Goal: Task Accomplishment & Management: Manage account settings

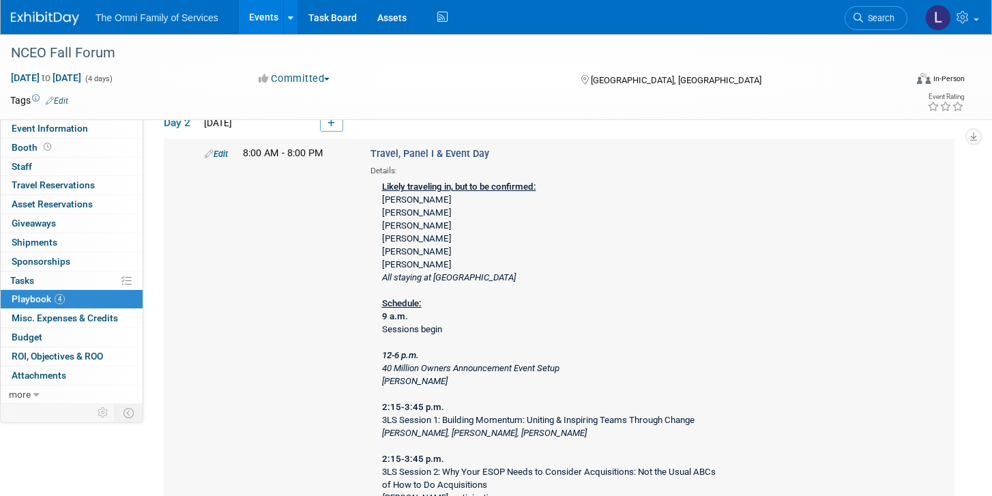
scroll to position [393, 0]
click at [218, 152] on link "Edit" at bounding box center [216, 152] width 23 height 10
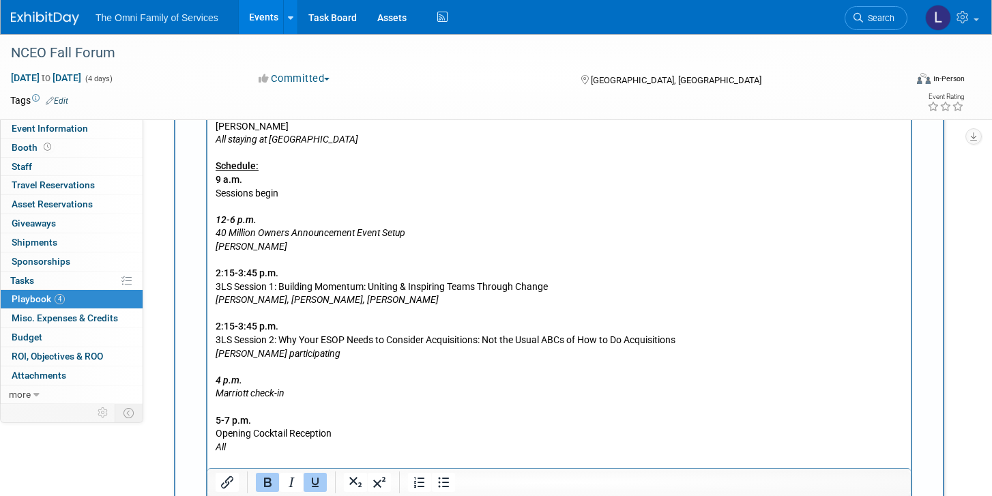
scroll to position [882, 0]
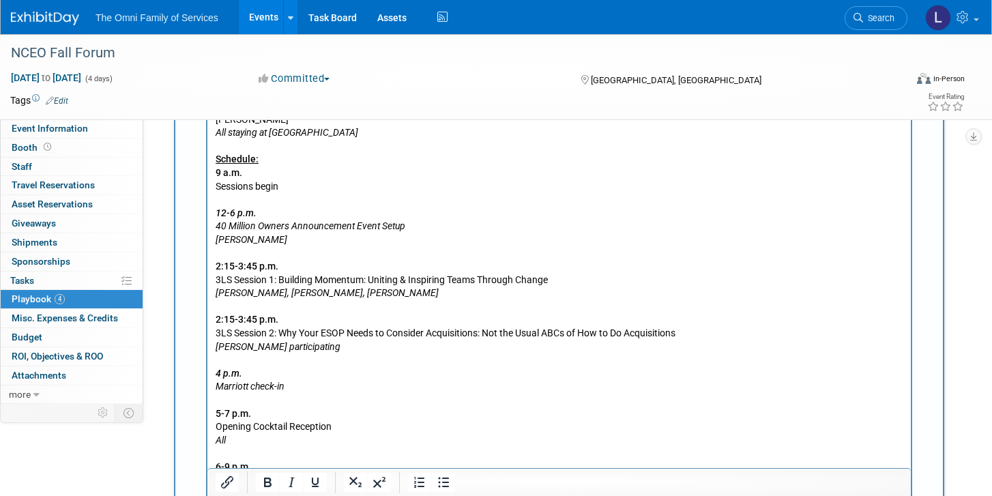
click at [345, 355] on p "Likely traveling in, but to be confirmed: [PERSON_NAME] [PERSON_NAME] [PERSON_N…" at bounding box center [560, 273] width 688 height 481
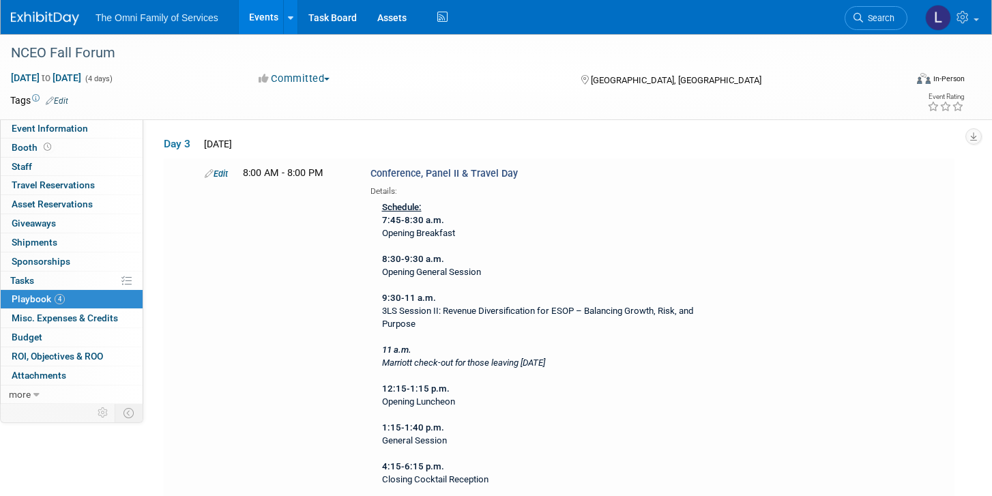
scroll to position [1477, 0]
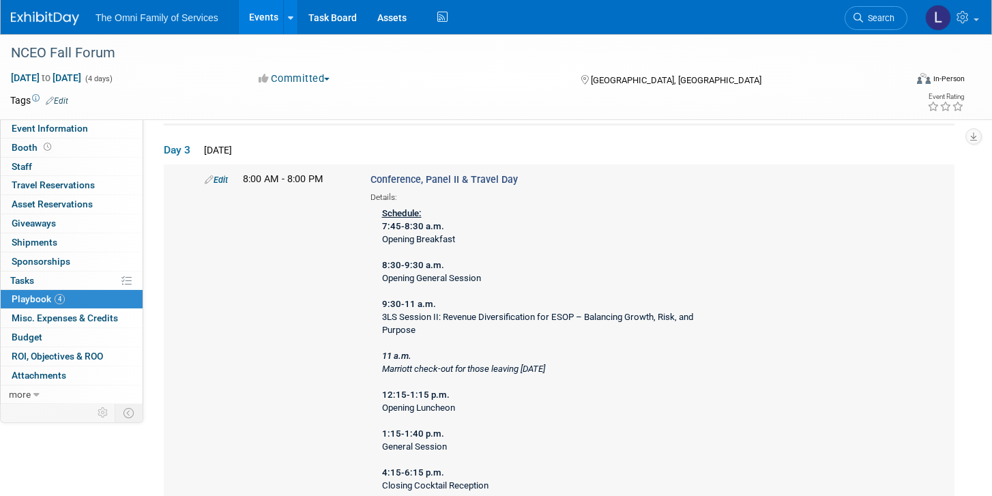
click at [218, 178] on link "Edit" at bounding box center [216, 180] width 23 height 10
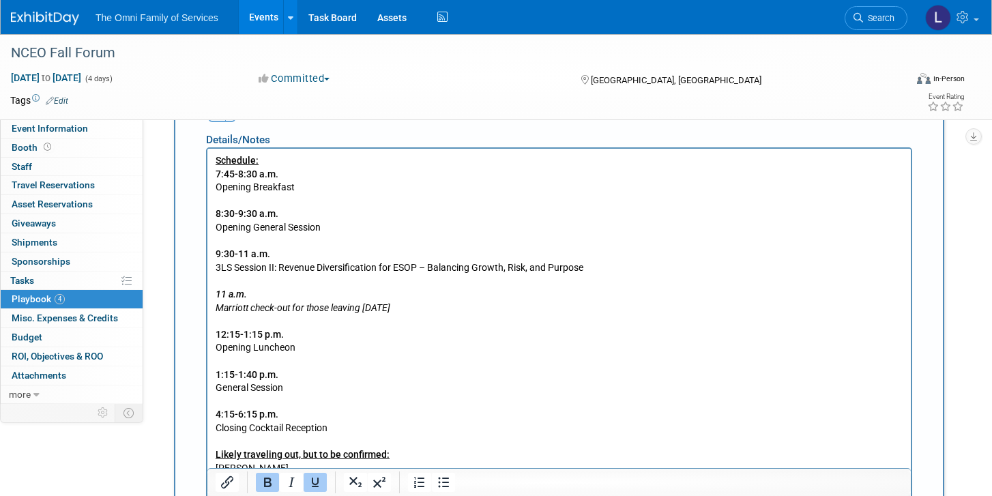
scroll to position [1887, 0]
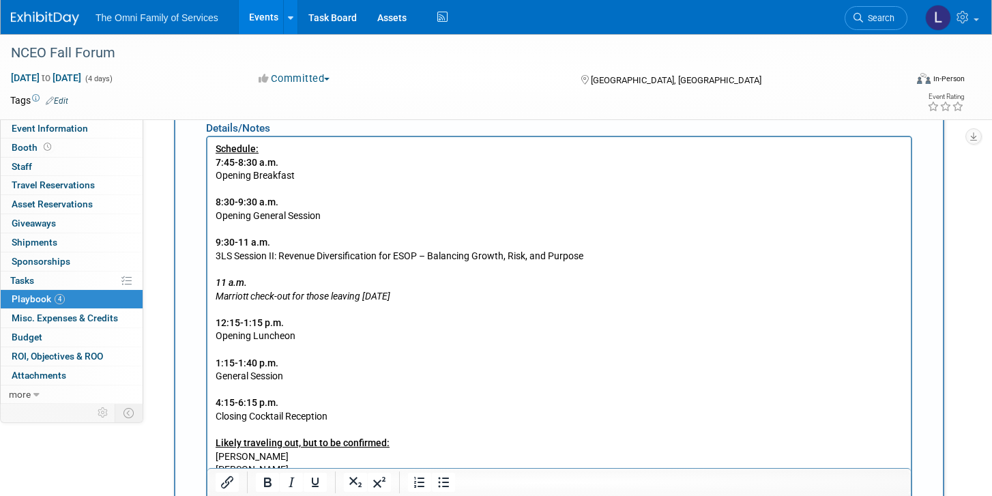
click at [593, 259] on p "Schedule: 7:45-8:30 a.m. Opening Breakfast 8:30-9:30 a.m. Opening General Sessi…" at bounding box center [560, 336] width 688 height 387
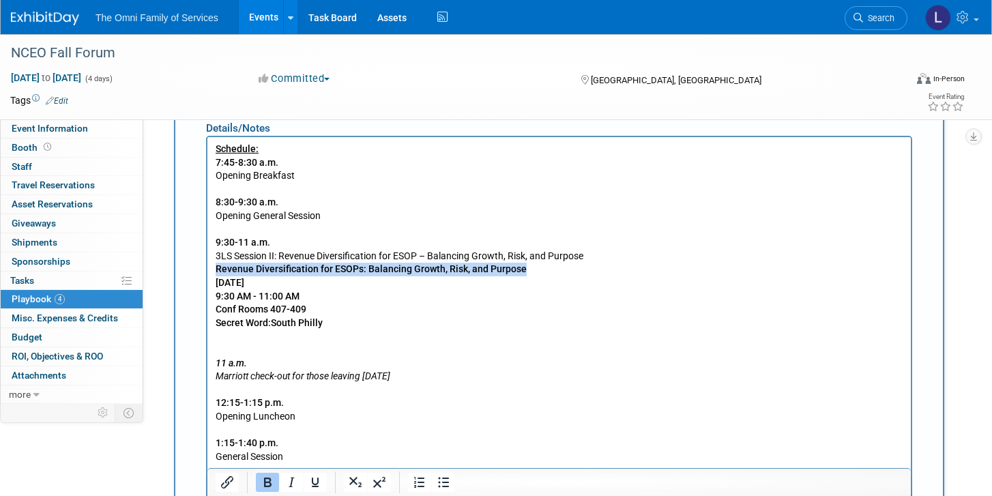
drag, startPoint x: 546, startPoint y: 272, endPoint x: 183, endPoint y: 274, distance: 362.2
click at [207, 274] on html "Schedule: 7:45-8:30 a.m. Opening Breakfast 8:30-9:30 a.m. Opening General Sessi…" at bounding box center [558, 373] width 703 height 473
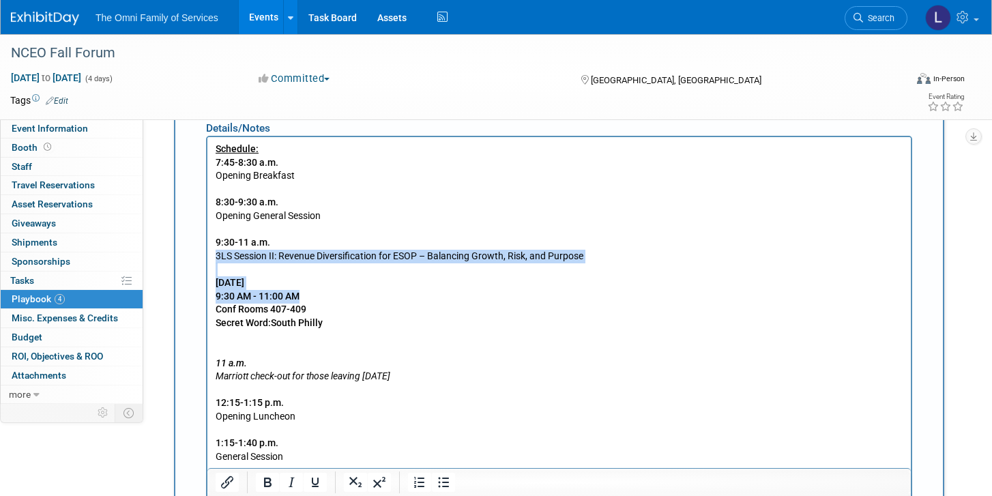
drag, startPoint x: 328, startPoint y: 293, endPoint x: 168, endPoint y: 261, distance: 162.9
click at [207, 261] on html "Schedule: 7:45-8:30 a.m. Opening Breakfast 8:30-9:30 a.m. Opening General Sessi…" at bounding box center [558, 373] width 703 height 473
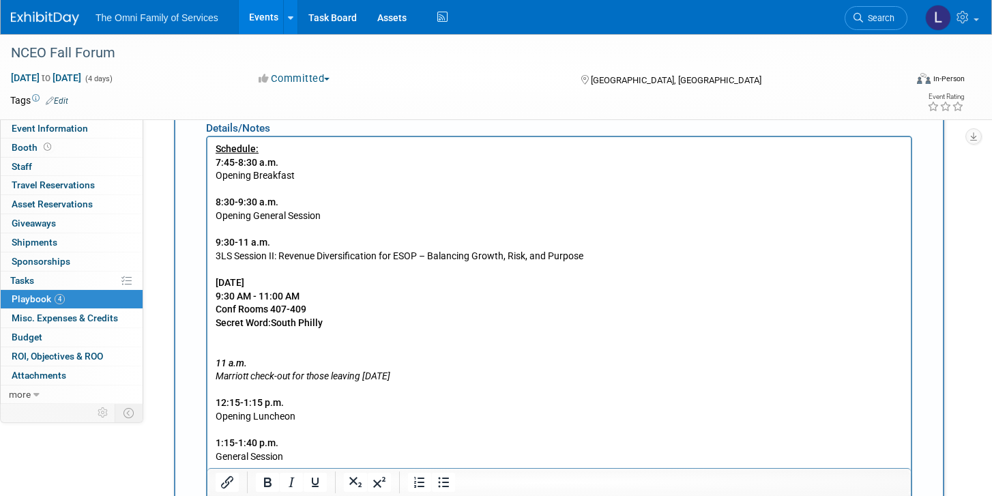
click at [241, 290] on p "[DATE] 9:30 AM - 11:00 AM Conf Rooms 407-409 Secret Word:South Philly 11 a.m. M…" at bounding box center [560, 436] width 688 height 347
drag, startPoint x: 306, startPoint y: 293, endPoint x: 216, endPoint y: 271, distance: 92.6
click at [216, 271] on p "[DATE] 9:30 AM - 11:00 AM Conf Rooms 407-409 Secret Word:South Philly 11 a.m. M…" at bounding box center [560, 436] width 688 height 347
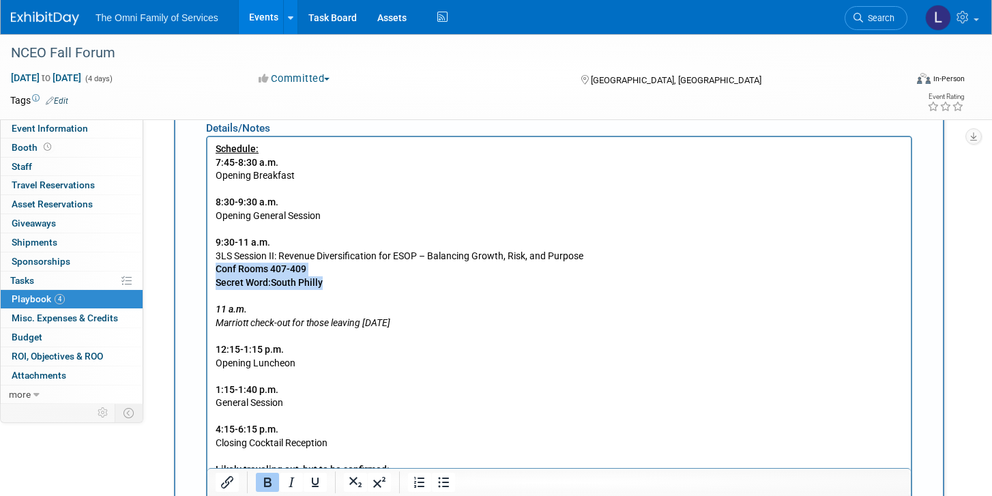
drag, startPoint x: 340, startPoint y: 283, endPoint x: 168, endPoint y: 270, distance: 172.4
click at [207, 270] on html "Schedule: 7:45-8:30 a.m. Opening Breakfast 8:30-9:30 a.m. Opening General Sessi…" at bounding box center [558, 346] width 703 height 419
click at [351, 321] on icon "Marriott check-out for those leaving [DATE]" at bounding box center [303, 322] width 175 height 11
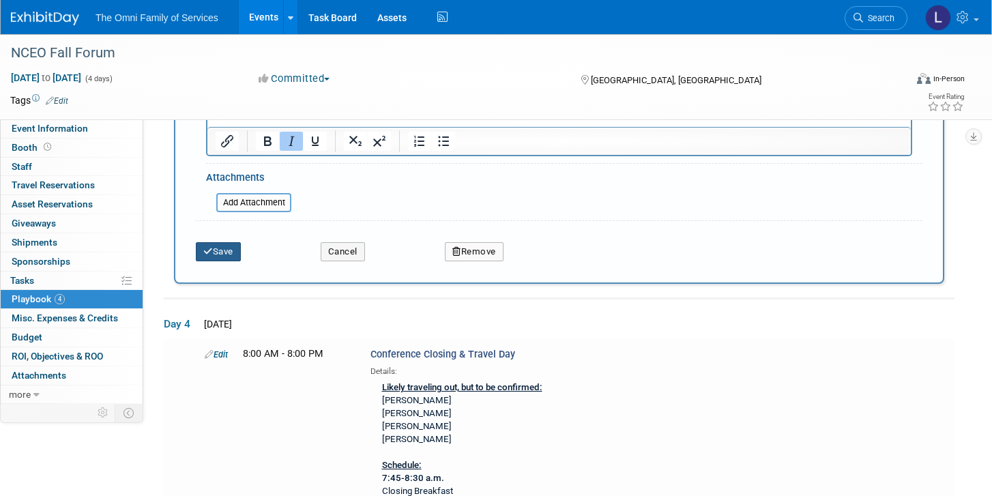
click at [213, 245] on button "Save" at bounding box center [218, 251] width 45 height 19
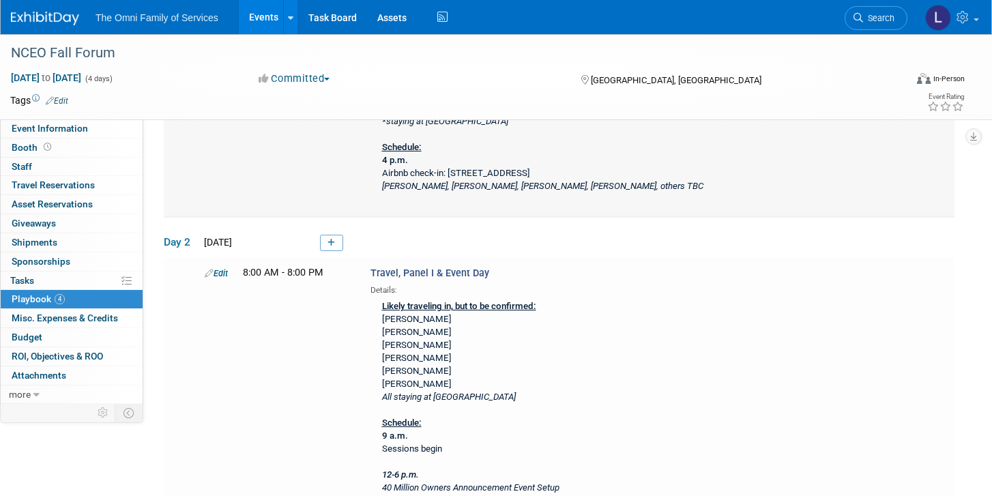
scroll to position [278, 0]
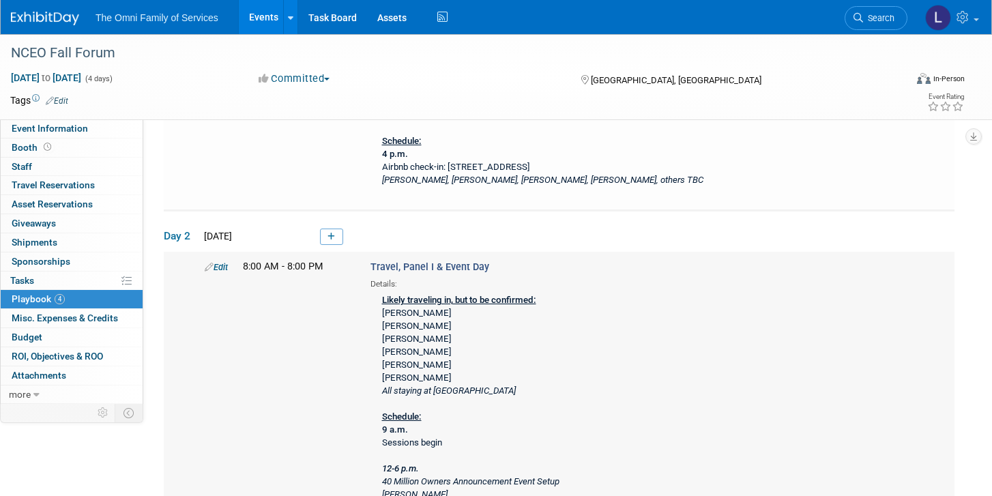
click at [218, 269] on link "Edit" at bounding box center [216, 267] width 23 height 10
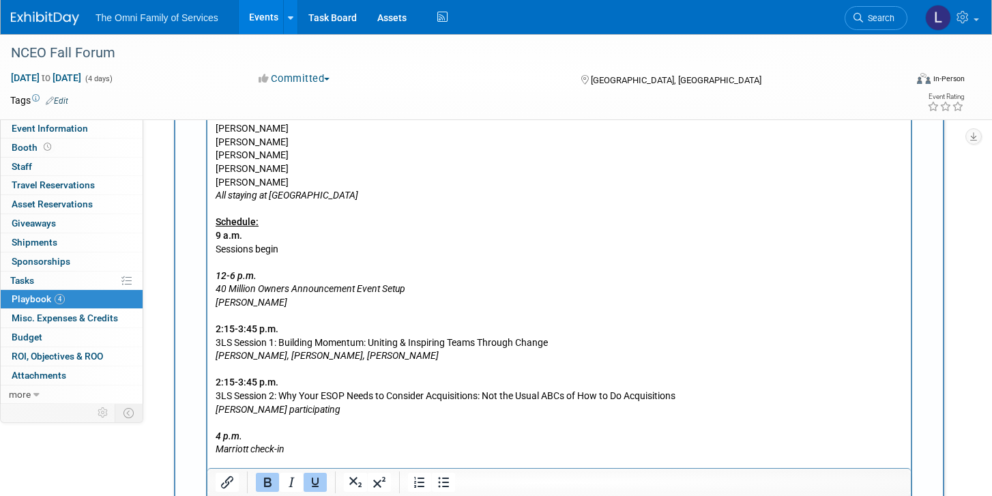
scroll to position [820, 0]
click at [338, 252] on p "Likely traveling in, but to be confirmed: [PERSON_NAME] [PERSON_NAME] [PERSON_N…" at bounding box center [560, 335] width 688 height 481
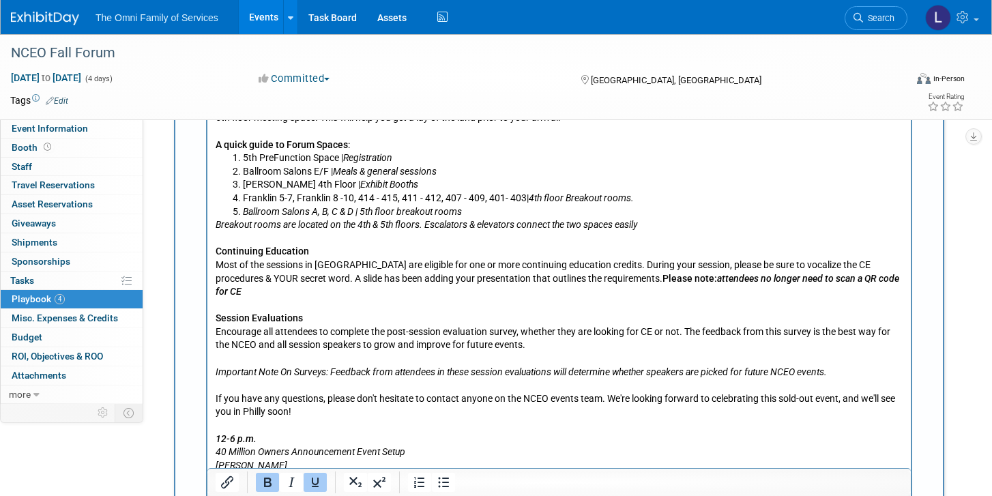
scroll to position [1291, 0]
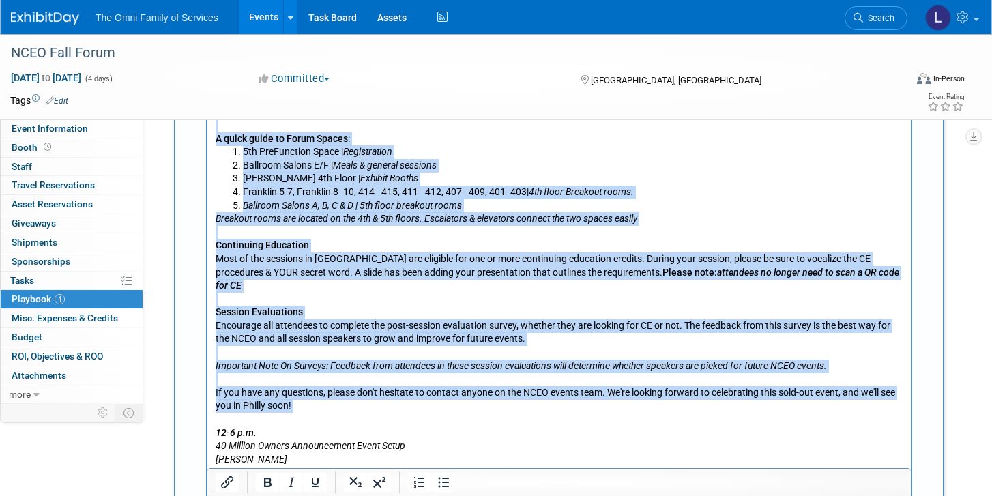
drag, startPoint x: 297, startPoint y: 404, endPoint x: 429, endPoint y: -284, distance: 700.8
click at [233, 68] on body "Likely traveling in, but to be confirmed: [PERSON_NAME] [PERSON_NAME] [PERSON_N…" at bounding box center [559, 179] width 689 height 1109
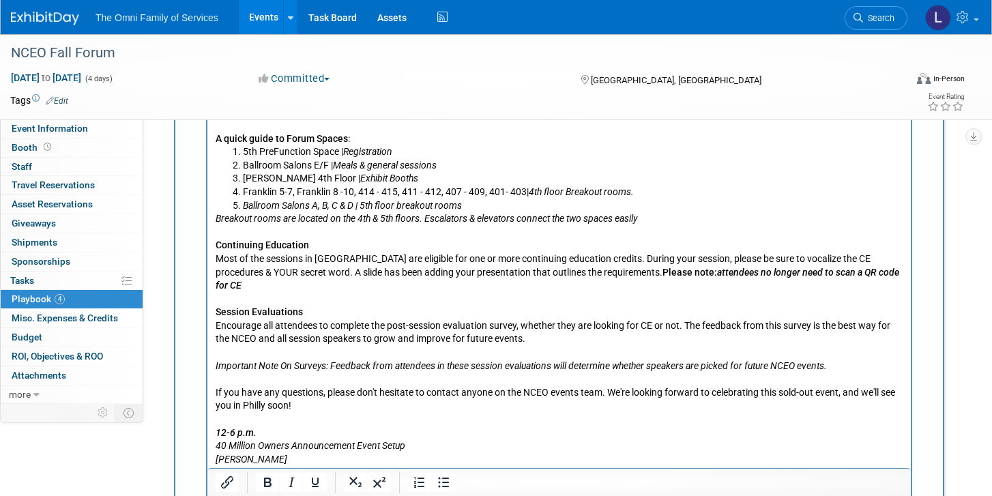
click at [210, 132] on html "Likely traveling in, but to be confirmed: [PERSON_NAME] [PERSON_NAME] [PERSON_N…" at bounding box center [558, 176] width 703 height 1115
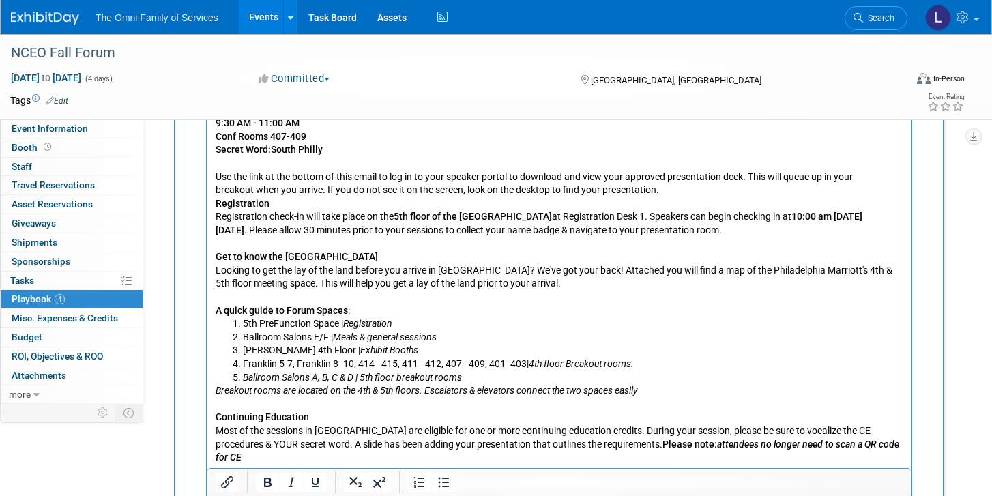
scroll to position [1098, 0]
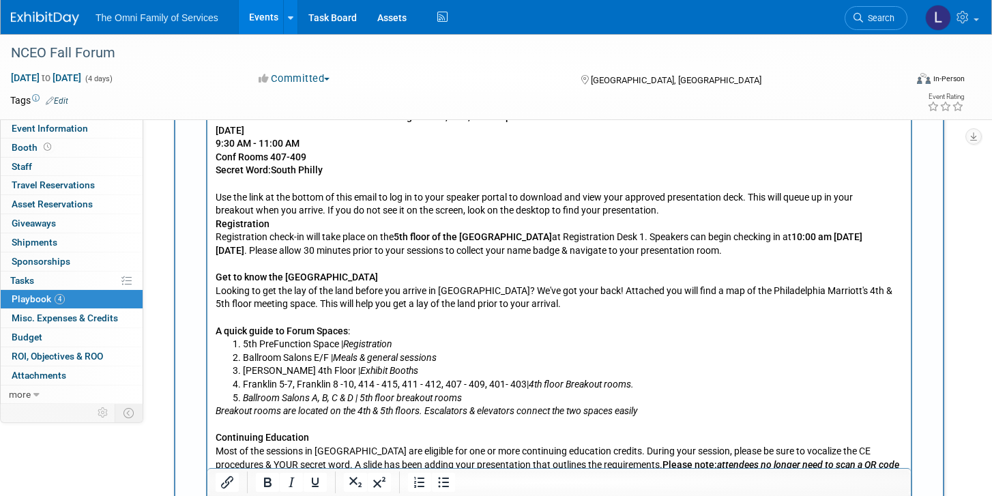
click at [216, 227] on b "Registration" at bounding box center [243, 224] width 54 height 11
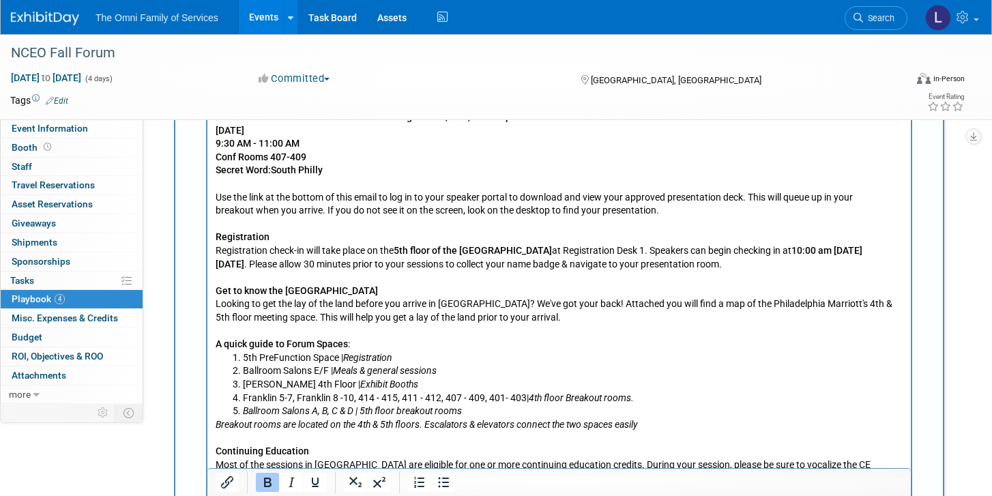
click at [299, 205] on p "Final Presentation Decks You can now download the final, approved version of yo…" at bounding box center [560, 118] width 688 height 201
click at [298, 203] on p "Final Presentation Decks You can now download the final, approved version of yo…" at bounding box center [560, 118] width 688 height 201
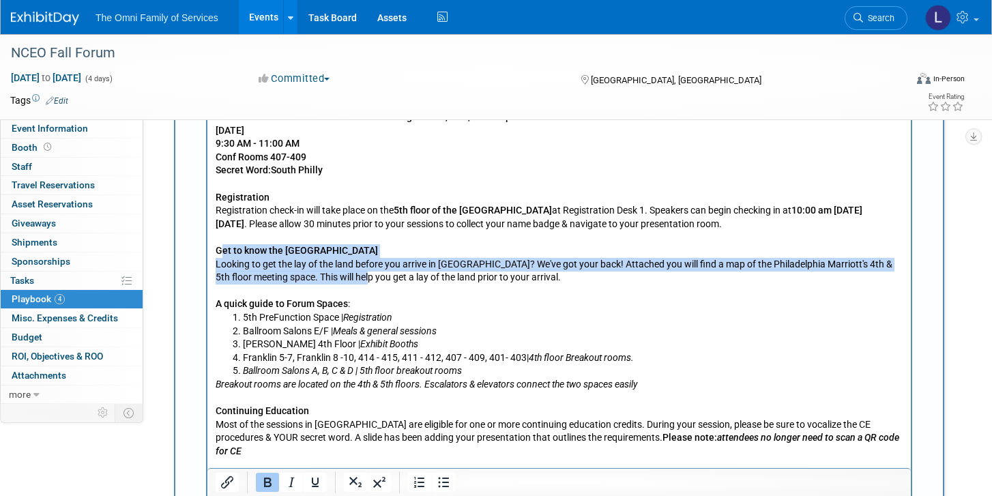
drag, startPoint x: 220, startPoint y: 255, endPoint x: 381, endPoint y: 278, distance: 163.2
click at [381, 278] on p "Registration Registration check-in will take place on the 5th floor of the [GEO…" at bounding box center [560, 252] width 688 height 120
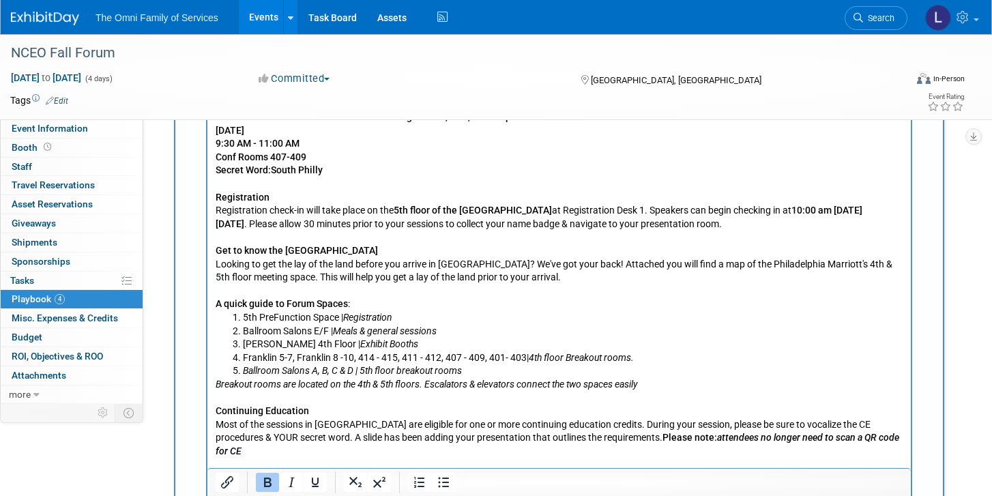
click at [383, 278] on p "Registration Registration check-in will take place on the 5th floor of the [GEO…" at bounding box center [560, 252] width 688 height 120
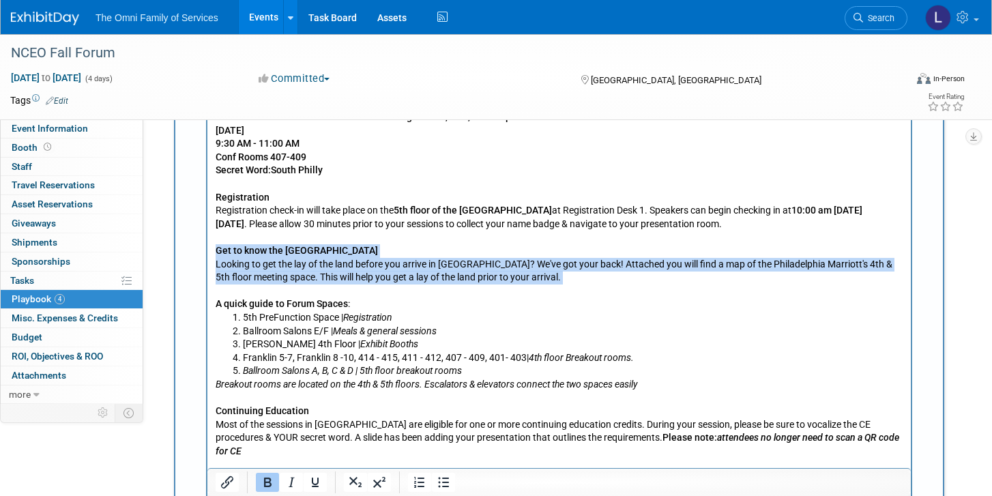
drag, startPoint x: 590, startPoint y: 285, endPoint x: 213, endPoint y: 248, distance: 379.1
click at [213, 248] on html "Likely traveling in, but to be confirmed: [PERSON_NAME] [PERSON_NAME] [PERSON_N…" at bounding box center [558, 356] width 703 height 1088
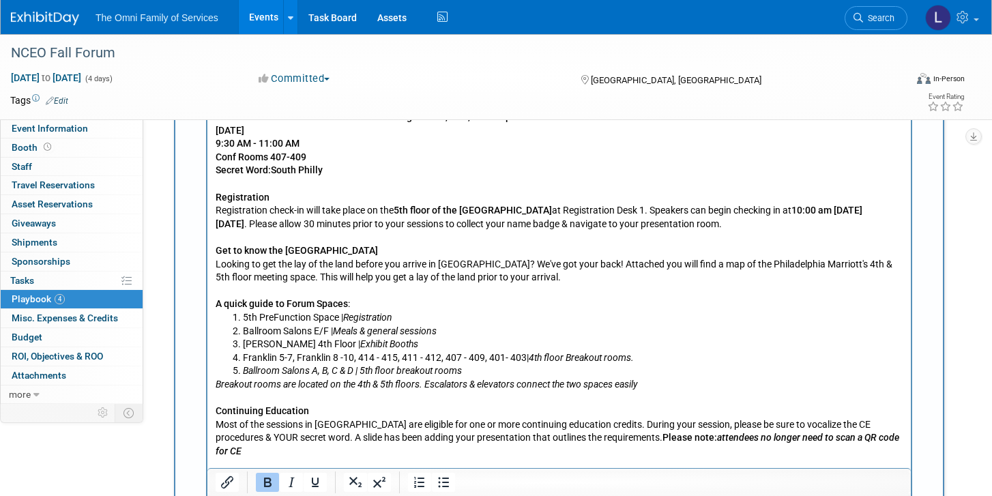
click at [214, 248] on html "Likely traveling in, but to be confirmed: [PERSON_NAME] [PERSON_NAME] [PERSON_N…" at bounding box center [558, 356] width 703 height 1088
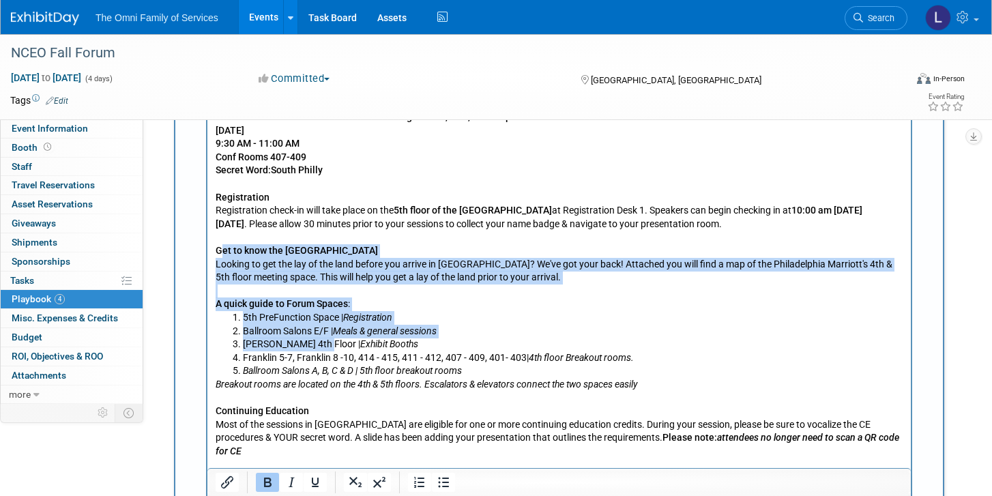
drag, startPoint x: 220, startPoint y: 248, endPoint x: 308, endPoint y: 339, distance: 126.4
click at [309, 340] on body "Likely traveling in, but to be confirmed: [PERSON_NAME] [PERSON_NAME] [PERSON_N…" at bounding box center [559, 358] width 689 height 1082
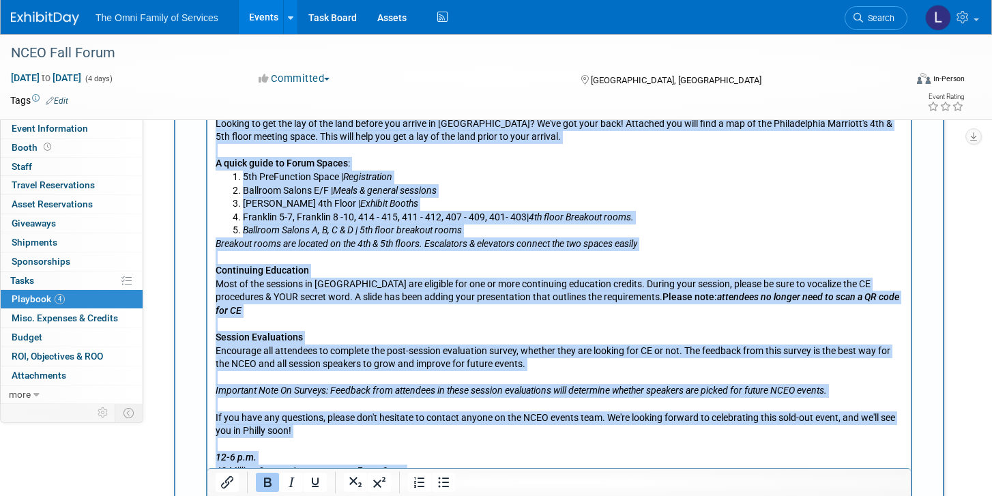
scroll to position [1240, 0]
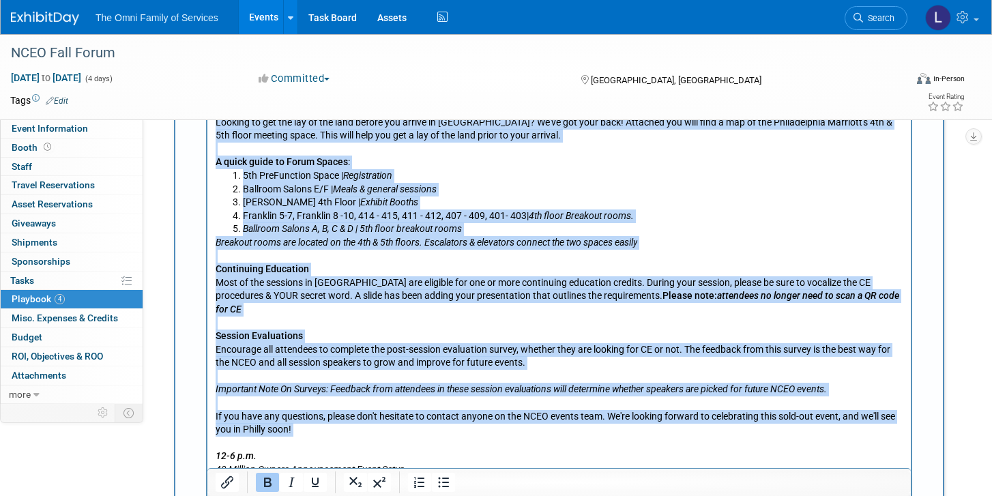
drag, startPoint x: 217, startPoint y: 108, endPoint x: 428, endPoint y: 426, distance: 382.0
click at [428, 426] on body "Likely traveling in, but to be confirmed: [PERSON_NAME] [PERSON_NAME] [PERSON_N…" at bounding box center [559, 216] width 689 height 1082
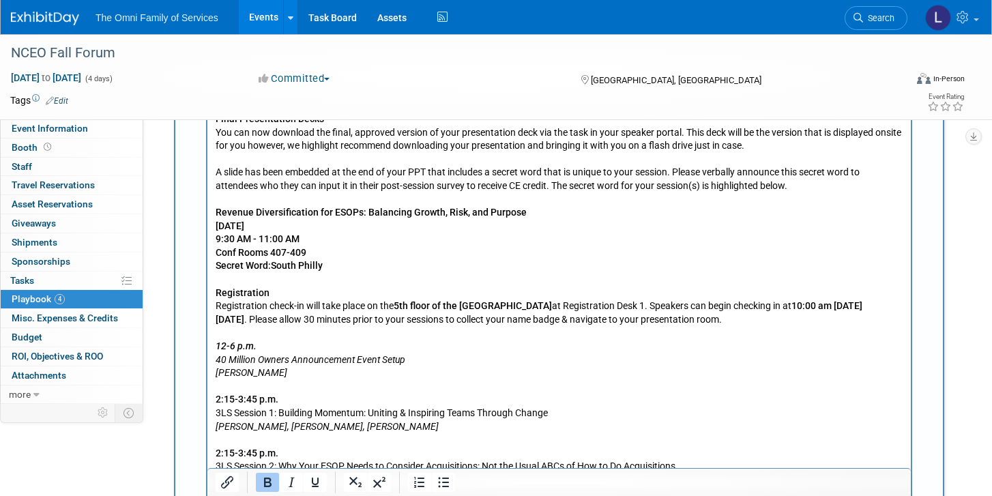
scroll to position [1003, 0]
click at [294, 307] on p "Registration Registration check-in will take place on the 5th floor of the [GEO…" at bounding box center [560, 466] width 688 height 361
drag, startPoint x: 834, startPoint y: 326, endPoint x: 158, endPoint y: 274, distance: 678.6
click at [207, 274] on html "Likely traveling in, but to be confirmed: [PERSON_NAME] [PERSON_NAME] [PERSON_N…" at bounding box center [558, 277] width 703 height 741
click at [301, 334] on p "Registration Registration check-in will take place on the 5th floor of the [GEO…" at bounding box center [560, 466] width 688 height 361
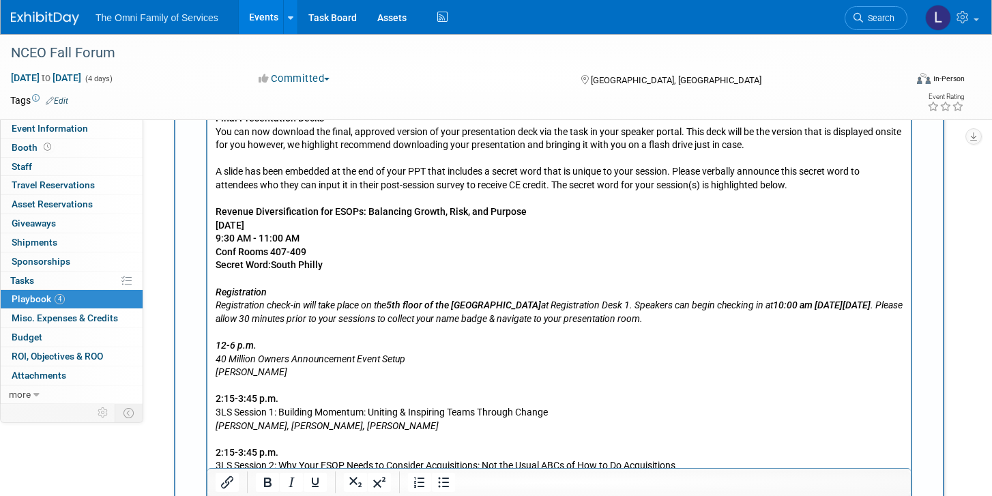
click at [271, 263] on b "Revenue Diversification for ESOPs: Balancing Growth, Risk, and Purpose [DATE] 9…" at bounding box center [371, 239] width 311 height 64
drag, startPoint x: 335, startPoint y: 269, endPoint x: 209, endPoint y: 269, distance: 126.2
click at [209, 269] on html "Likely traveling in, but to be confirmed: [PERSON_NAME] [PERSON_NAME] [PERSON_N…" at bounding box center [558, 277] width 703 height 741
click at [275, 265] on b "Revenue Diversification for ESOPs: Balancing Growth, Risk, and Purpose [DATE] 9…" at bounding box center [371, 239] width 311 height 64
click at [271, 265] on b "Revenue Diversification for ESOPs: Balancing Growth, Risk, and Purpose [DATE] 9…" at bounding box center [371, 239] width 311 height 64
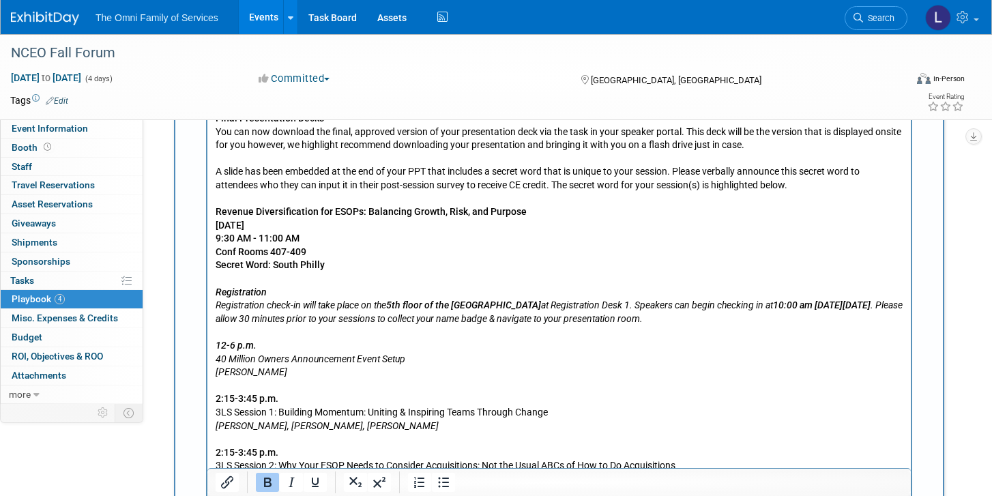
click at [303, 297] on p "Registration Registration check-in will take place on the 5th floor of the [GEO…" at bounding box center [560, 466] width 688 height 361
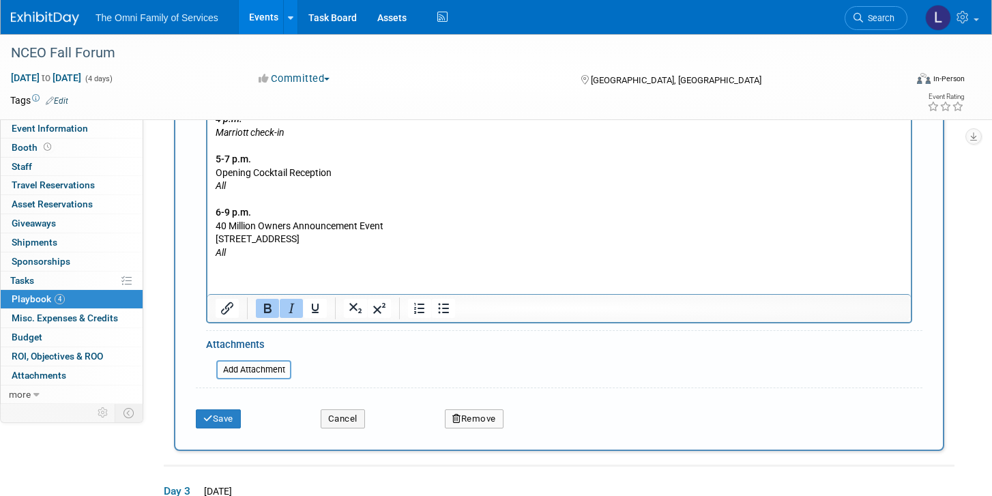
scroll to position [1394, 0]
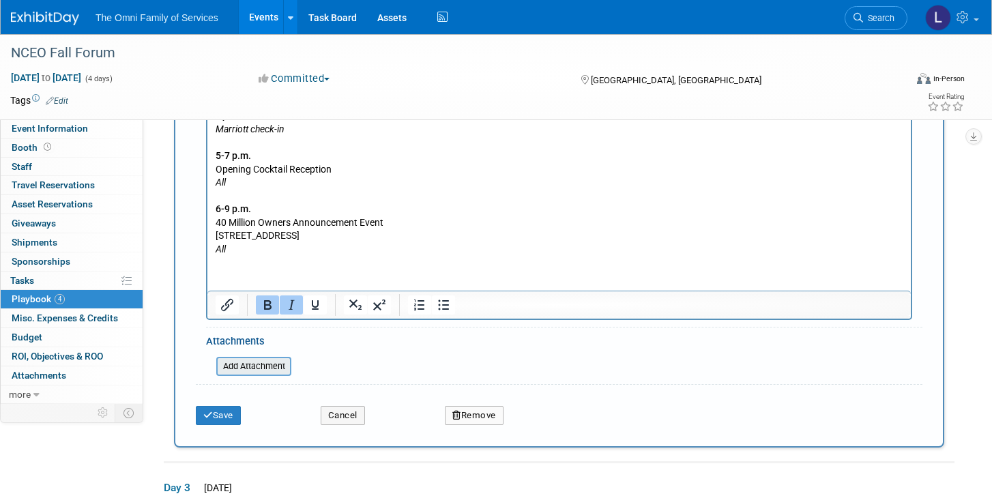
click at [248, 366] on input "file" at bounding box center [209, 366] width 162 height 16
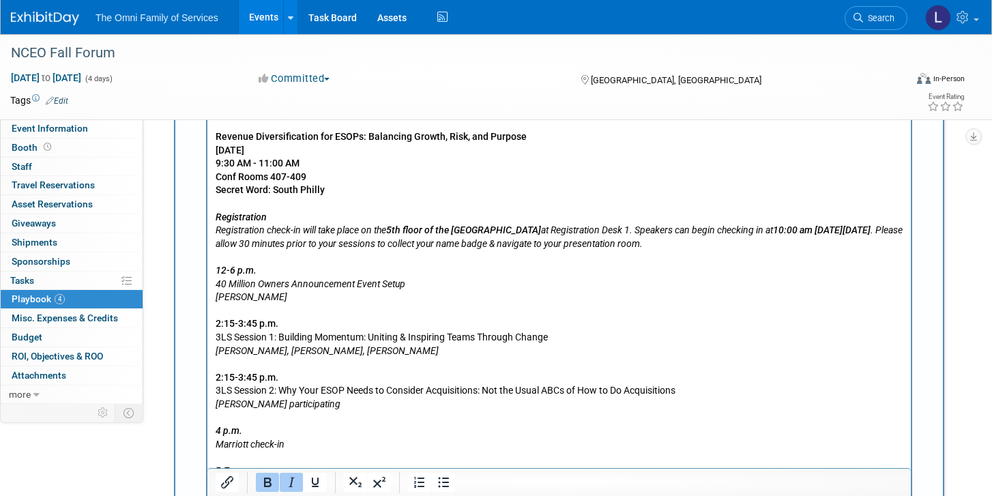
scroll to position [1121, 0]
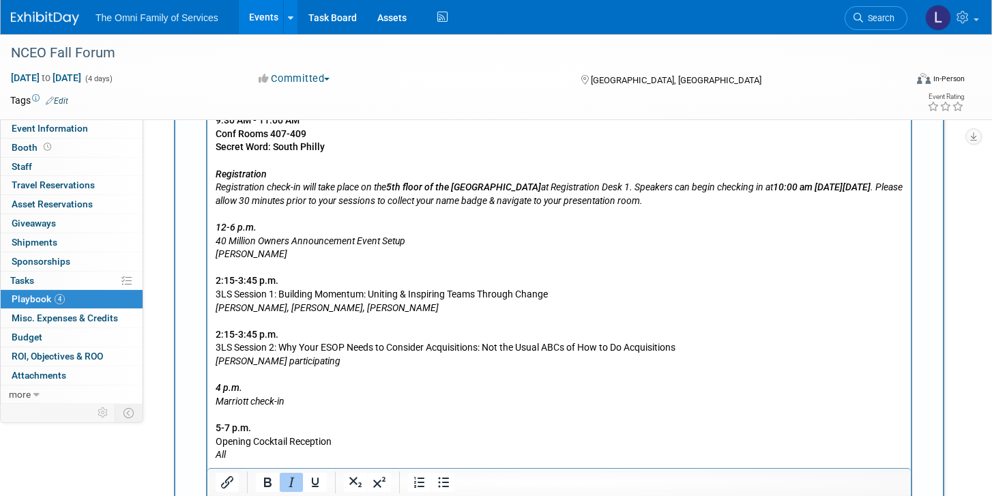
click at [321, 400] on p "Registration Registration check-in will take place on the 5th floor of the [GEO…" at bounding box center [560, 348] width 688 height 361
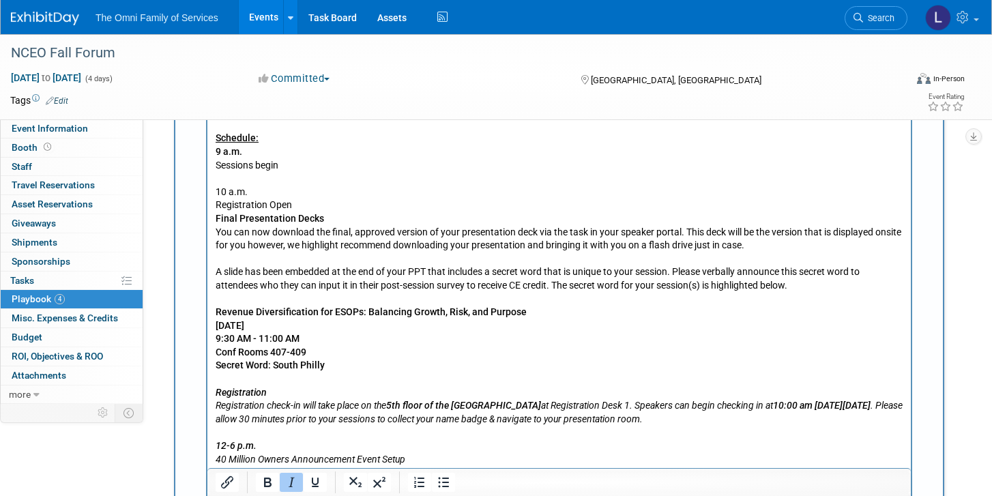
scroll to position [904, 0]
click at [342, 206] on p "Registration Open" at bounding box center [560, 205] width 688 height 14
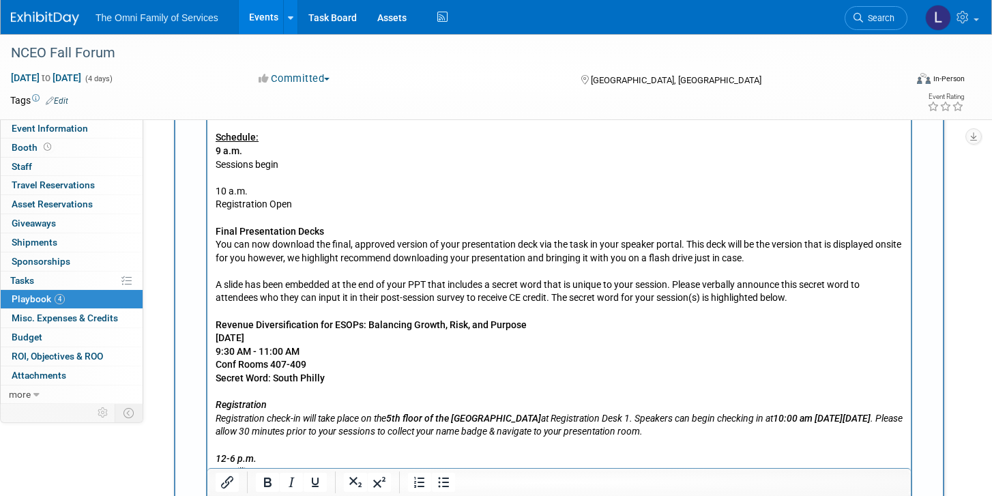
drag, startPoint x: 273, startPoint y: 192, endPoint x: 212, endPoint y: 193, distance: 60.7
click at [213, 192] on html "Likely traveling in, but to be confirmed: [PERSON_NAME] [PERSON_NAME] [PERSON_N…" at bounding box center [558, 382] width 703 height 754
drag, startPoint x: 810, startPoint y: 301, endPoint x: 117, endPoint y: 213, distance: 698.0
click at [207, 213] on html "Likely traveling in, but to be confirmed: [PERSON_NAME] [PERSON_NAME] [PERSON_N…" at bounding box center [558, 382] width 703 height 754
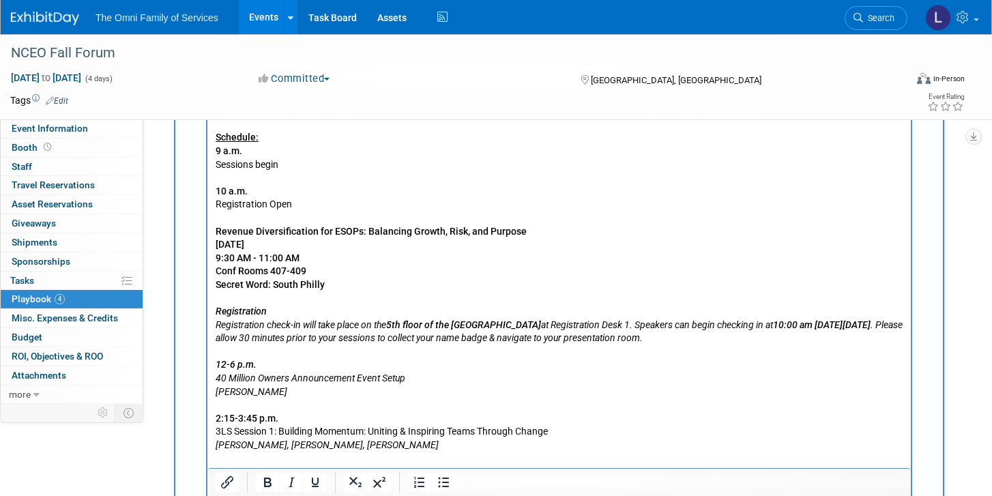
click at [280, 203] on p "Registration Open Revenue Diversification for ESOPs: Balancing Growth, Risk, an…" at bounding box center [560, 244] width 688 height 93
click at [276, 203] on p "Registration Open Revenue Diversification for ESOPs: Balancing Growth, Risk, an…" at bounding box center [560, 244] width 688 height 93
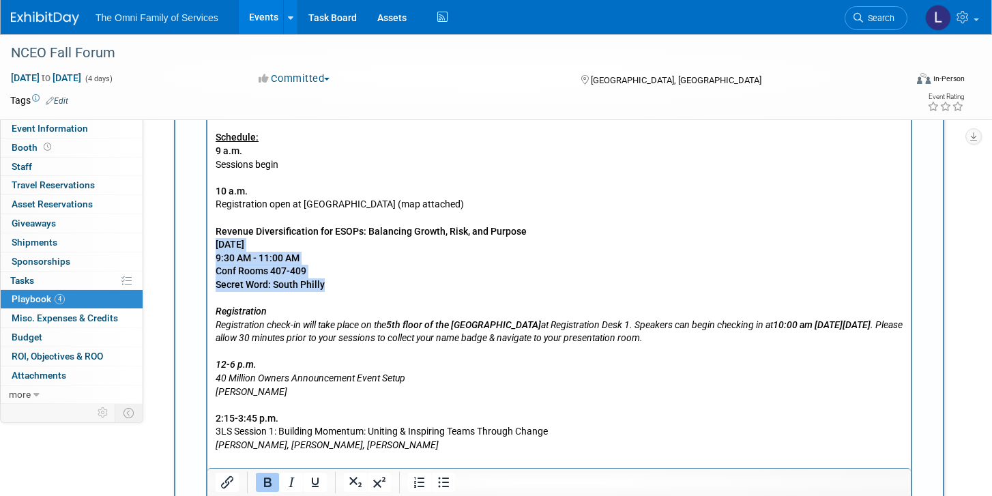
drag, startPoint x: 350, startPoint y: 289, endPoint x: 213, endPoint y: 244, distance: 144.5
click at [213, 244] on html "Likely traveling in, but to be confirmed: [PERSON_NAME] [PERSON_NAME] [PERSON_N…" at bounding box center [558, 335] width 703 height 660
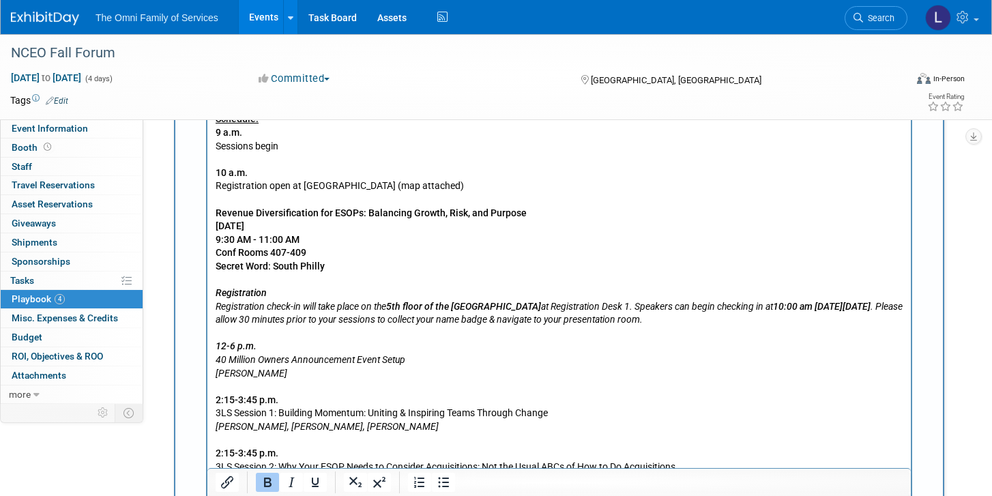
click at [338, 252] on p "Registration open at Marriott (map attached) Revenue Diversification for ESOPs:…" at bounding box center [560, 226] width 688 height 93
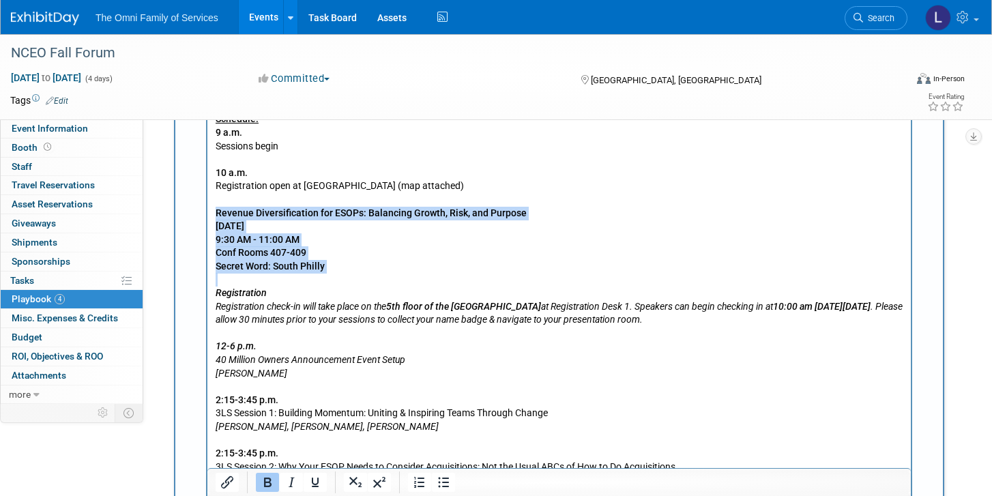
drag, startPoint x: 340, startPoint y: 276, endPoint x: 208, endPoint y: 209, distance: 148.3
click at [208, 209] on html "Likely traveling in, but to be confirmed: [PERSON_NAME] [PERSON_NAME] [PERSON_N…" at bounding box center [558, 318] width 703 height 660
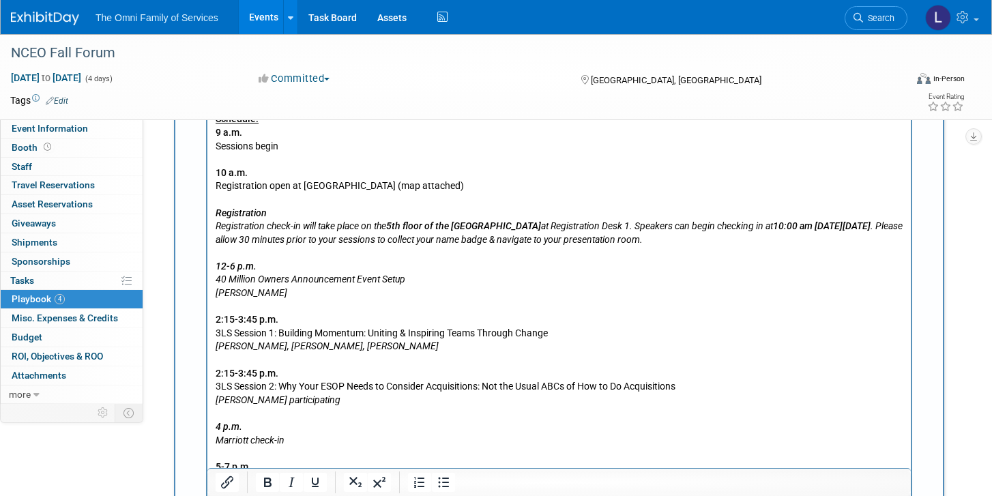
click at [261, 164] on p "Rich Text Area. Press ALT-0 for help." at bounding box center [560, 160] width 688 height 14
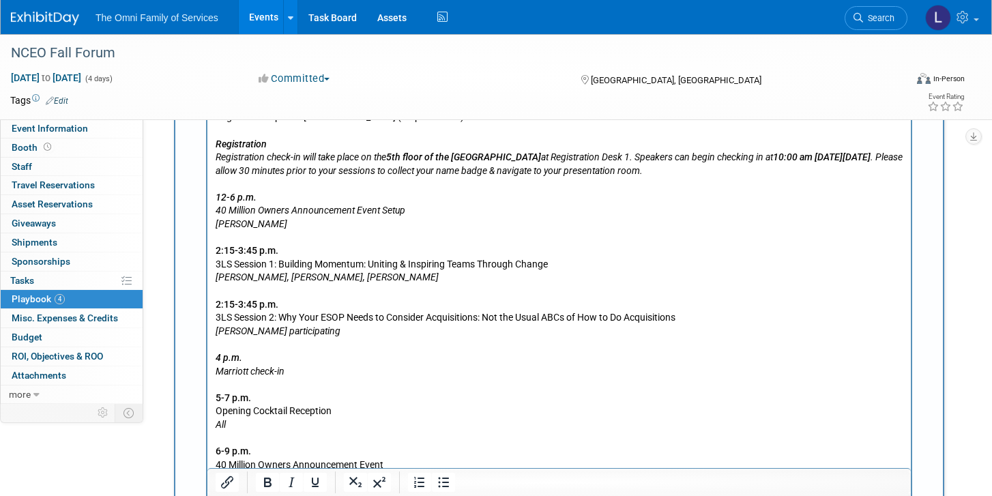
scroll to position [992, 0]
click at [773, 162] on b "10:00 am [DATE][DATE]" at bounding box center [822, 156] width 98 height 11
drag, startPoint x: 688, startPoint y: 160, endPoint x: 314, endPoint y: 164, distance: 374.5
click at [314, 164] on p "Registration Registration check-in will take place on the 5th floor of the [GEO…" at bounding box center [560, 318] width 688 height 361
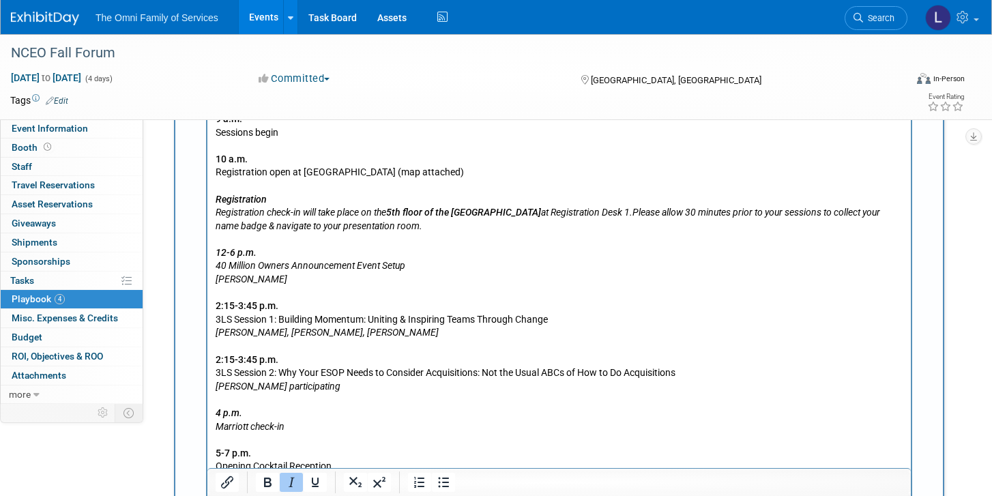
scroll to position [931, 0]
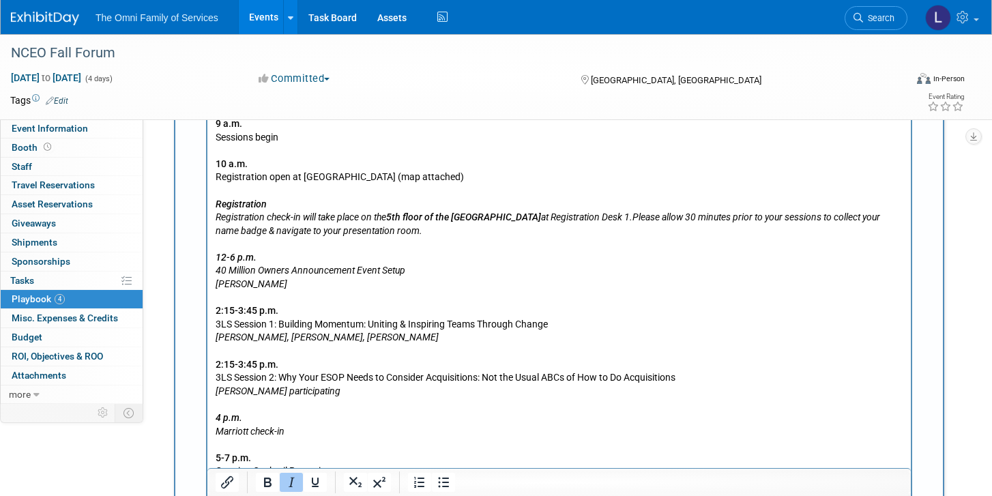
click at [219, 178] on p "Registration open at [GEOGRAPHIC_DATA] (map attached)" at bounding box center [560, 184] width 688 height 27
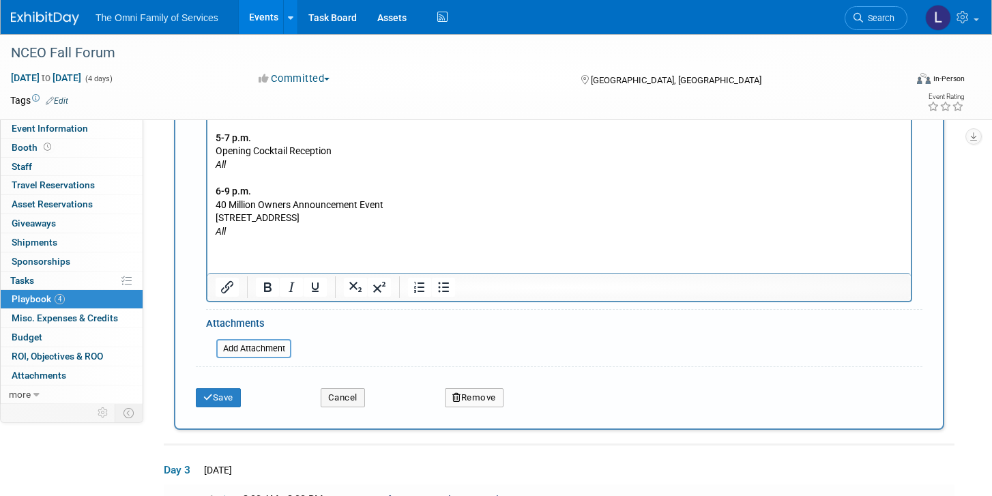
scroll to position [1270, 0]
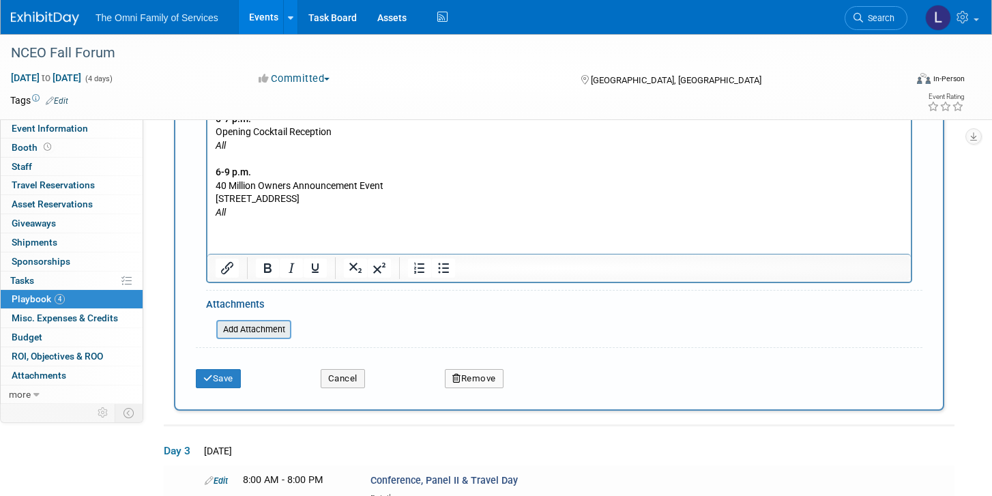
click at [269, 329] on input "file" at bounding box center [209, 329] width 162 height 16
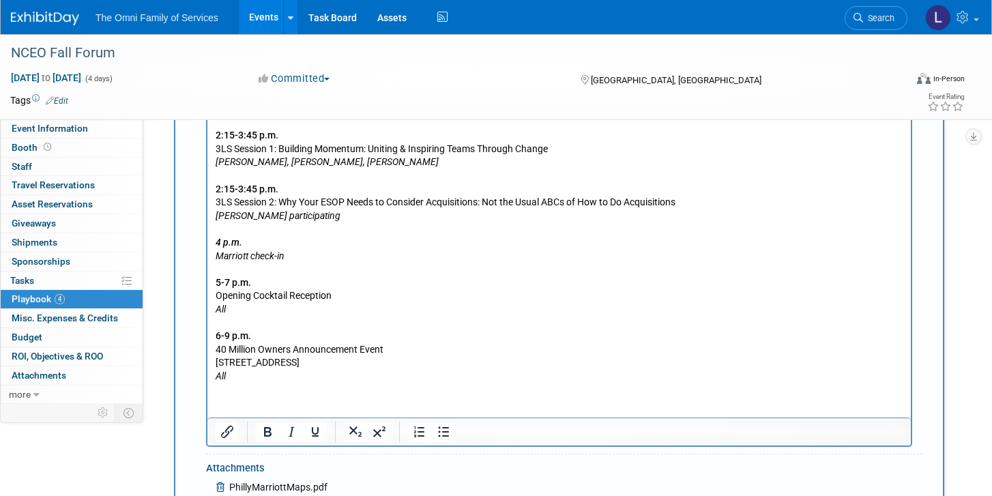
scroll to position [1110, 0]
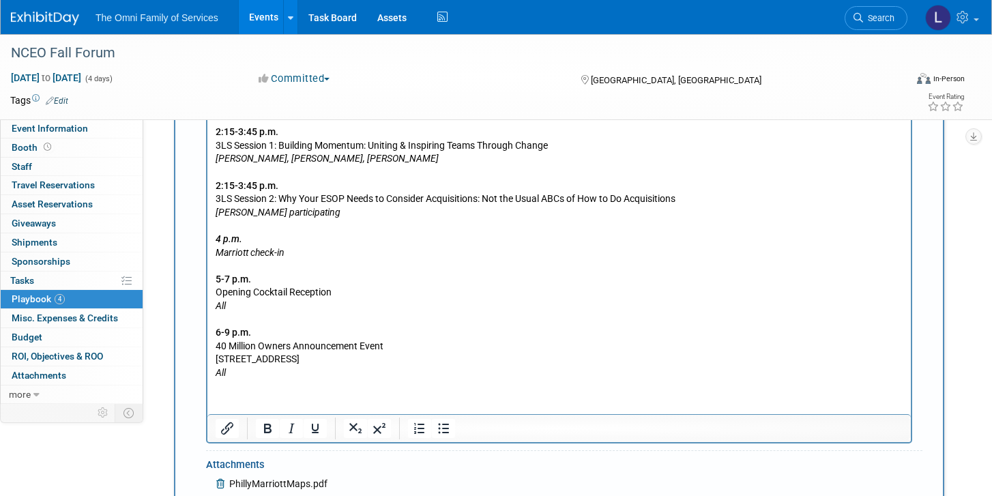
click at [265, 381] on html "Likely traveling in, but to be confirmed: [PERSON_NAME] [PERSON_NAME] [PERSON_N…" at bounding box center [558, 90] width 703 height 580
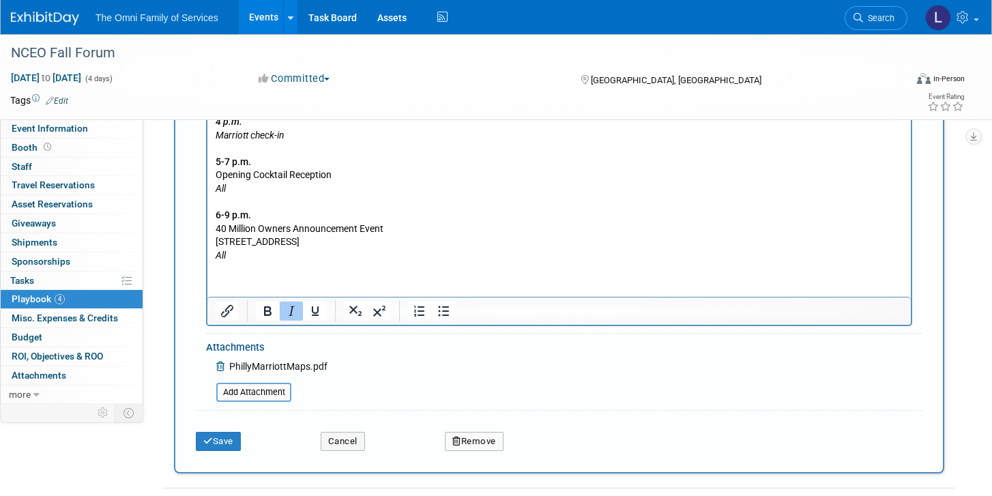
scroll to position [1248, 0]
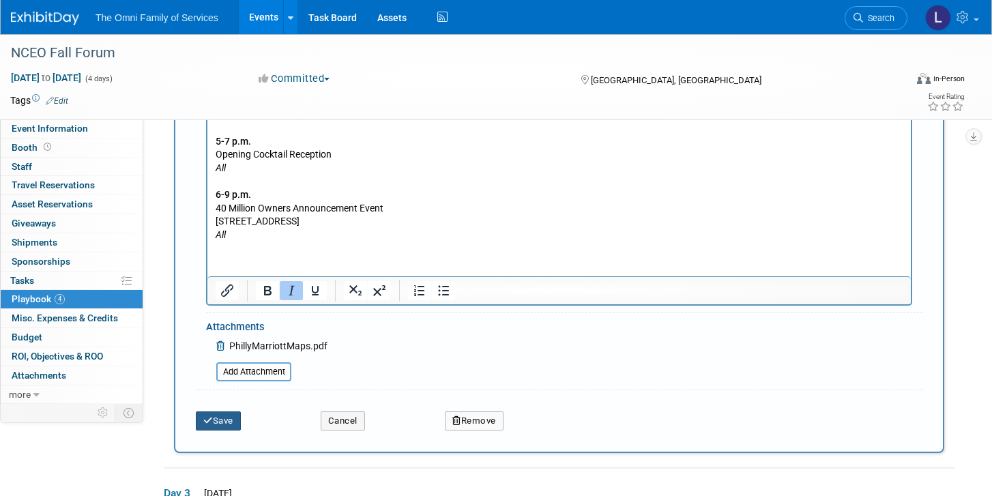
click at [213, 427] on button "Save" at bounding box center [218, 420] width 45 height 19
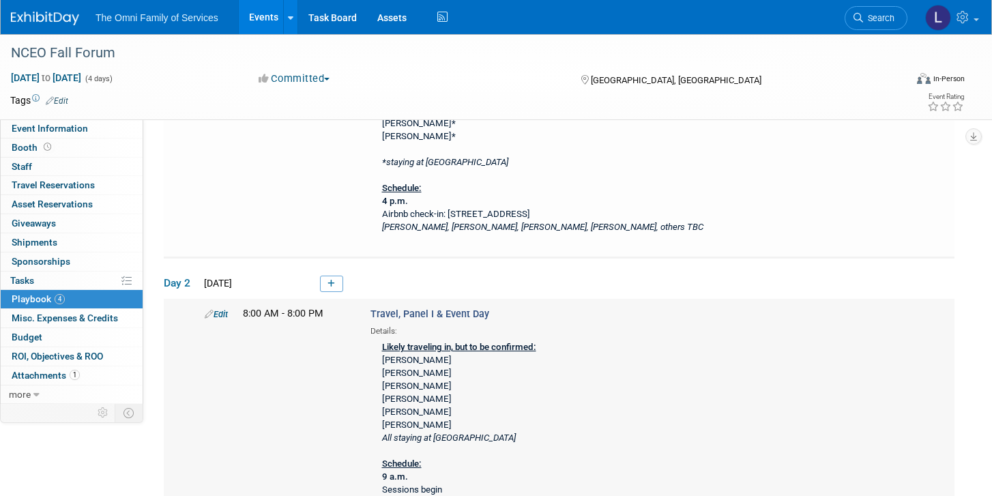
scroll to position [236, 0]
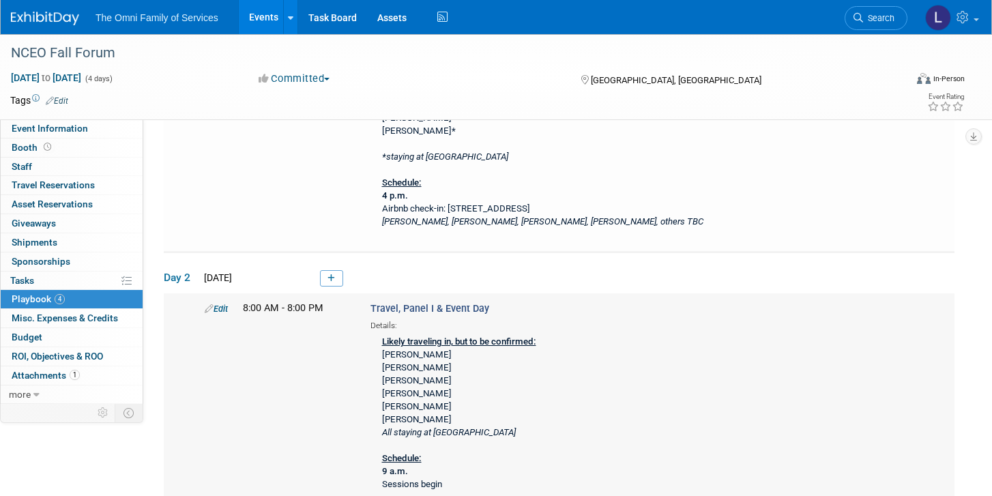
click at [218, 310] on link "Edit" at bounding box center [216, 309] width 23 height 10
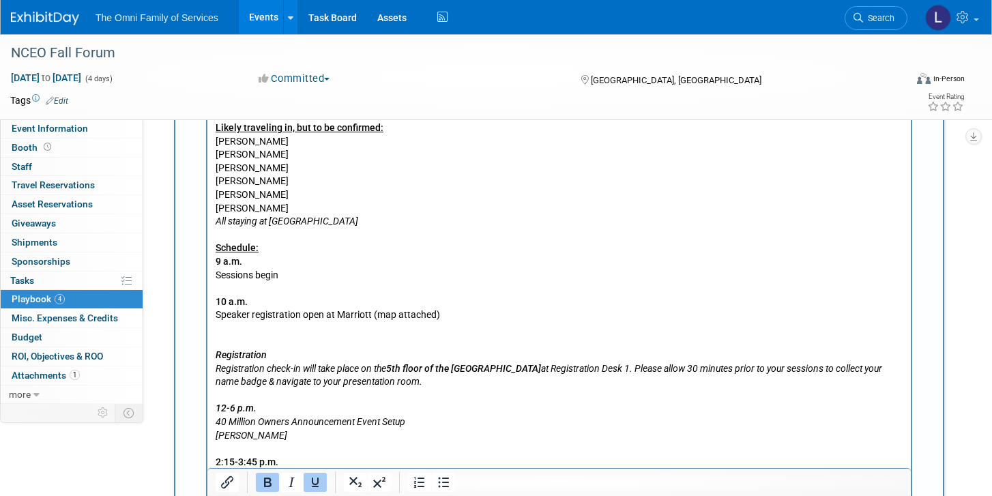
scroll to position [794, 0]
click at [383, 350] on p "Likely traveling in, but to be confirmed: [PERSON_NAME] [PERSON_NAME] [PERSON_N…" at bounding box center [560, 415] width 688 height 588
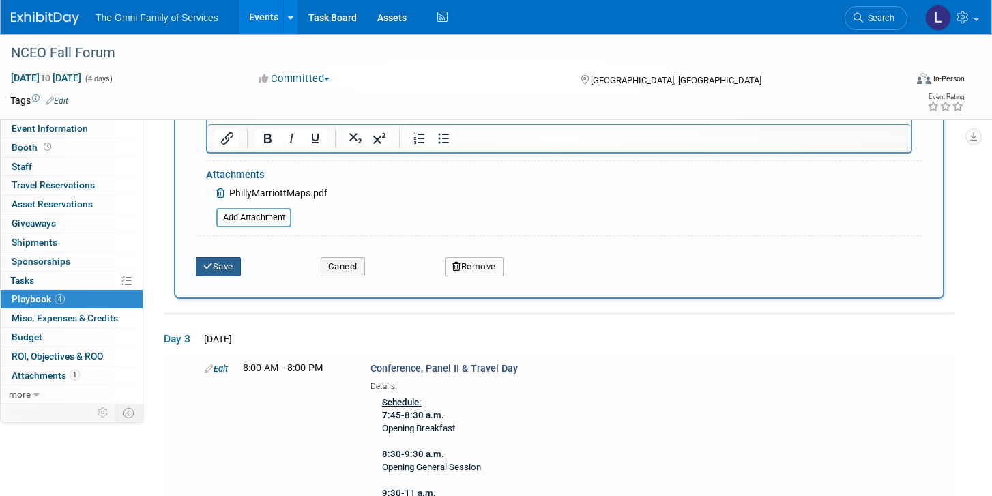
click at [238, 271] on button "Save" at bounding box center [218, 266] width 45 height 19
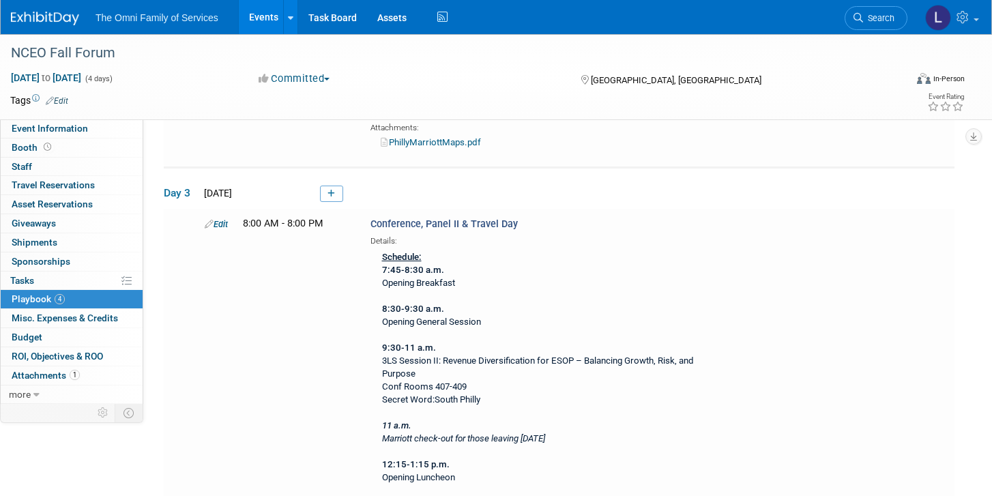
scroll to position [1039, 0]
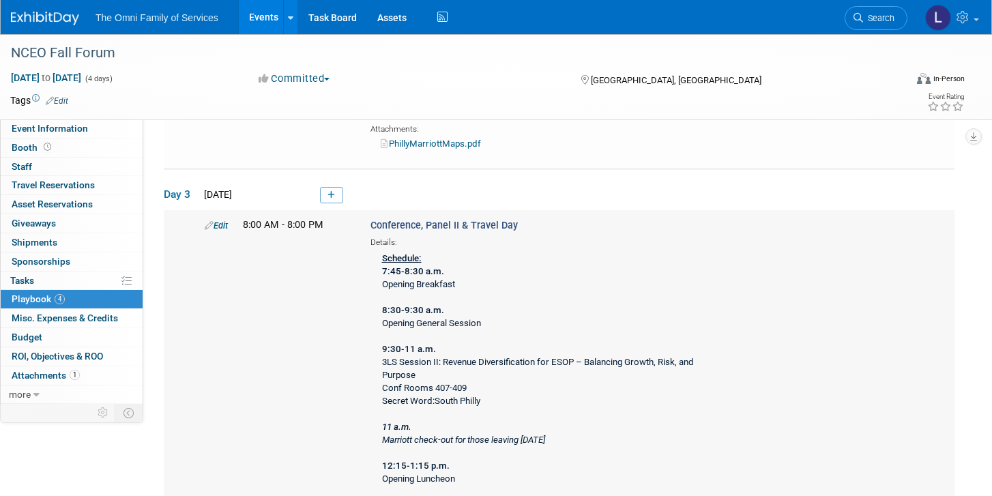
click at [224, 221] on link "Edit" at bounding box center [216, 225] width 23 height 10
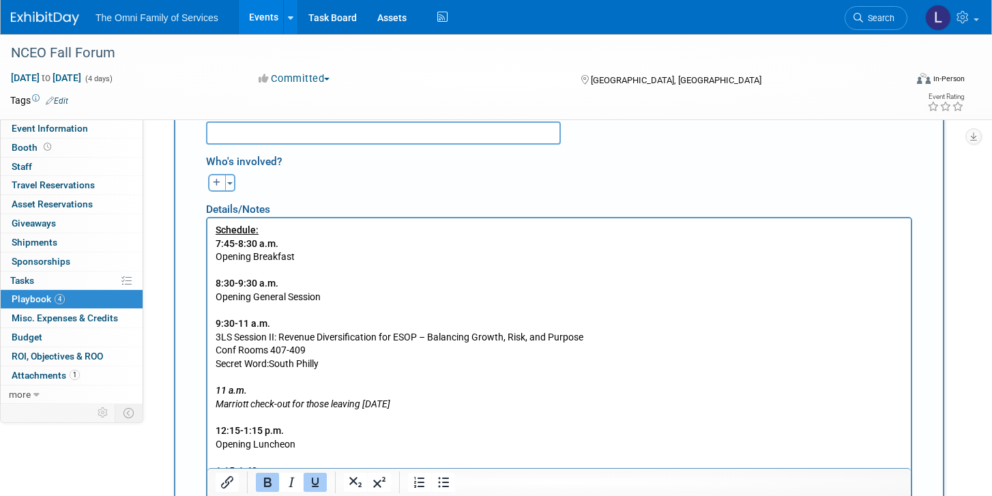
scroll to position [1411, 0]
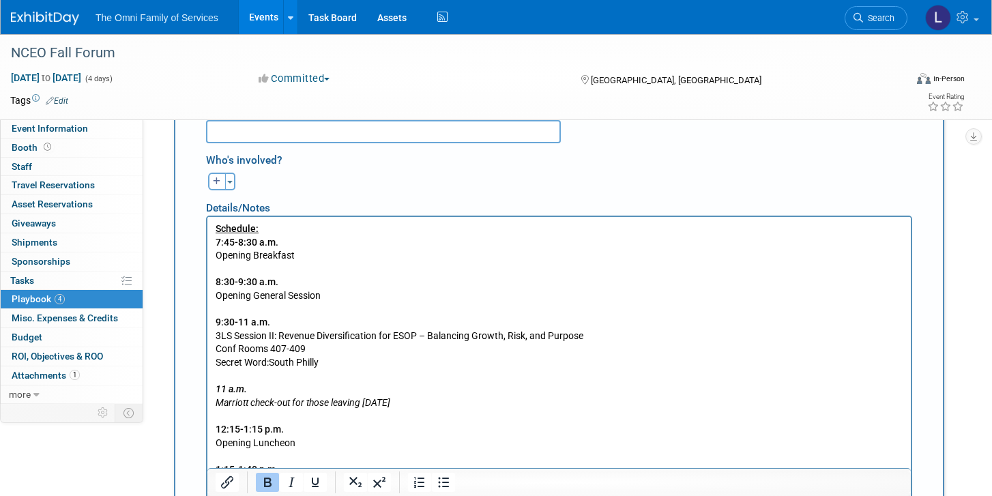
click at [304, 323] on p "Schedule: 7:45-8:30 a.m. Opening Breakfast 8:30-9:30 a.m. Opening General Sessi…" at bounding box center [560, 429] width 688 height 414
click at [298, 331] on p "Schedule: 7:45-8:30 a.m. Opening Breakfast 8:30-9:30 a.m. Opening General Sessi…" at bounding box center [560, 429] width 688 height 414
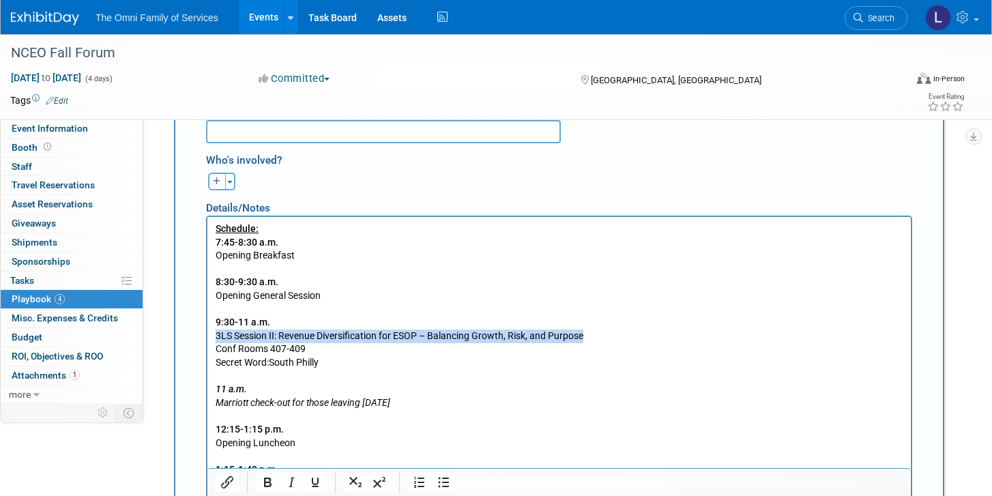
click at [298, 331] on p "Schedule: 7:45-8:30 a.m. Opening Breakfast 8:30-9:30 a.m. Opening General Sessi…" at bounding box center [560, 429] width 688 height 414
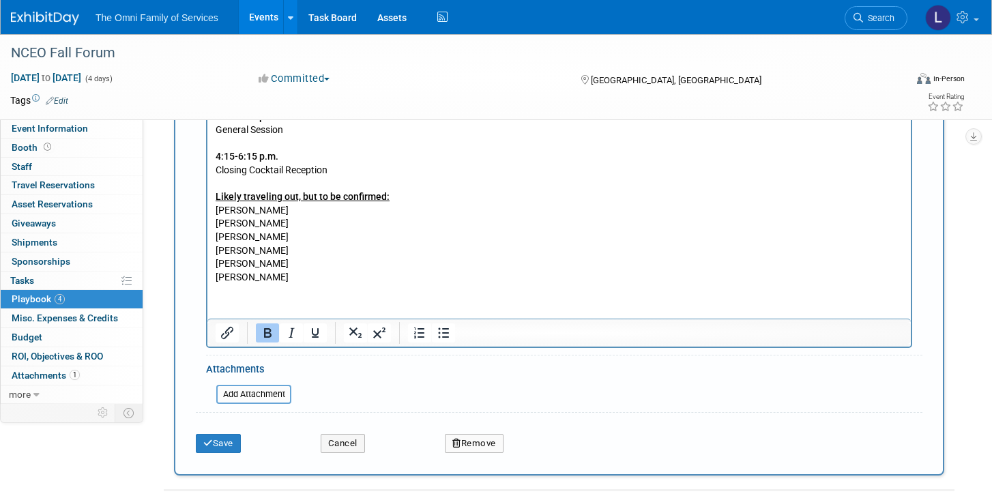
scroll to position [1787, 0]
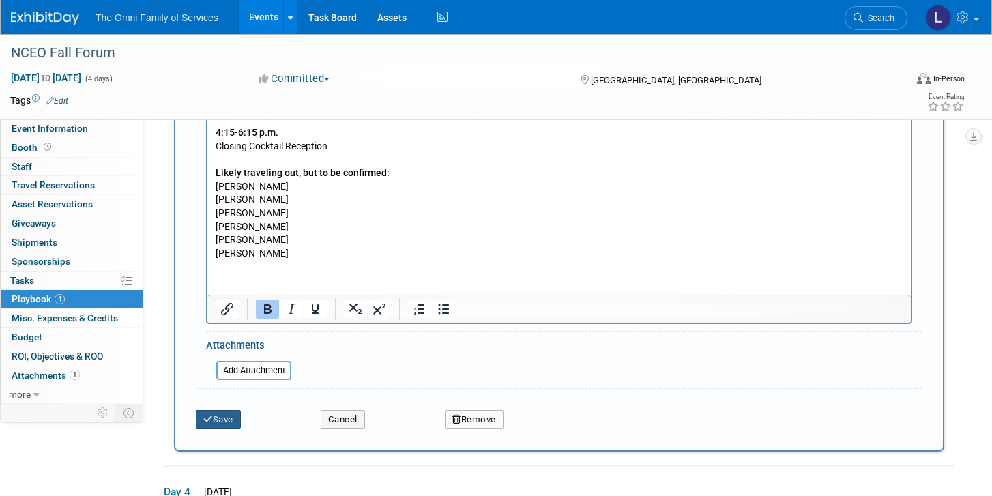
click at [213, 422] on button "Save" at bounding box center [218, 419] width 45 height 19
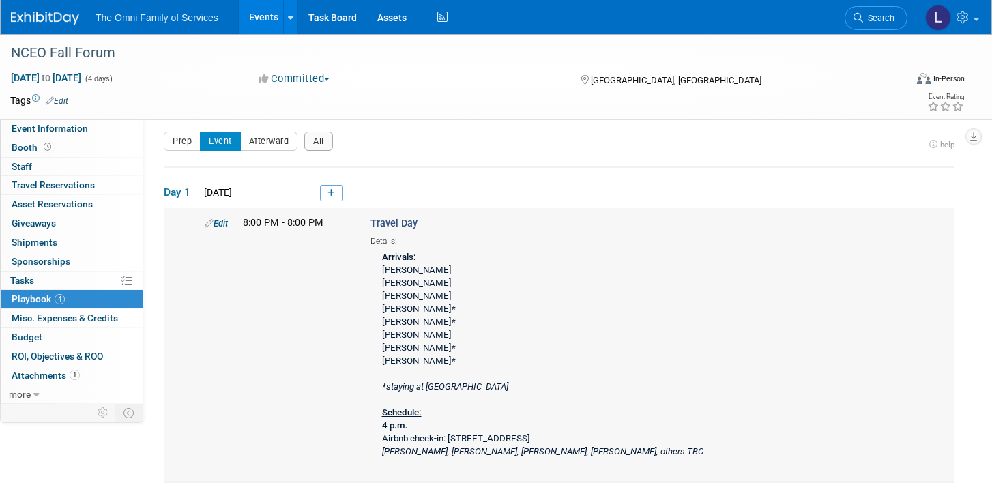
scroll to position [10, 0]
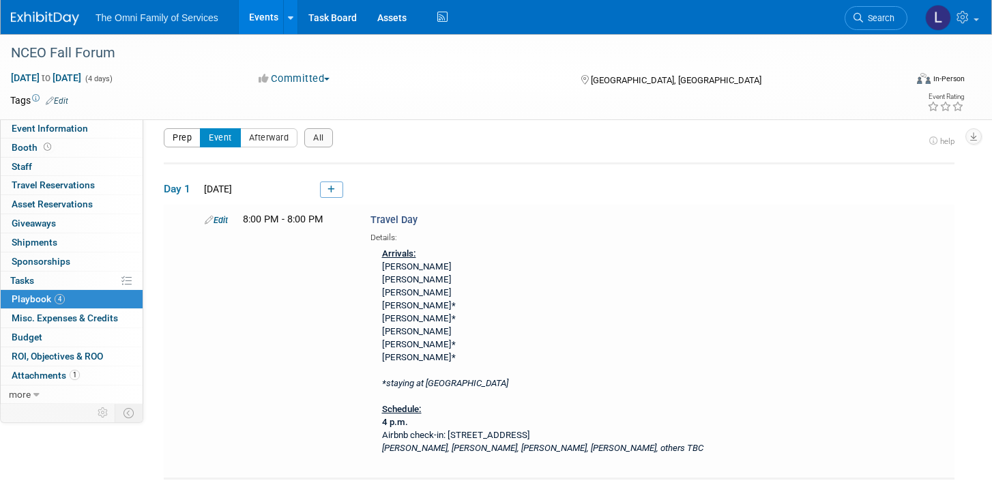
click at [190, 138] on button "Prep" at bounding box center [182, 137] width 37 height 19
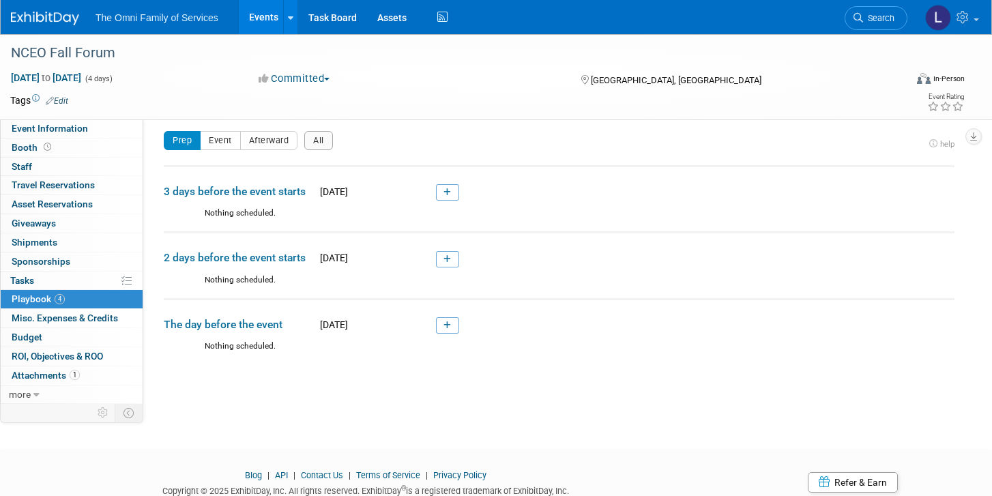
scroll to position [0, 0]
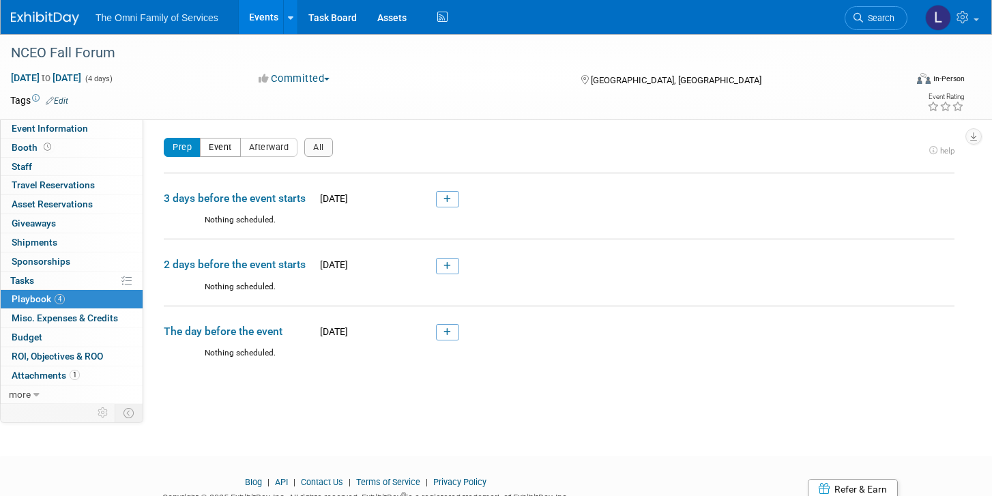
click at [223, 145] on button "Event" at bounding box center [220, 147] width 41 height 19
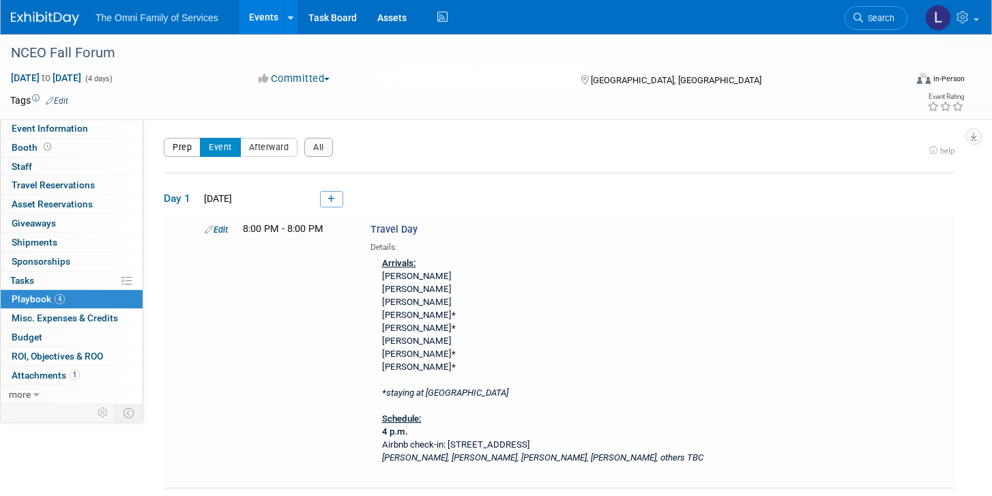
click at [177, 147] on button "Prep" at bounding box center [182, 147] width 37 height 19
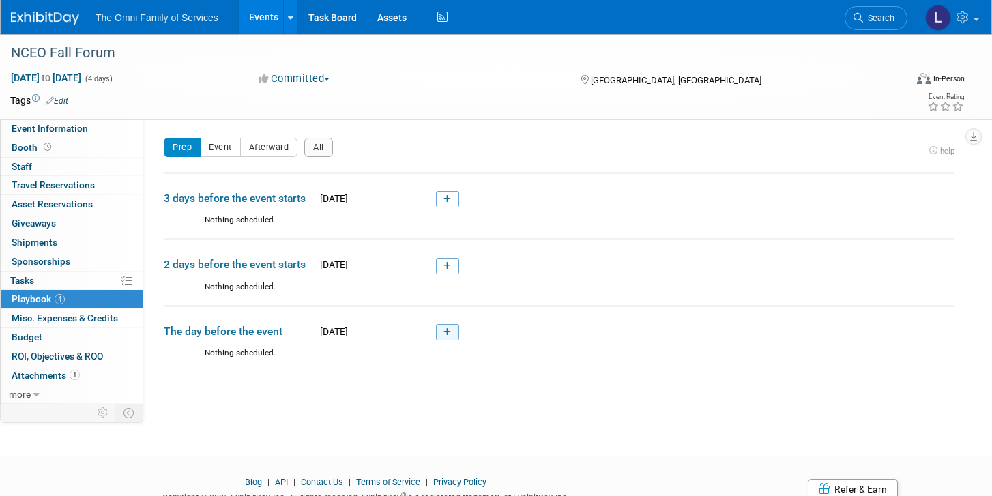
click at [454, 338] on link at bounding box center [447, 332] width 23 height 16
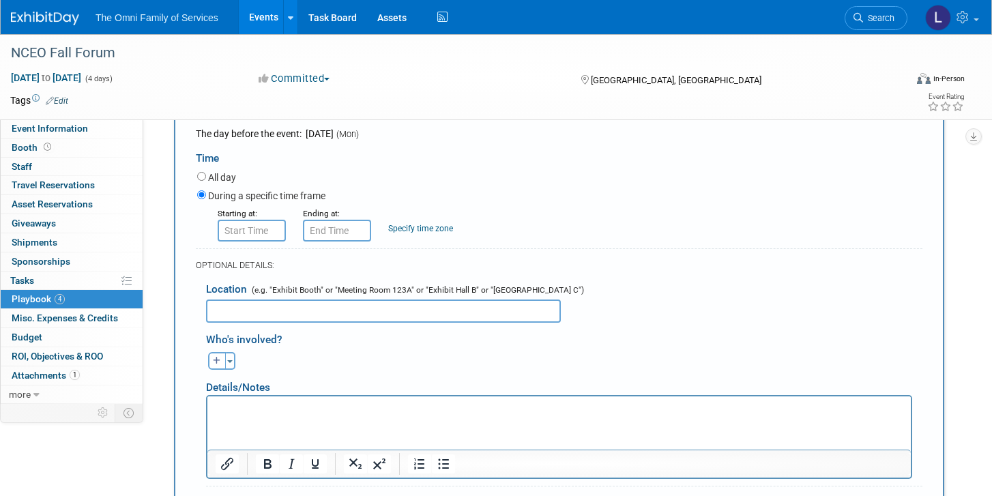
scroll to position [367, 0]
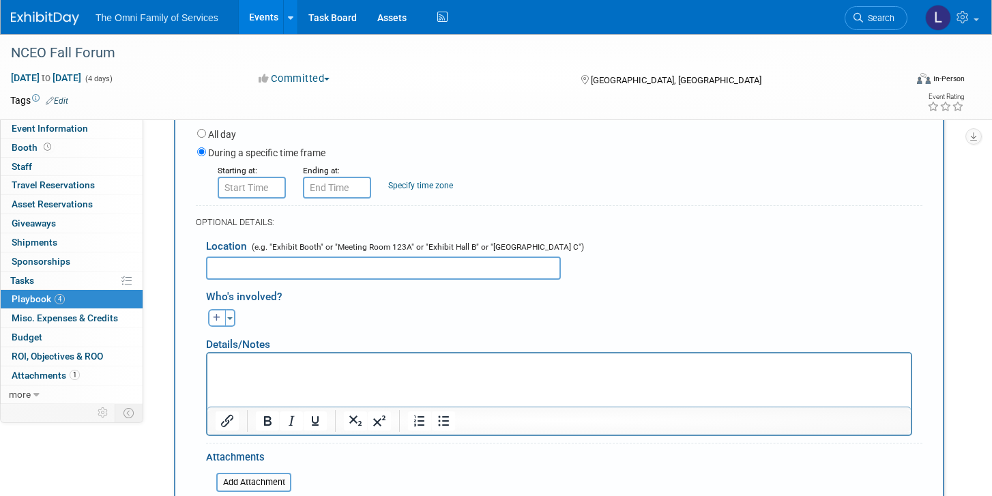
click at [440, 372] on html at bounding box center [558, 362] width 703 height 19
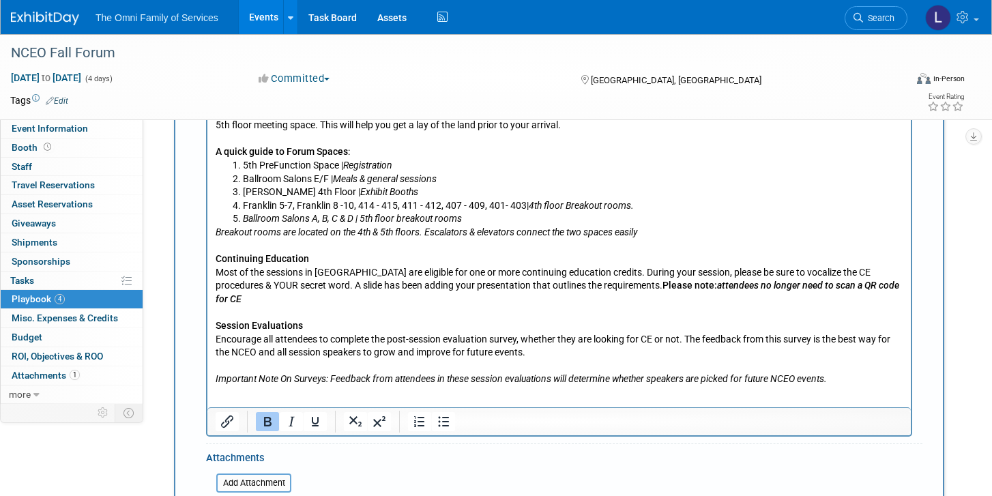
click at [437, 386] on html "Get to know the [GEOGRAPHIC_DATA] Looking to get the lay of the land before you…" at bounding box center [558, 236] width 703 height 299
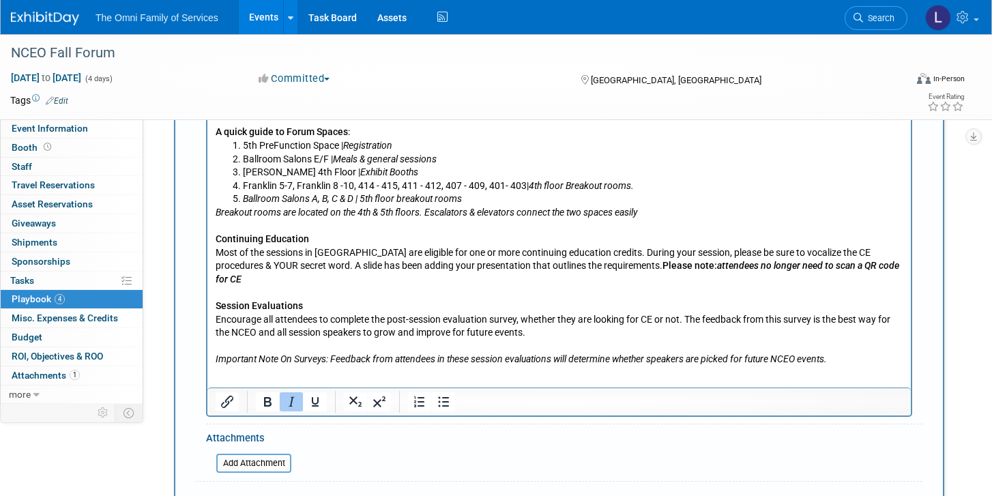
scroll to position [878, 0]
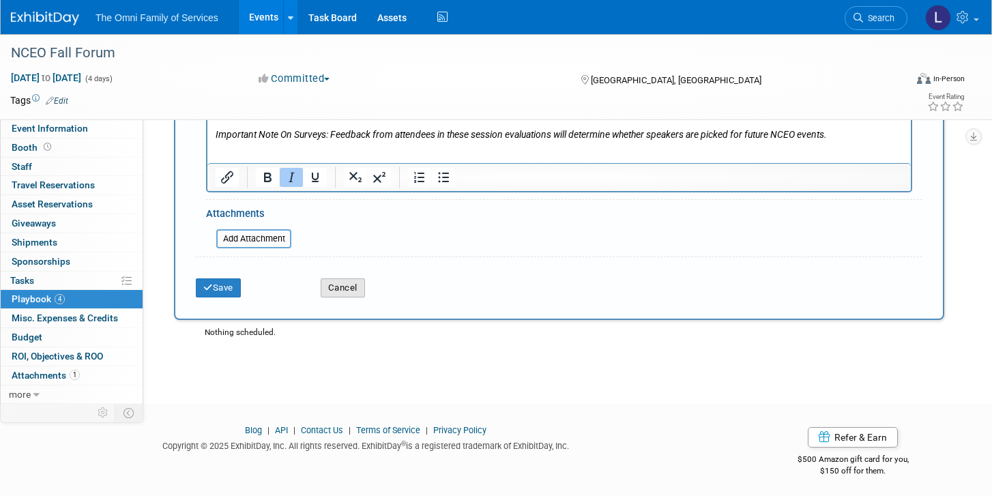
click at [329, 289] on button "Cancel" at bounding box center [343, 287] width 44 height 19
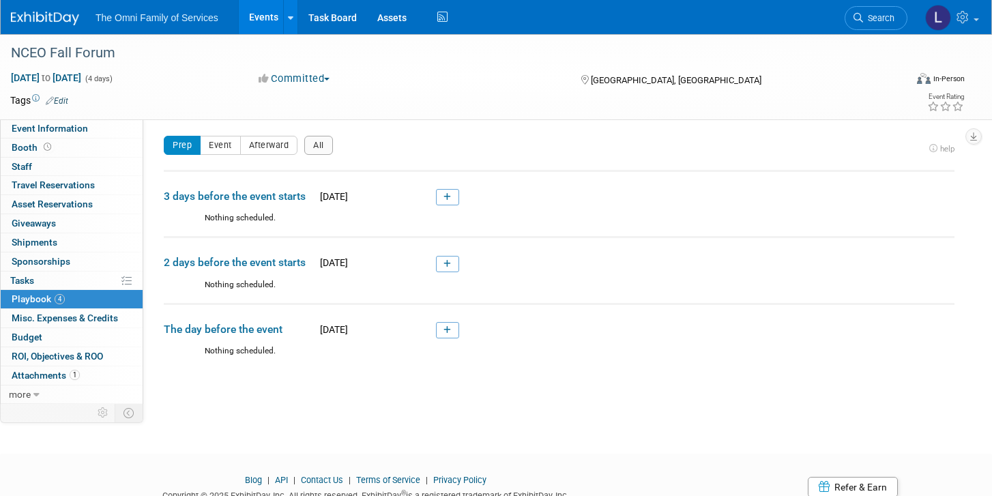
scroll to position [2, 0]
click at [226, 152] on button "Event" at bounding box center [220, 145] width 41 height 19
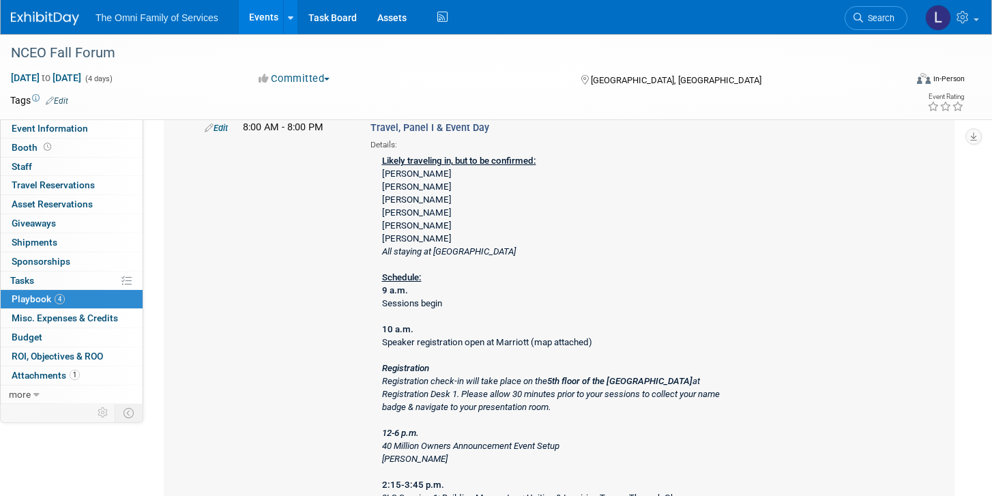
scroll to position [418, 0]
click at [225, 126] on link "Edit" at bounding box center [216, 126] width 23 height 10
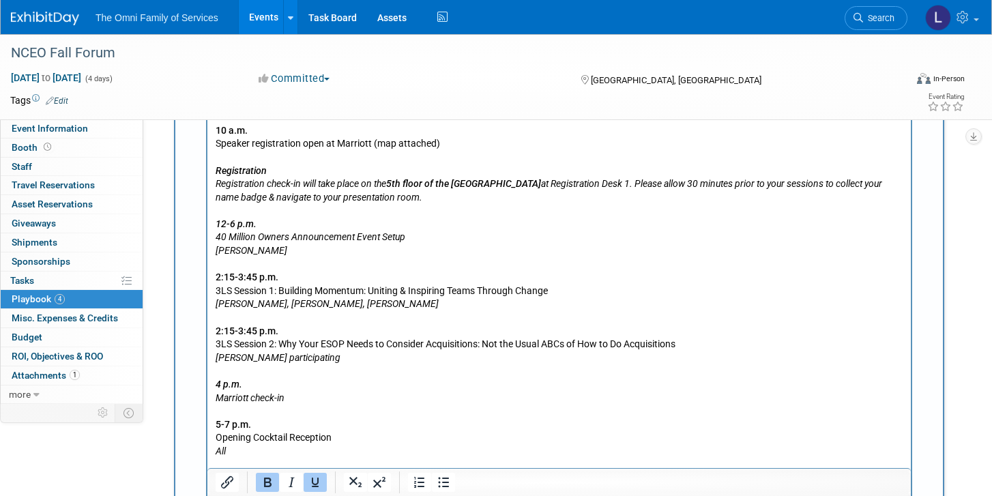
scroll to position [949, 0]
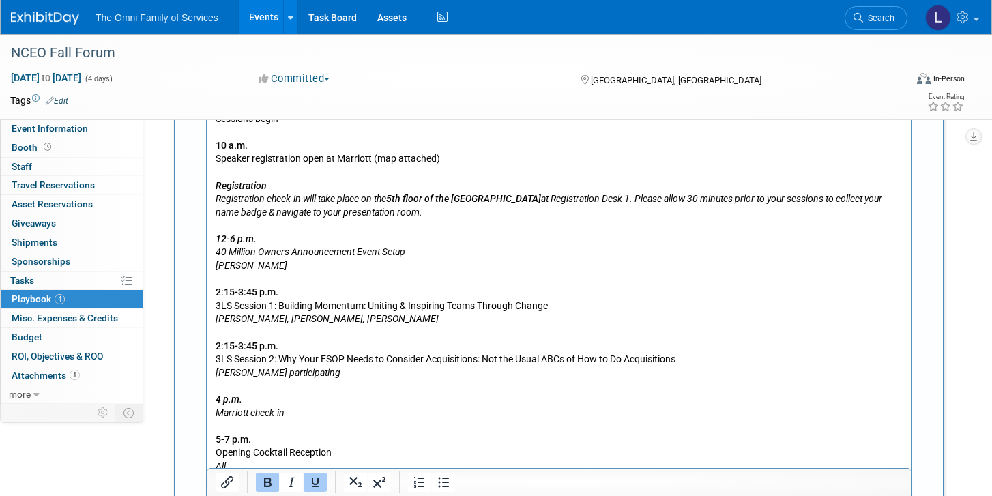
click at [471, 218] on icon "Registration Registration check-in will take place on the 5th floor of the [GEO…" at bounding box center [549, 200] width 666 height 38
click at [484, 211] on p "Likely traveling in, but to be confirmed: [PERSON_NAME] [PERSON_NAME] [PERSON_N…" at bounding box center [560, 253] width 688 height 575
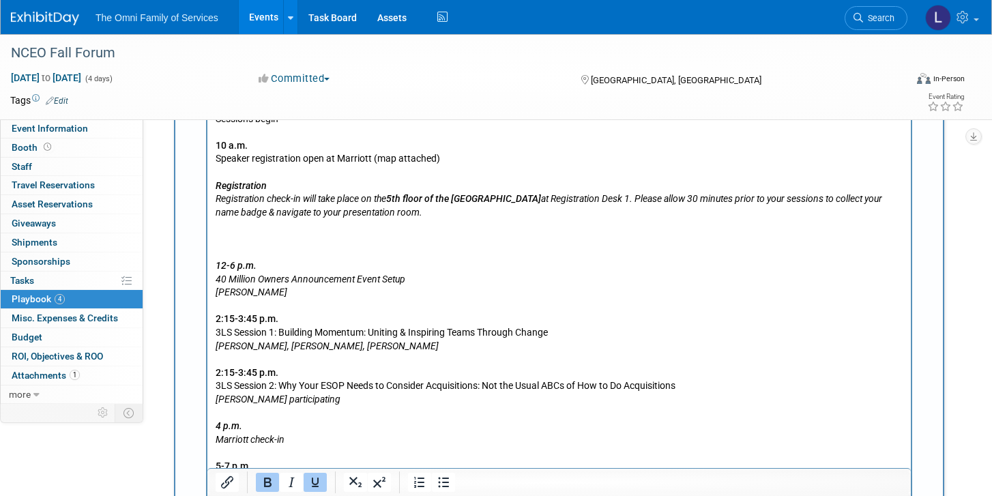
scroll to position [982, 0]
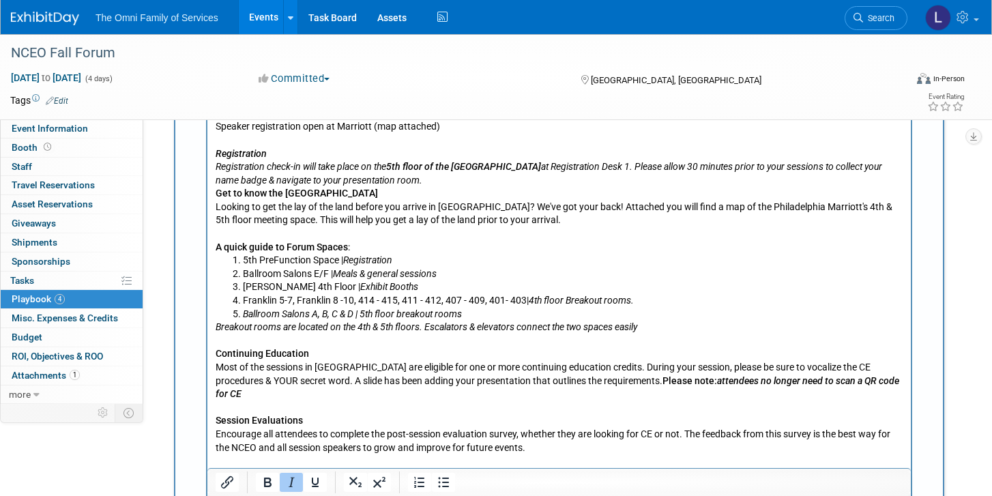
click at [474, 180] on icon "Registration Registration check-in will take place on the 5th floor of the [GEO…" at bounding box center [549, 168] width 666 height 38
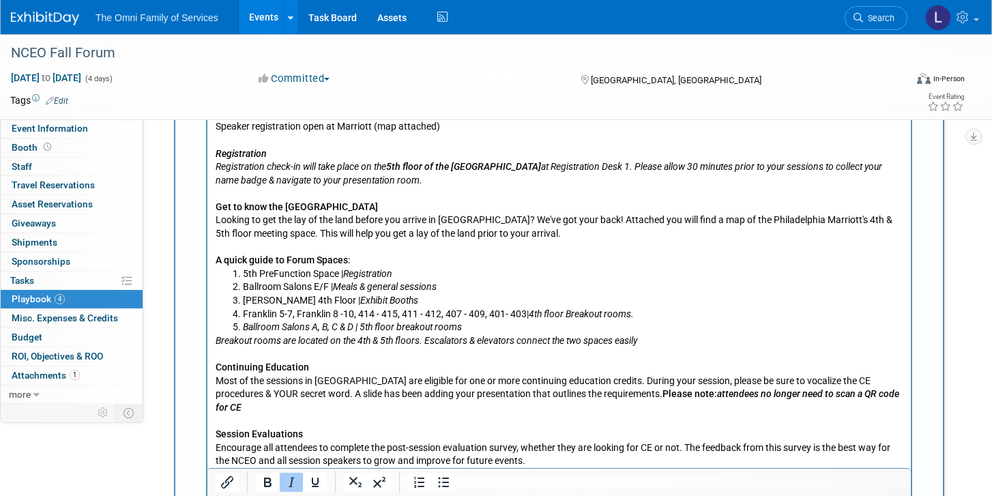
click at [214, 340] on html "Likely traveling in, but to be confirmed: [PERSON_NAME] [PERSON_NAME] [PERSON_N…" at bounding box center [558, 378] width 703 height 901
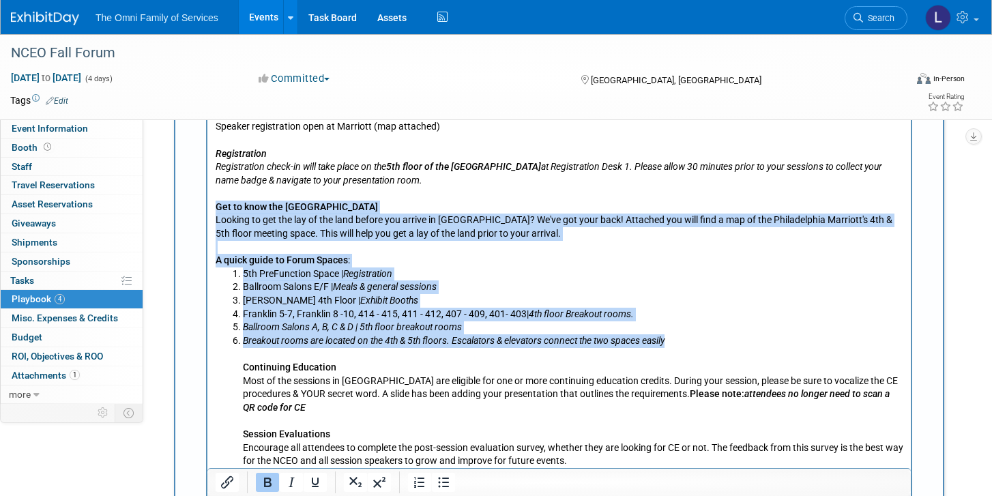
drag, startPoint x: 694, startPoint y: 346, endPoint x: 171, endPoint y: 209, distance: 540.0
click at [207, 209] on html "Likely traveling in, but to be confirmed: [PERSON_NAME] [PERSON_NAME] [PERSON_N…" at bounding box center [558, 378] width 703 height 901
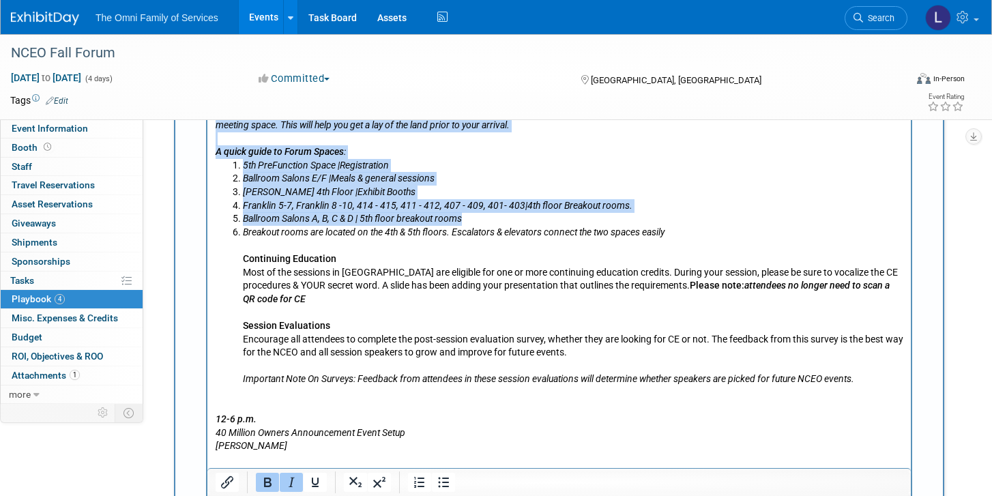
scroll to position [1091, 0]
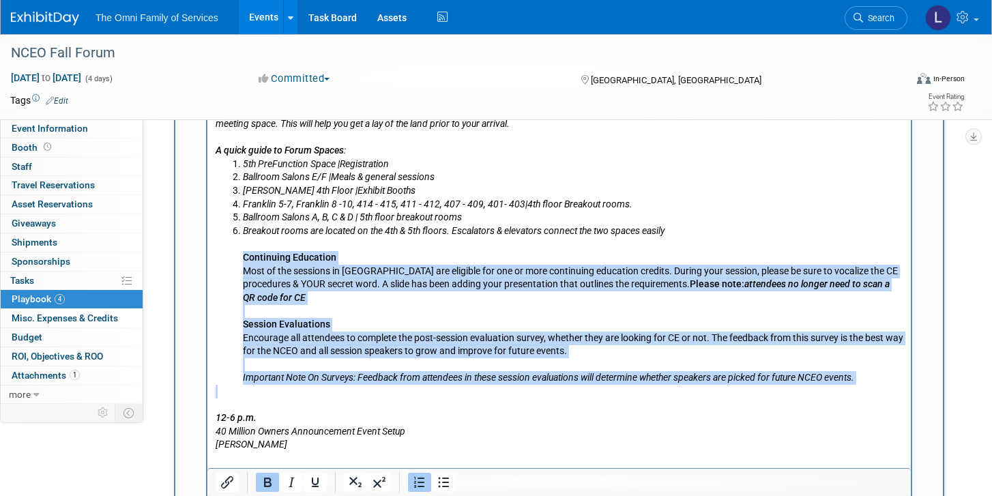
drag, startPoint x: 299, startPoint y: 401, endPoint x: 237, endPoint y: 257, distance: 156.5
click at [237, 257] on body "Likely traveling in, but to be confirmed: [PERSON_NAME] [PERSON_NAME] [PERSON_N…" at bounding box center [559, 272] width 689 height 896
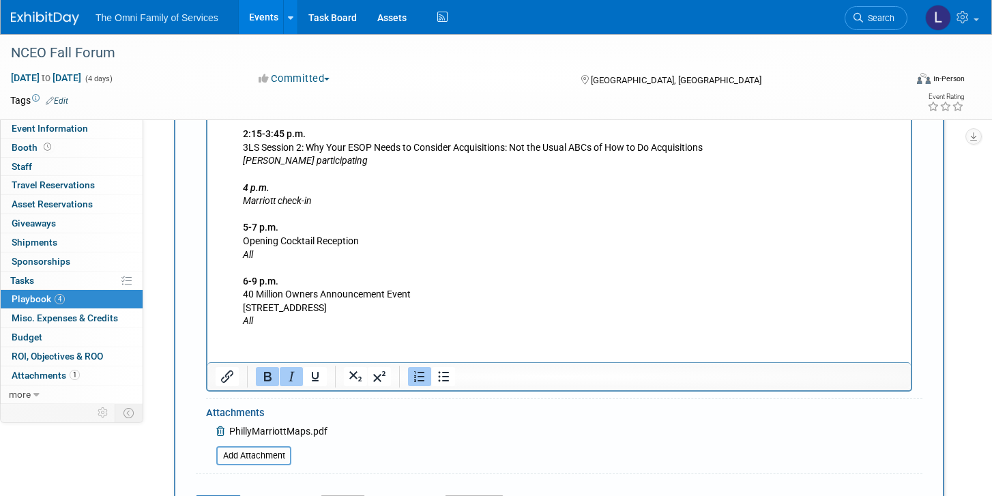
scroll to position [1286, 0]
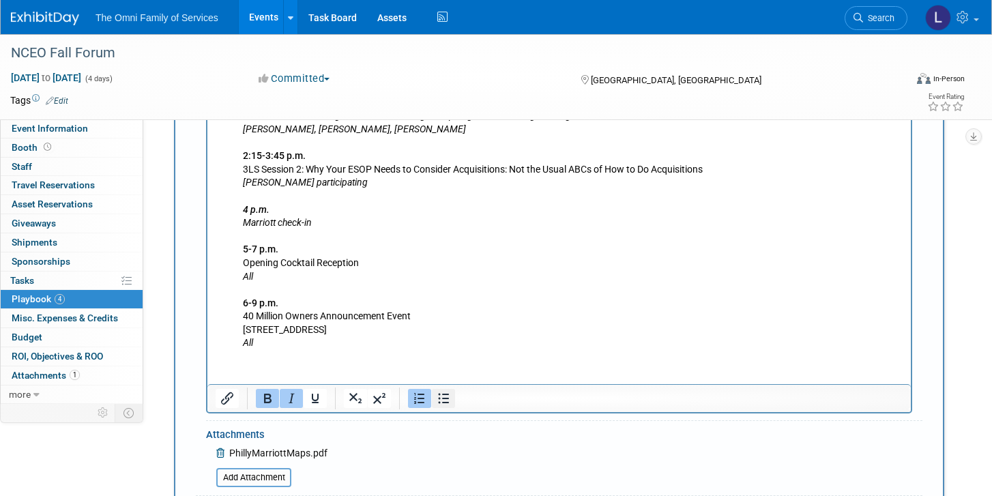
click at [445, 401] on icon "Bullet list" at bounding box center [443, 398] width 16 height 16
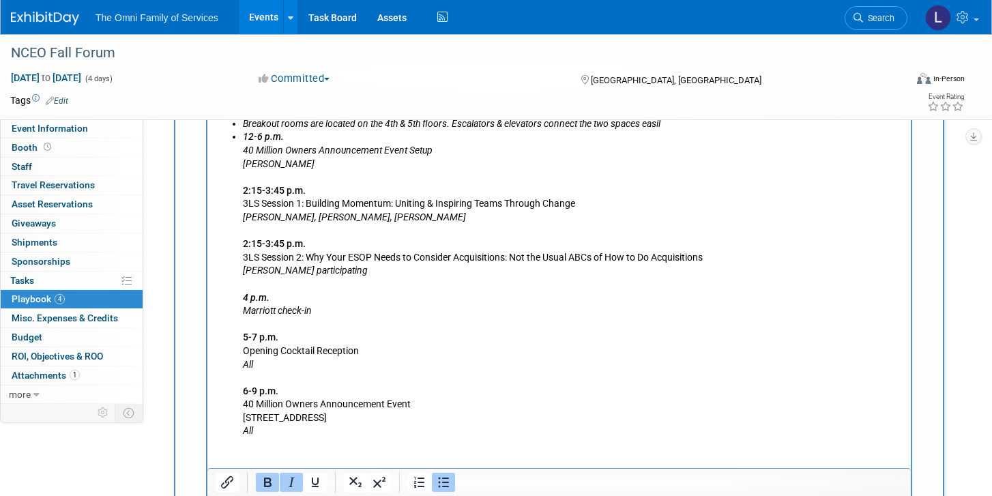
scroll to position [1205, 0]
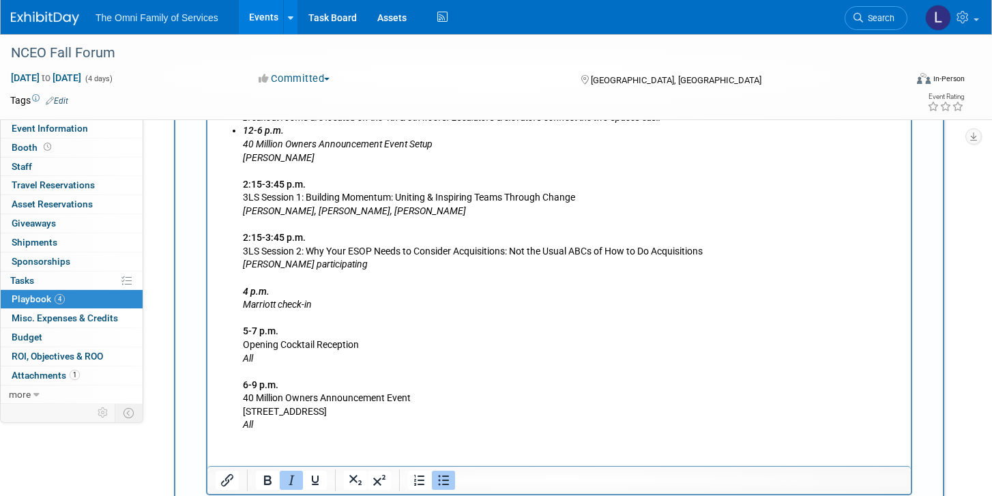
drag, startPoint x: 326, startPoint y: 437, endPoint x: 242, endPoint y: 281, distance: 176.7
click at [242, 282] on html "Likely traveling in, but to be confirmed: [PERSON_NAME] [PERSON_NAME] [PERSON_N…" at bounding box center [558, 68] width 703 height 727
drag, startPoint x: 244, startPoint y: 131, endPoint x: 372, endPoint y: 440, distance: 334.3
click at [372, 432] on html "Likely traveling in, but to be confirmed: [PERSON_NAME] [PERSON_NAME] [PERSON_N…" at bounding box center [558, 68] width 703 height 727
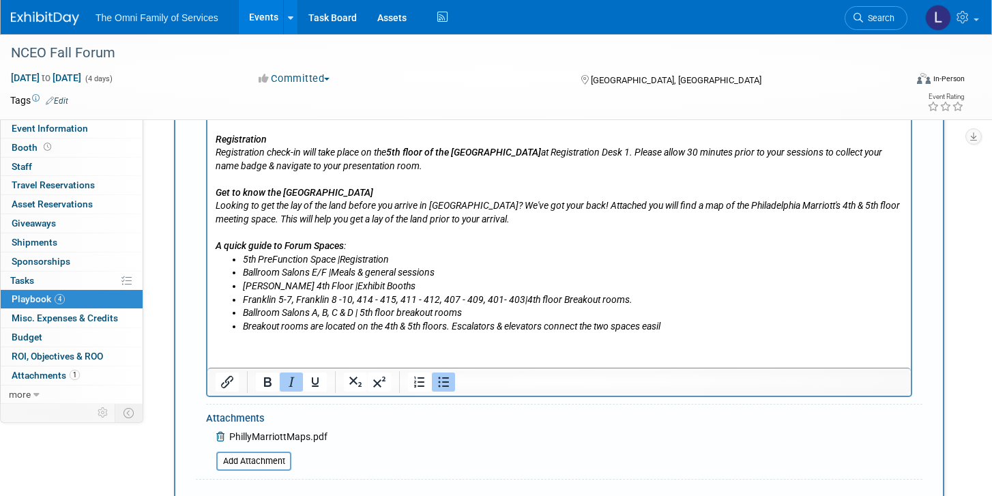
scroll to position [995, 0]
click at [294, 237] on p "Get to know the [GEOGRAPHIC_DATA] Looking to get the lay of the land before you…" at bounding box center [560, 221] width 688 height 67
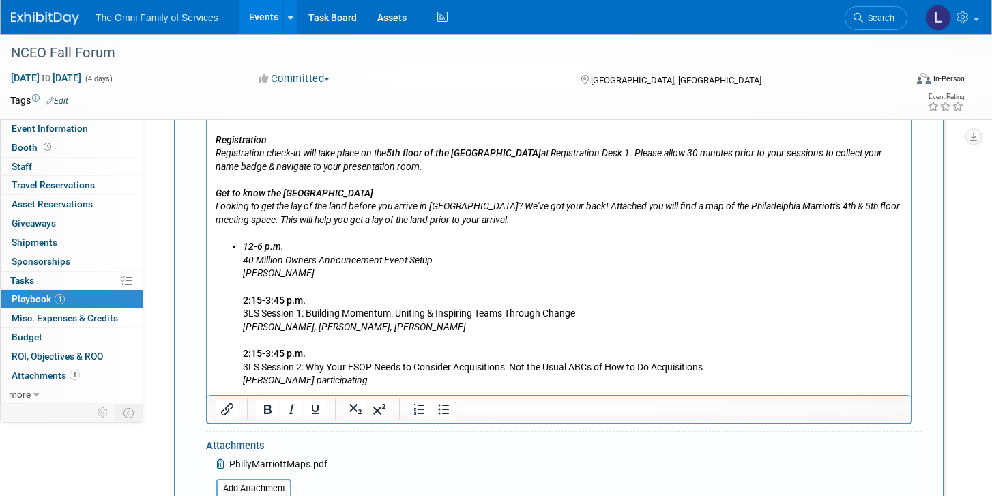
scroll to position [1076, 0]
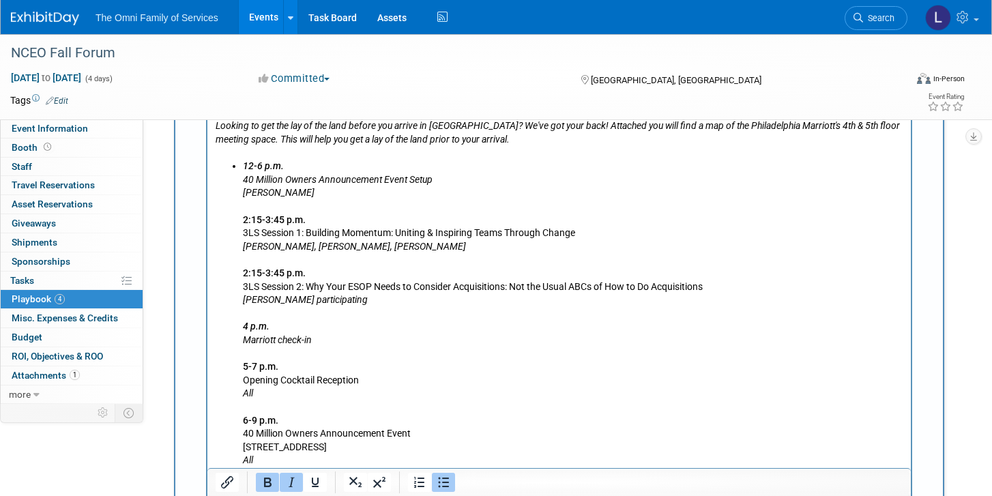
click at [244, 170] on b "12-6 p.m." at bounding box center [263, 166] width 41 height 11
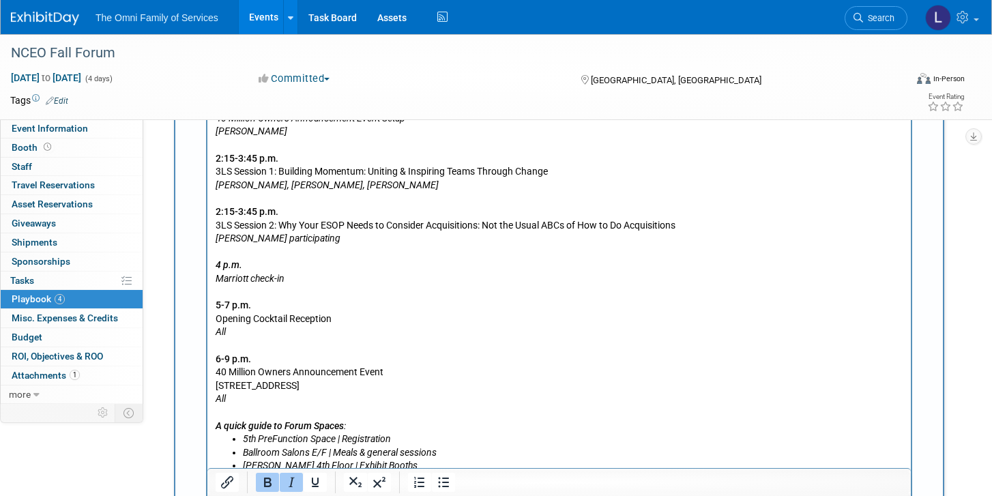
scroll to position [1150, 0]
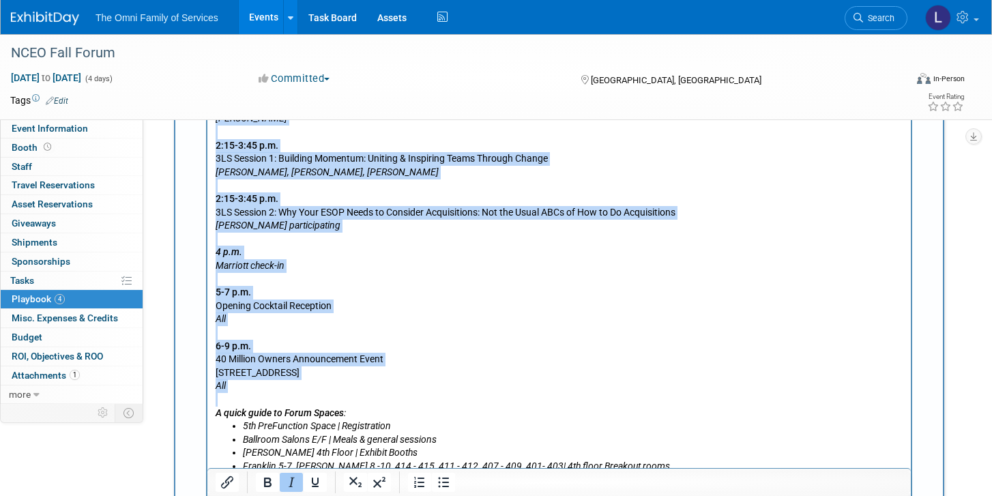
drag, startPoint x: 244, startPoint y: 395, endPoint x: 213, endPoint y: 21, distance: 375.0
click at [213, 21] on html "Likely traveling in, but to be confirmed: [PERSON_NAME] [PERSON_NAME] [PERSON_N…" at bounding box center [558, 130] width 703 height 741
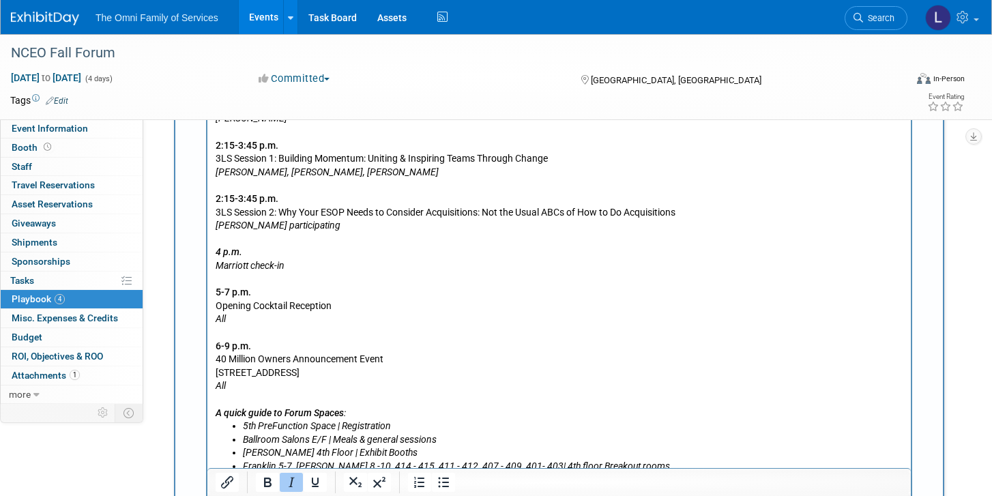
click at [323, 314] on p "12-6 p.m. 40 Million Owners Announcement Event Setup [PERSON_NAME] 2:15-3:45 p.…" at bounding box center [560, 240] width 688 height 308
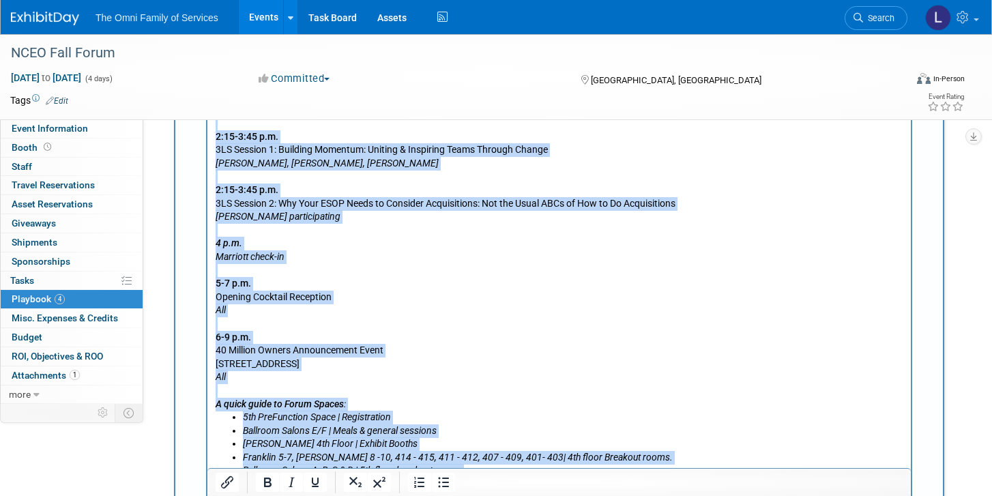
scroll to position [1161, 0]
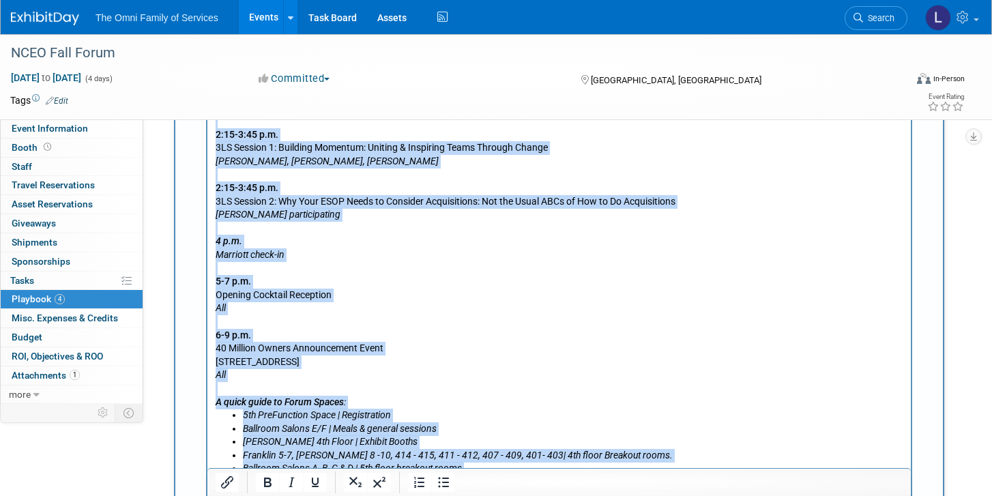
drag, startPoint x: 247, startPoint y: 70, endPoint x: 286, endPoint y: 377, distance: 308.7
click at [286, 377] on body "Likely traveling in, but to be confirmed: [PERSON_NAME] [PERSON_NAME] [PERSON_N…" at bounding box center [559, 121] width 689 height 735
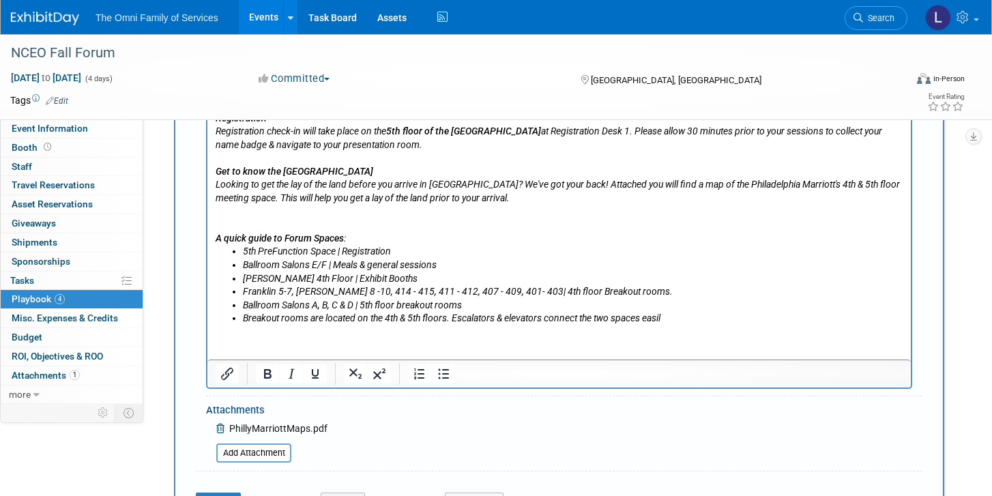
scroll to position [1014, 0]
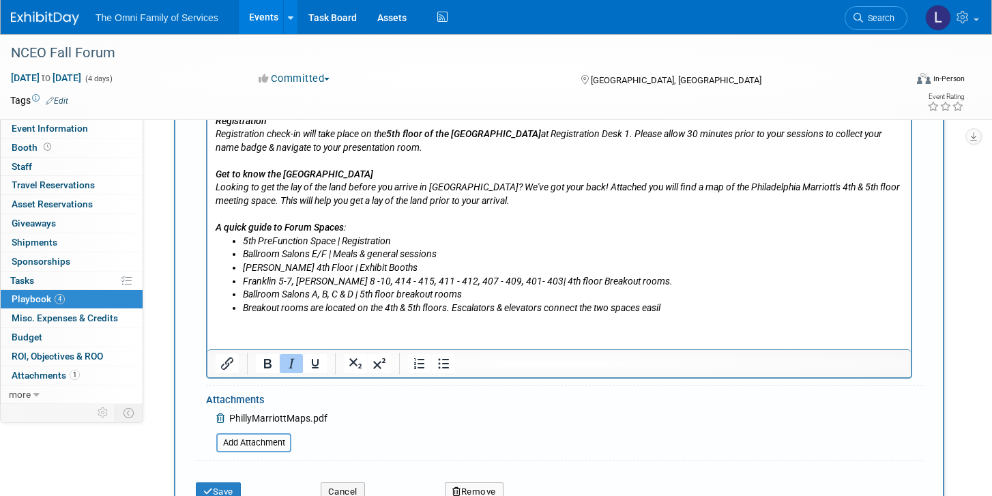
click at [467, 355] on div at bounding box center [558, 364] width 703 height 22
click at [525, 315] on html "Likely traveling in, but to be confirmed: [PERSON_NAME] [PERSON_NAME] [PERSON_N…" at bounding box center [558, 105] width 703 height 419
click at [455, 217] on p "A quick guide to Forum Spaces :" at bounding box center [560, 222] width 688 height 27
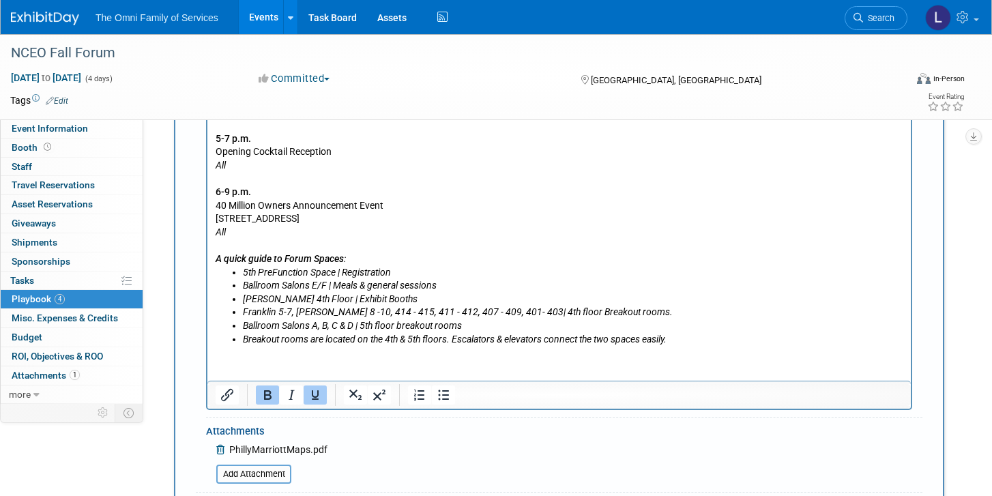
scroll to position [1319, 0]
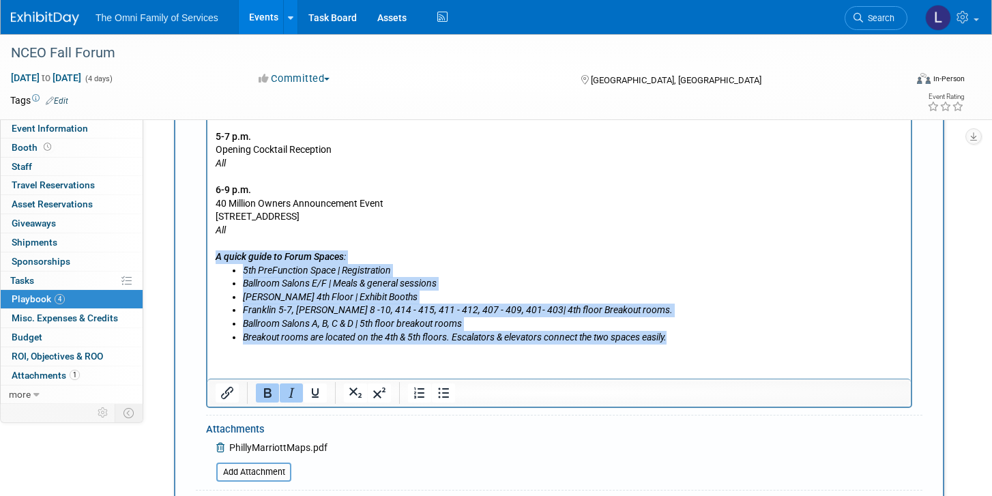
drag, startPoint x: 694, startPoint y: 344, endPoint x: 179, endPoint y: 261, distance: 521.7
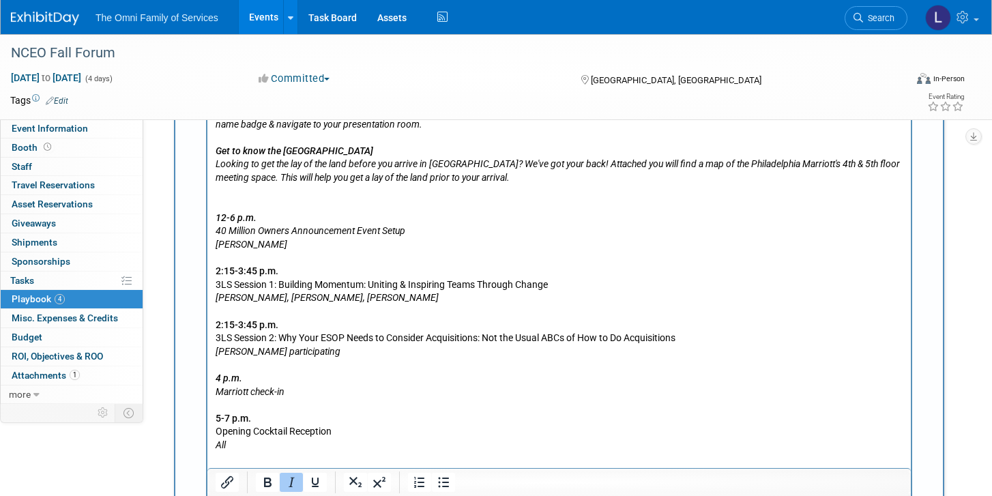
scroll to position [1027, 0]
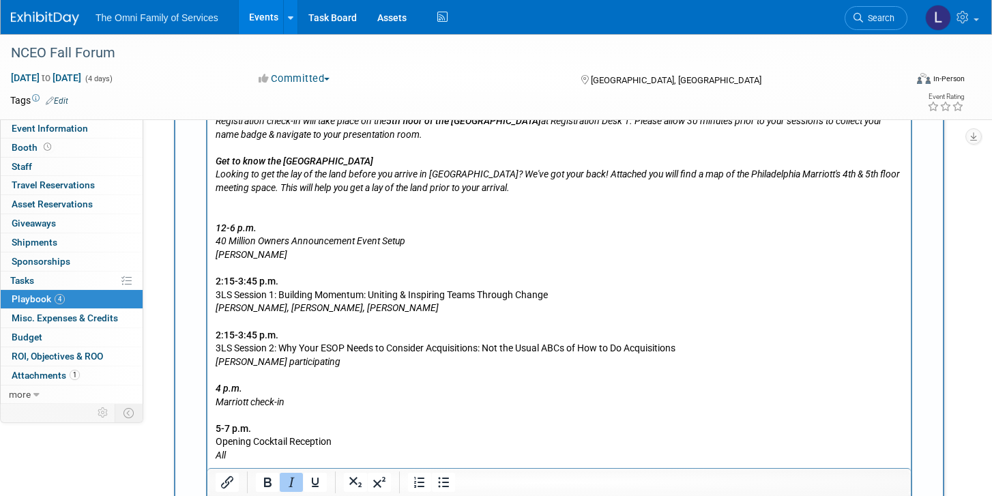
click at [244, 209] on p "Rich Text Area. Press ALT-0 for help." at bounding box center [560, 216] width 688 height 14
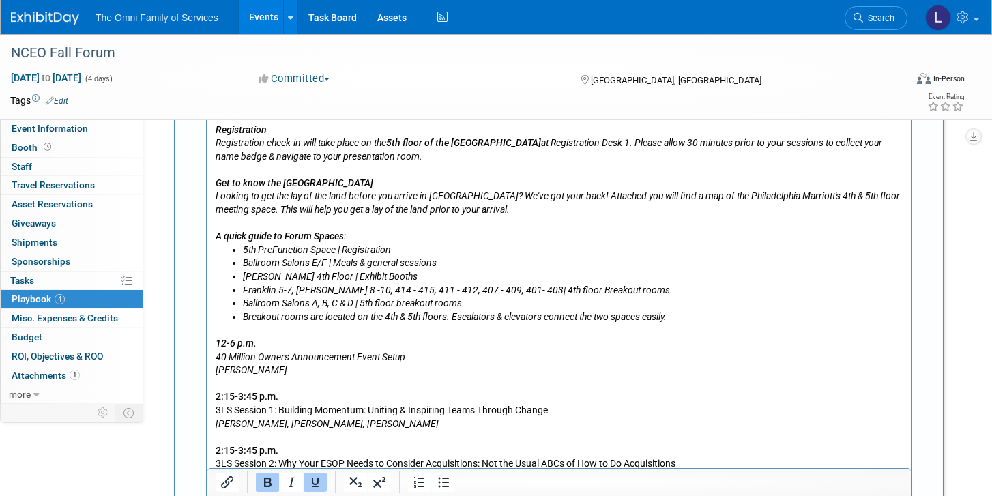
scroll to position [1007, 0]
click at [289, 235] on b "A quick guide to Forum Spaces" at bounding box center [280, 235] width 128 height 11
click at [319, 237] on b "A quick guide to forum Spaces" at bounding box center [279, 235] width 127 height 11
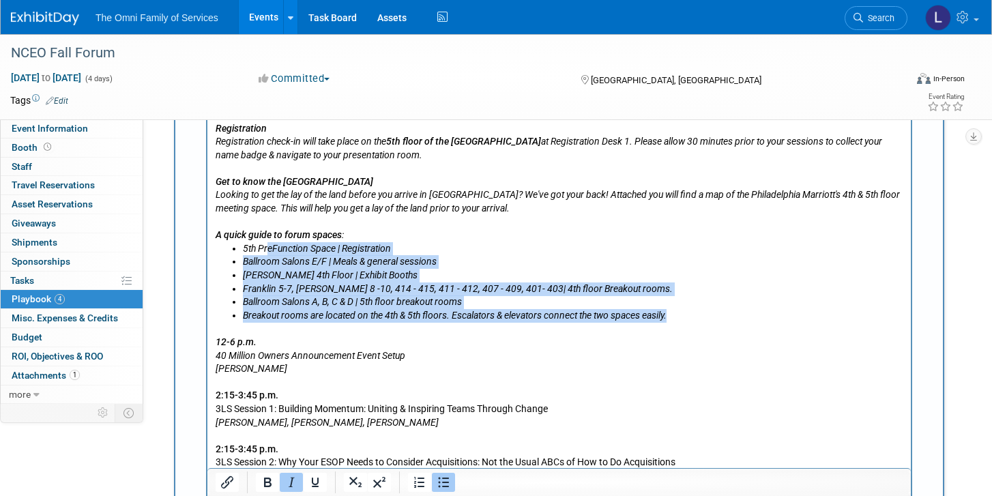
drag, startPoint x: 684, startPoint y: 317, endPoint x: 265, endPoint y: 248, distance: 425.1
click at [265, 248] on ul "5th PreFunction Space | Registration Ballroom Salons E/F | Meals & general sess…" at bounding box center [560, 283] width 688 height 80
click at [267, 265] on icon "Ballroom Salons E/F | Meals & general sessions" at bounding box center [340, 261] width 194 height 11
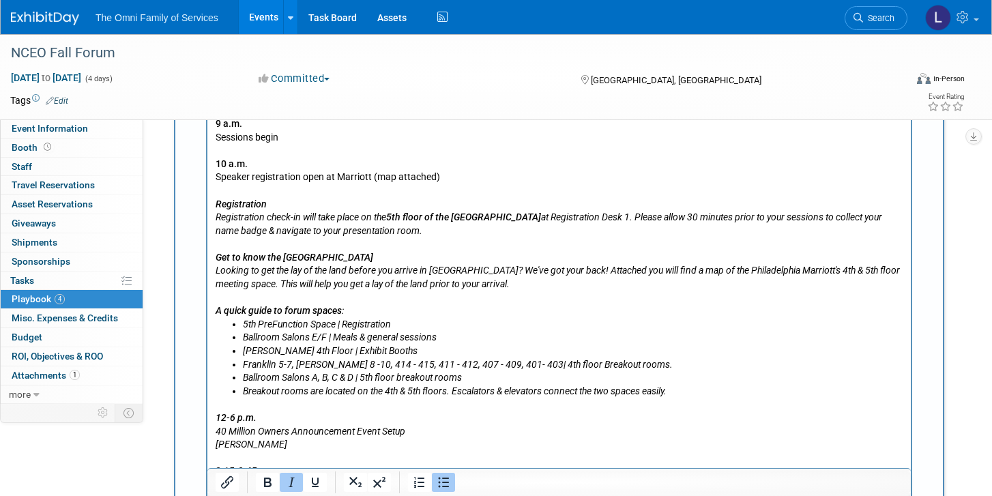
scroll to position [929, 0]
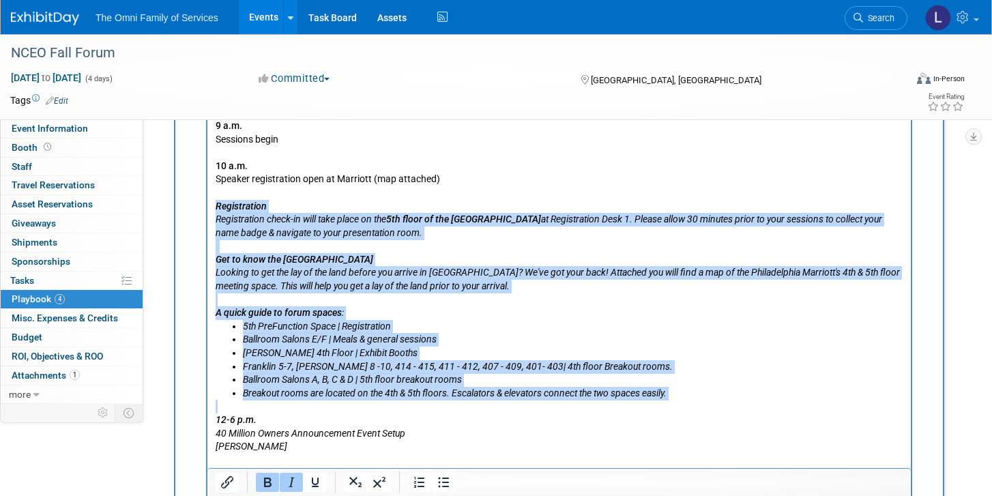
drag, startPoint x: 715, startPoint y: 404, endPoint x: 200, endPoint y: 204, distance: 552.4
click at [207, 204] on html "Likely traveling in, but to be confirmed: [PERSON_NAME] [PERSON_NAME] [PERSON_N…" at bounding box center [558, 351] width 703 height 741
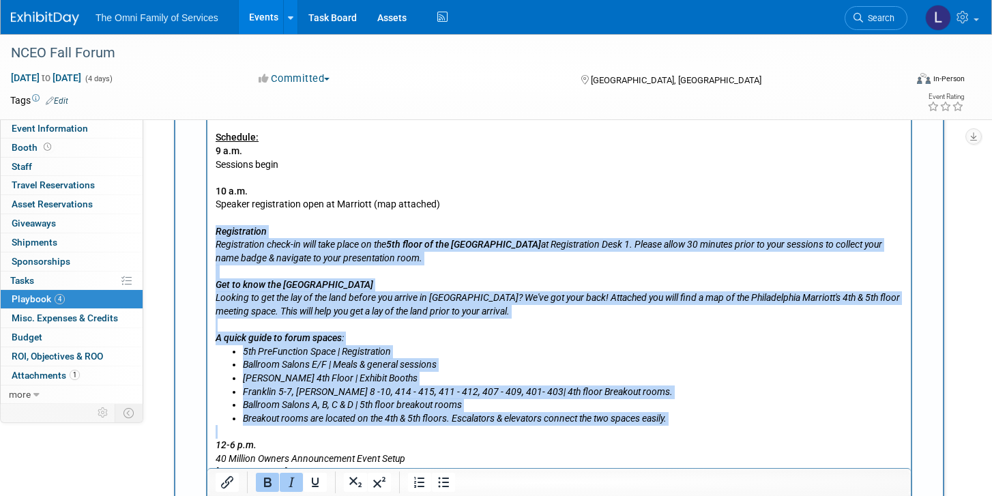
scroll to position [905, 0]
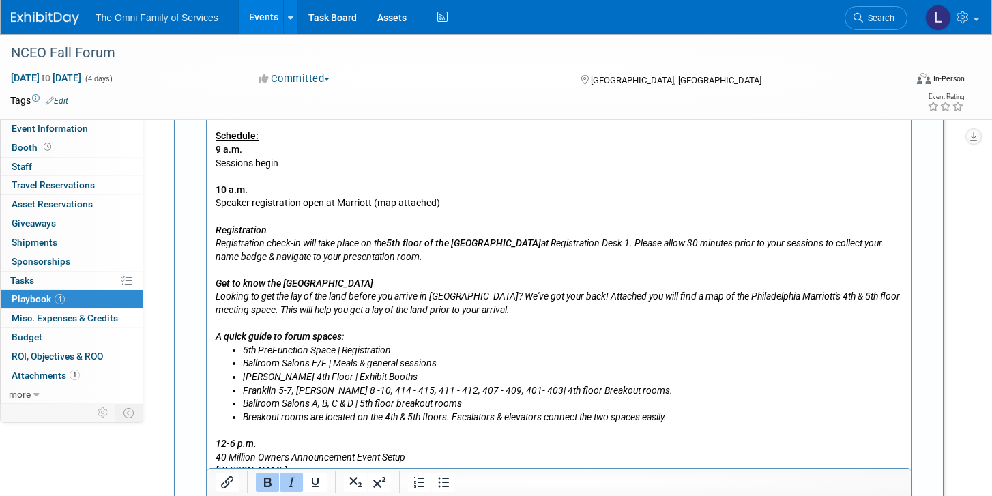
click at [209, 231] on html "Likely traveling in, but to be confirmed: [PERSON_NAME] [PERSON_NAME] [PERSON_N…" at bounding box center [558, 374] width 703 height 741
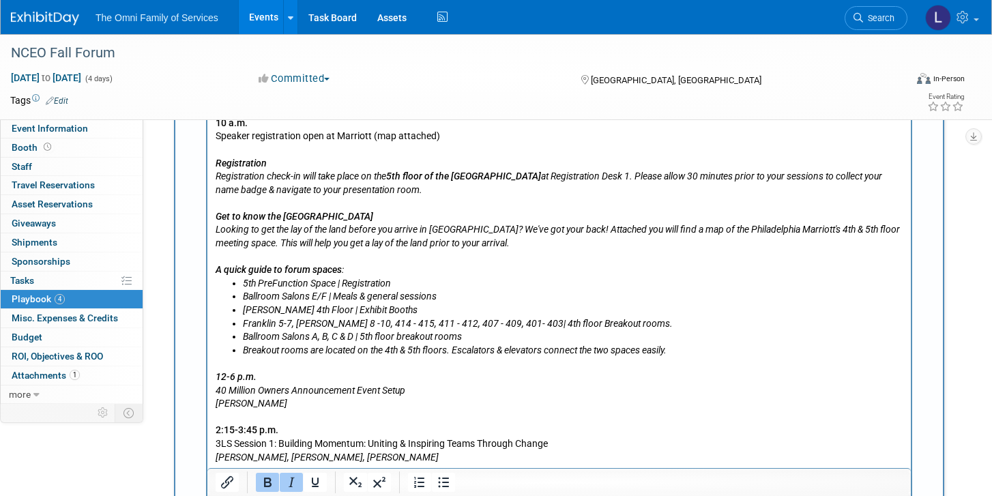
scroll to position [980, 0]
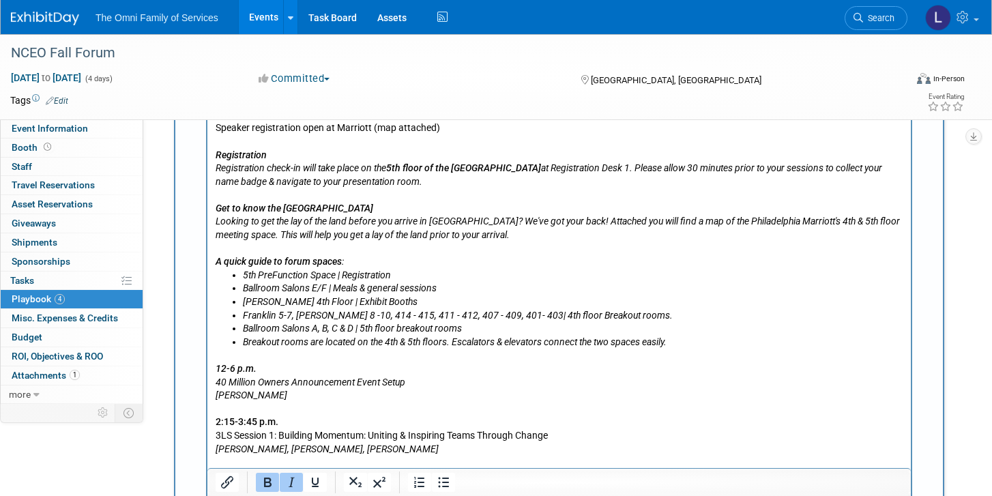
click at [215, 156] on body "Likely traveling in, but to be confirmed: [PERSON_NAME] [PERSON_NAME] [PERSON_N…" at bounding box center [559, 302] width 689 height 735
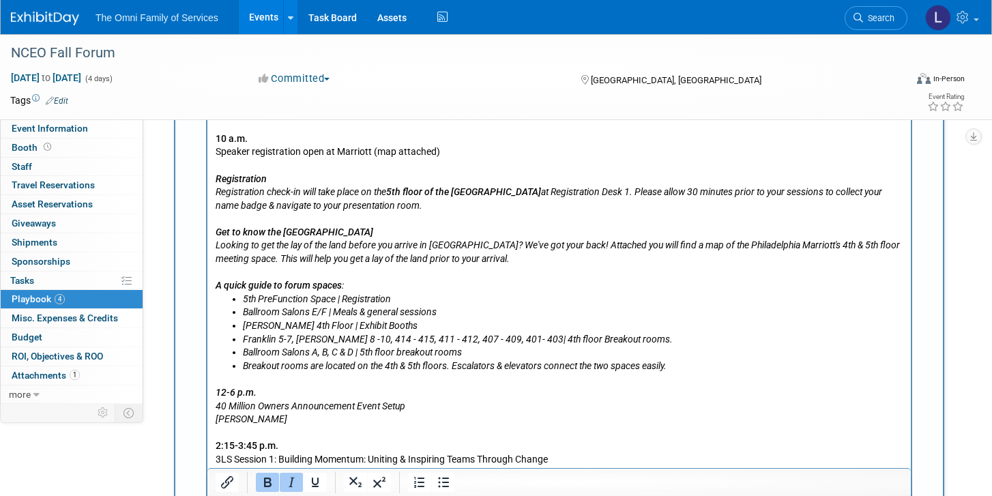
scroll to position [952, 0]
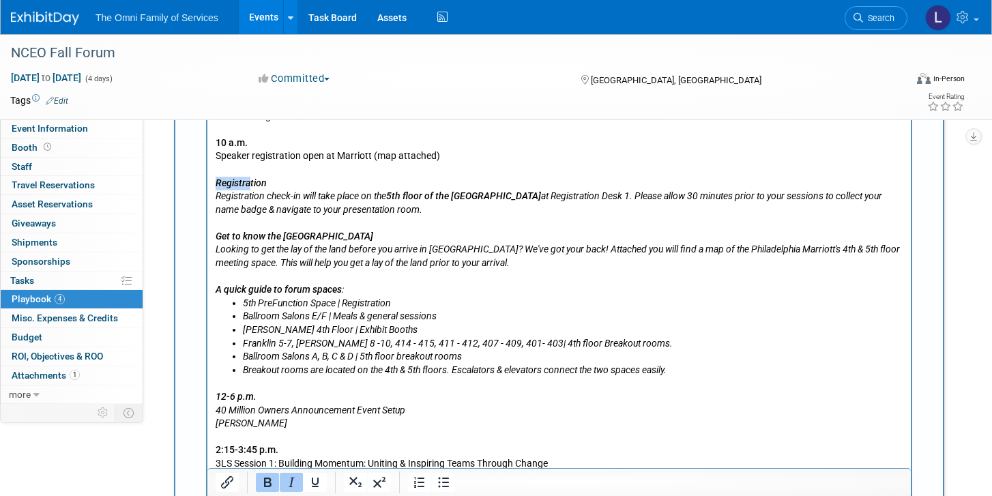
drag, startPoint x: 234, startPoint y: 186, endPoint x: 196, endPoint y: 186, distance: 38.2
click at [207, 186] on html "Likely traveling in, but to be confirmed: [PERSON_NAME] [PERSON_NAME] [PERSON_N…" at bounding box center [558, 328] width 703 height 741
copy b "Rich Text Area. Press ALT-0 for help."
click at [210, 195] on html "Likely traveling in, but to be confirmed: [PERSON_NAME] [PERSON_NAME] [PERSON_N…" at bounding box center [558, 328] width 703 height 741
click at [215, 211] on body "Likely traveling in, but to be confirmed: [PERSON_NAME] [PERSON_NAME] [PERSON_N…" at bounding box center [559, 330] width 689 height 735
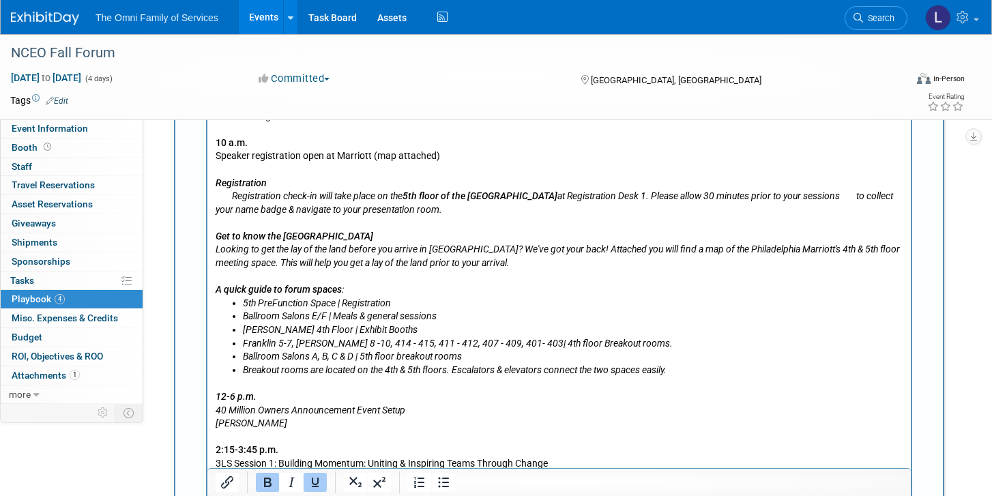
click at [216, 244] on p "Get to know the [GEOGRAPHIC_DATA] Looking to get the lay of the land before you…" at bounding box center [560, 251] width 688 height 40
click at [213, 251] on html "Likely traveling in, but to be confirmed: [PERSON_NAME] [PERSON_NAME] [PERSON_N…" at bounding box center [558, 328] width 703 height 741
click at [215, 264] on body "Likely traveling in, but to be confirmed: [PERSON_NAME] [PERSON_NAME] [PERSON_N…" at bounding box center [559, 330] width 689 height 735
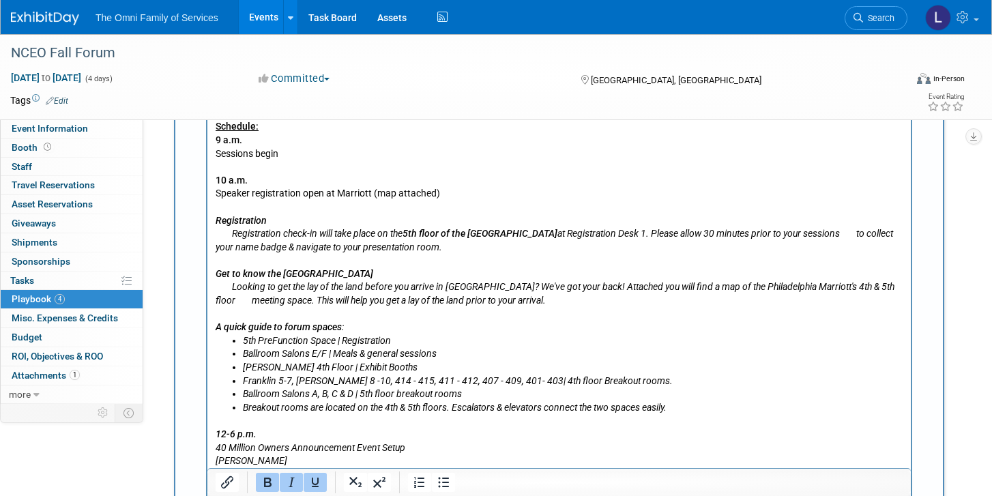
click at [235, 298] on b "Rich Text Area. Press ALT-0 for help." at bounding box center [243, 300] width 16 height 11
click at [213, 329] on html "Likely traveling in, but to be confirmed: [PERSON_NAME] [PERSON_NAME] [PERSON_N…" at bounding box center [558, 365] width 703 height 741
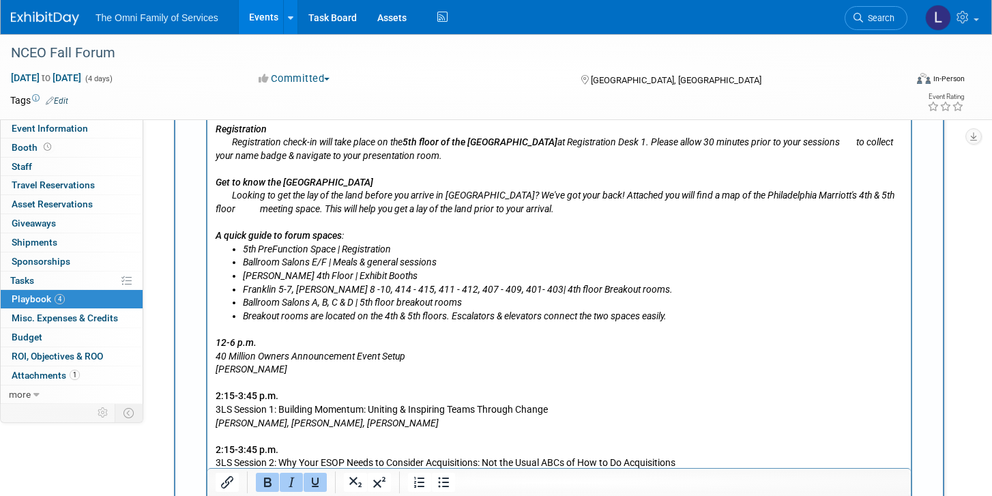
scroll to position [1007, 0]
click at [230, 155] on icon "Registration Registration check-in will take place on the 5th floor of the [GEO…" at bounding box center [554, 142] width 677 height 38
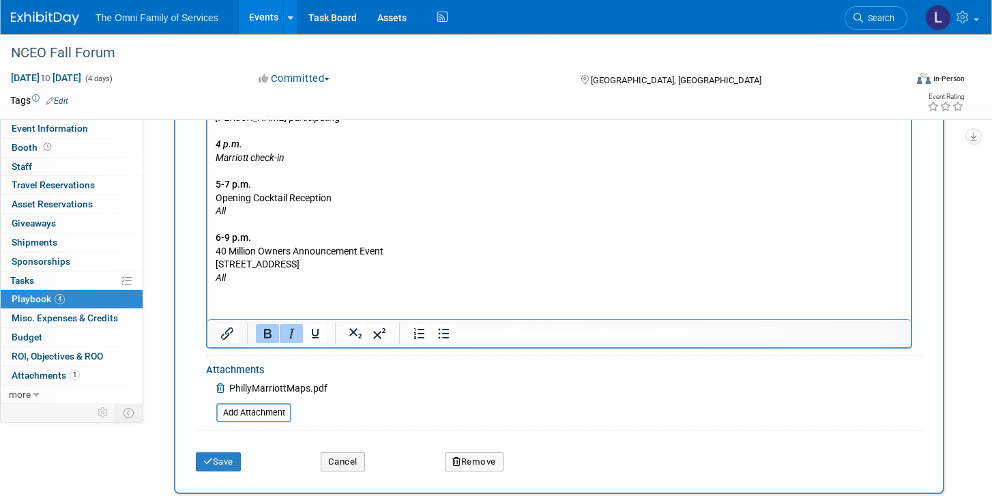
scroll to position [1391, 0]
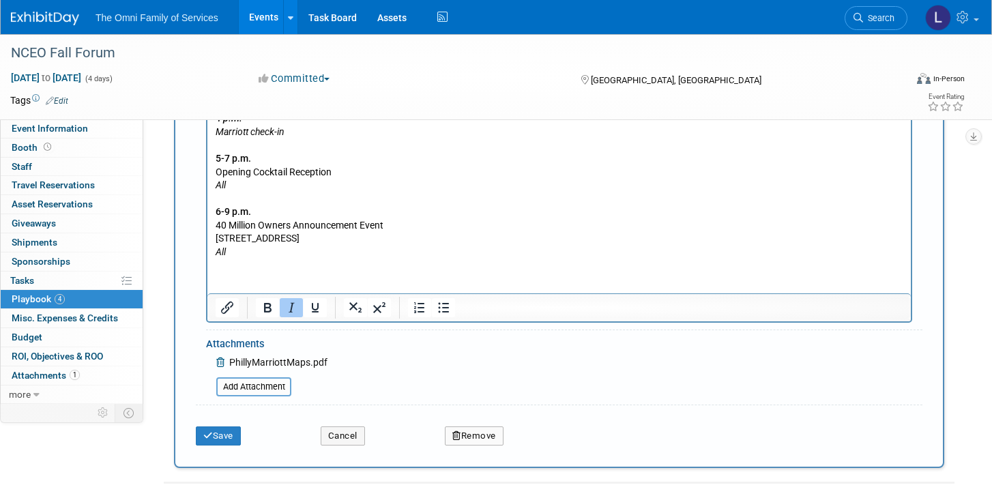
click at [210, 443] on button "Save" at bounding box center [218, 435] width 45 height 19
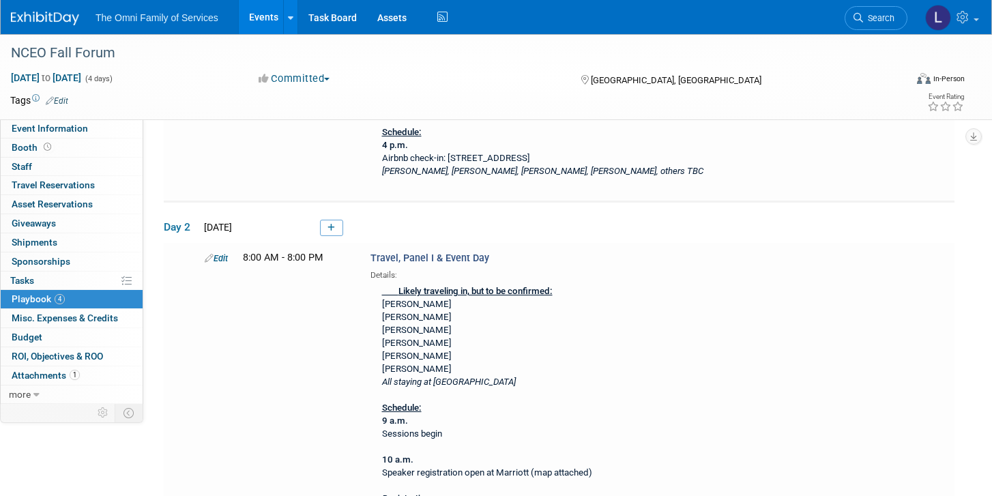
scroll to position [280, 0]
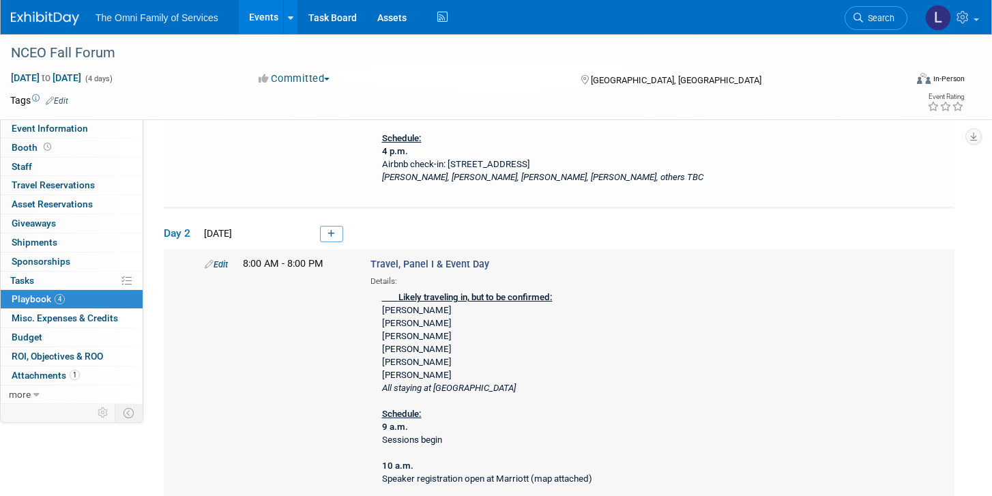
click at [222, 269] on div "Edit" at bounding box center [213, 264] width 38 height 14
click at [222, 265] on link "Edit" at bounding box center [216, 264] width 23 height 10
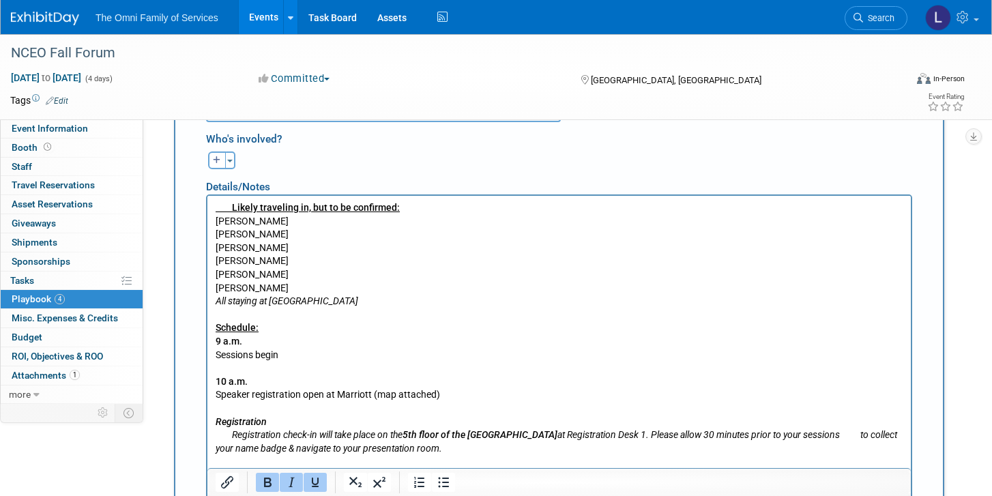
scroll to position [712, 0]
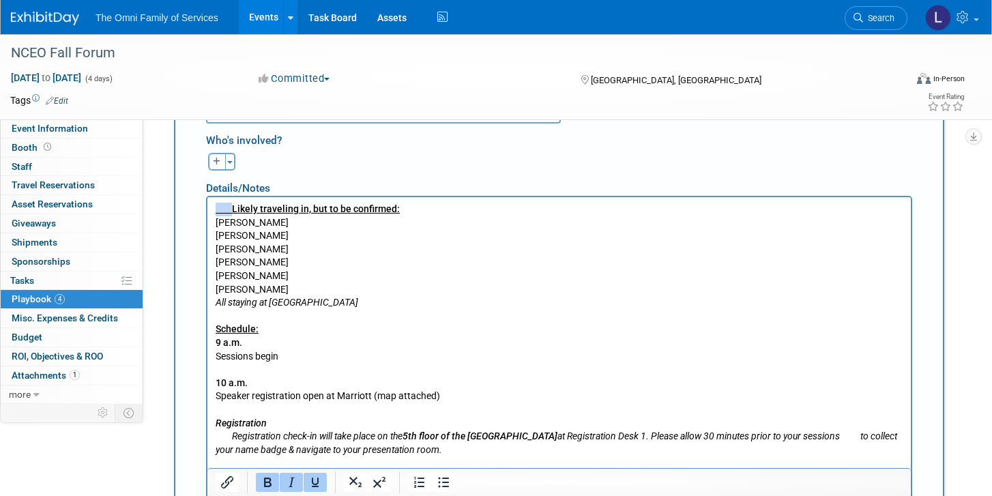
drag, startPoint x: 234, startPoint y: 212, endPoint x: 189, endPoint y: 211, distance: 45.0
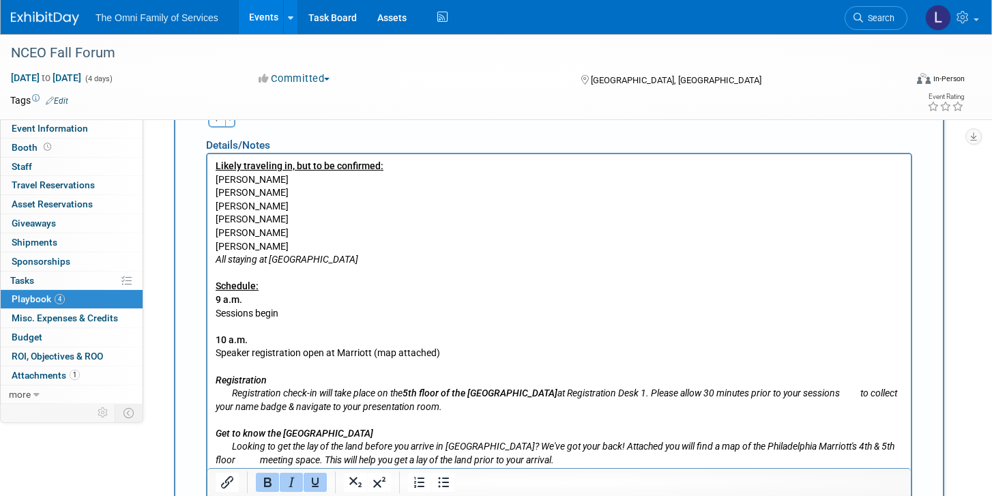
scroll to position [756, 0]
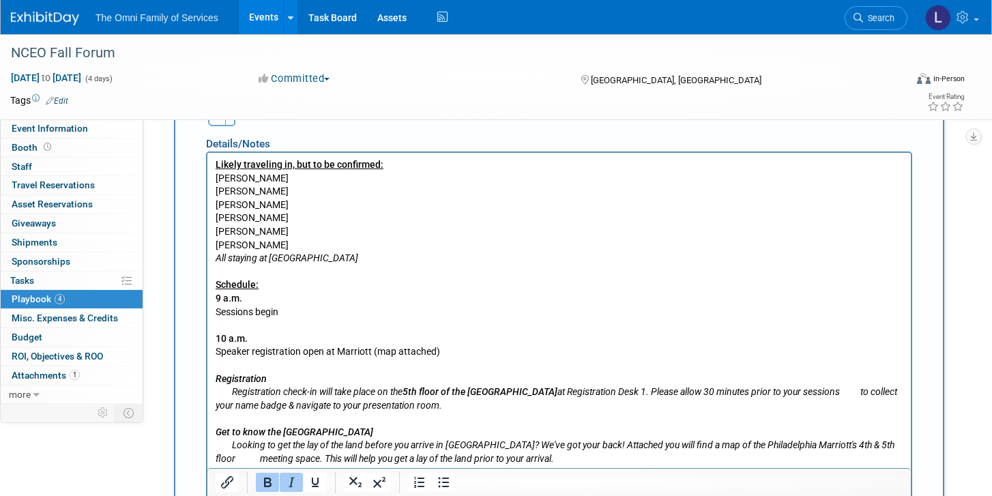
click at [235, 380] on b "Registration" at bounding box center [241, 378] width 51 height 11
click at [234, 393] on icon "Registration Registration check-in will take place on the 5th floor of the [GEO…" at bounding box center [556, 392] width 681 height 38
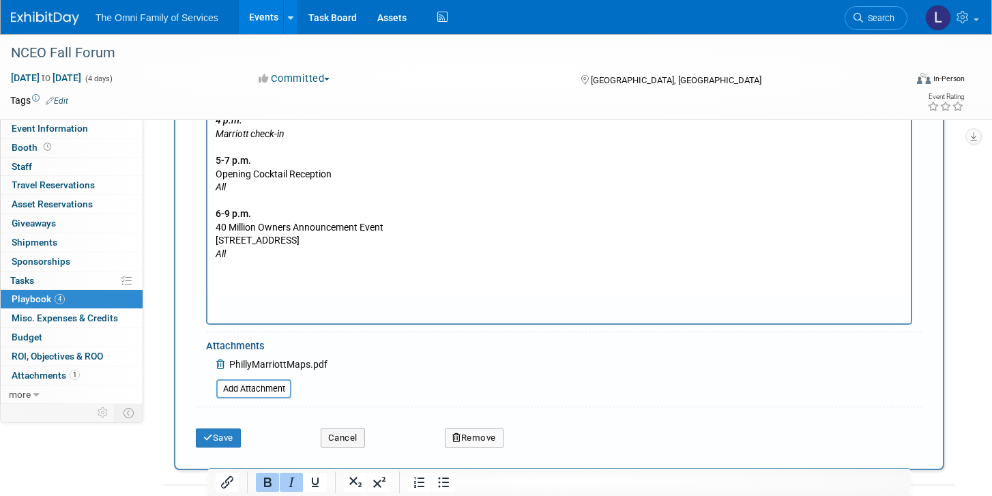
scroll to position [818, 0]
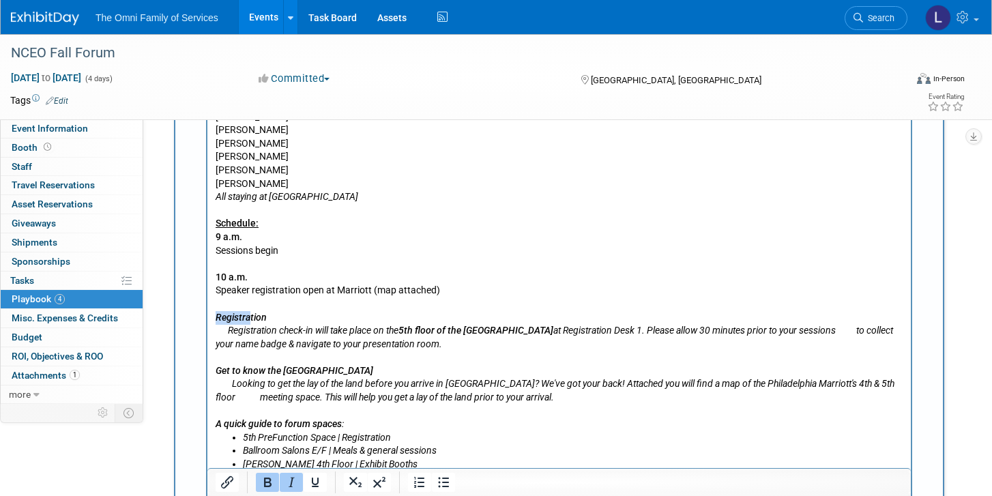
drag, startPoint x: 234, startPoint y: 316, endPoint x: 194, endPoint y: 316, distance: 40.2
click at [207, 316] on html "Likely traveling in, but to be confirmed: [PERSON_NAME] [PERSON_NAME] [PERSON_N…" at bounding box center [558, 461] width 703 height 741
drag, startPoint x: 229, startPoint y: 329, endPoint x: 196, endPoint y: 328, distance: 33.4
click at [207, 328] on html "Likely traveling in, but to be confirmed: [PERSON_NAME] [PERSON_NAME] [PERSON_N…" at bounding box center [558, 461] width 703 height 741
drag, startPoint x: 236, startPoint y: 368, endPoint x: 188, endPoint y: 368, distance: 47.7
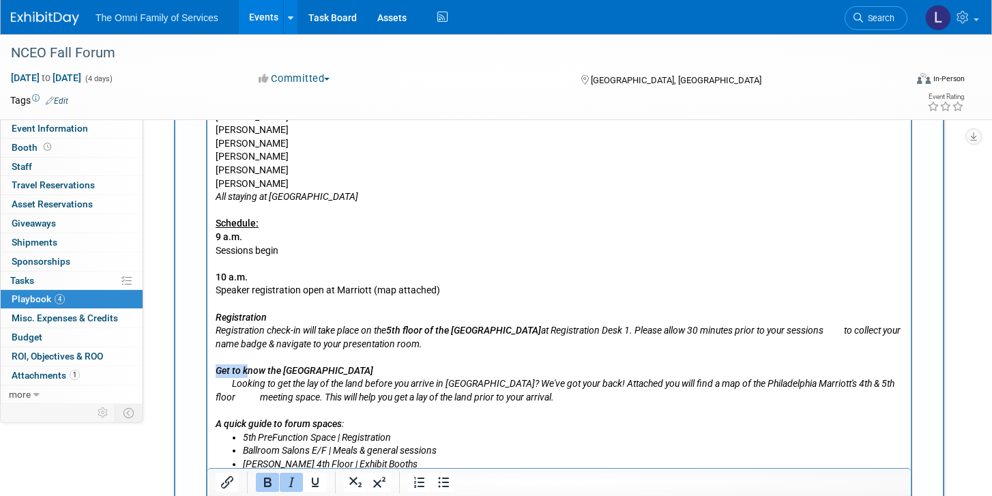
click at [207, 368] on html "Likely traveling in, but to be confirmed: [PERSON_NAME] [PERSON_NAME] [PERSON_N…" at bounding box center [558, 461] width 703 height 741
drag, startPoint x: 235, startPoint y: 383, endPoint x: 185, endPoint y: 383, distance: 49.8
click at [207, 383] on html "Likely traveling in, but to be confirmed: [PERSON_NAME] [PERSON_NAME] [PERSON_N…" at bounding box center [558, 461] width 703 height 741
click at [233, 426] on b "A quick guide to forum spaces" at bounding box center [279, 423] width 126 height 11
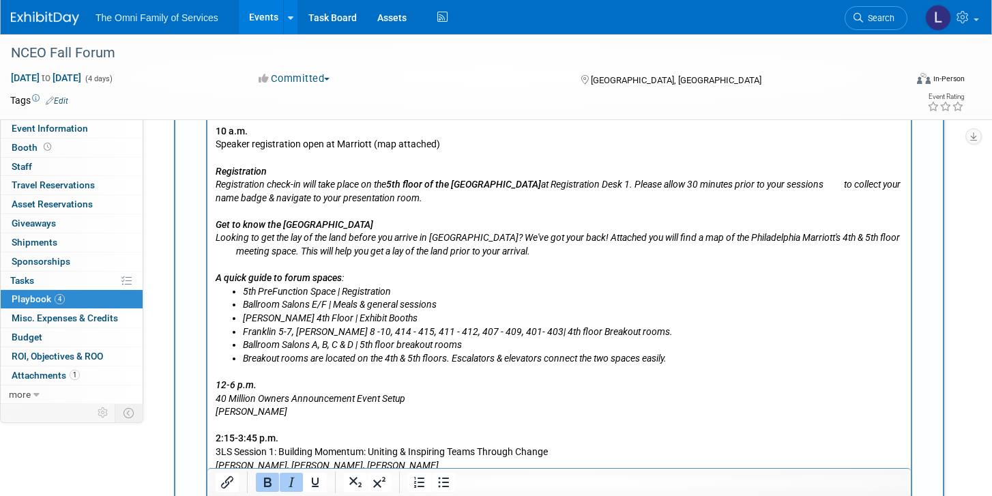
scroll to position [986, 0]
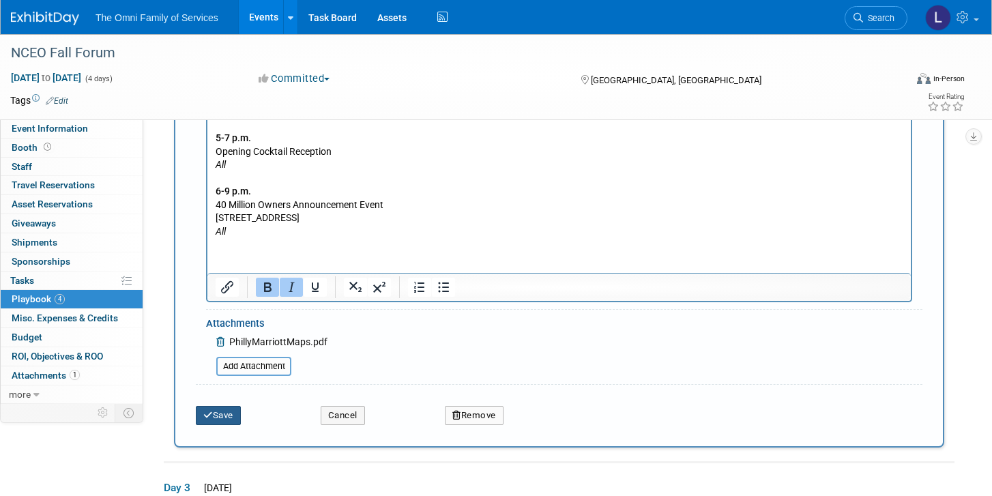
click at [238, 418] on button "Save" at bounding box center [218, 415] width 45 height 19
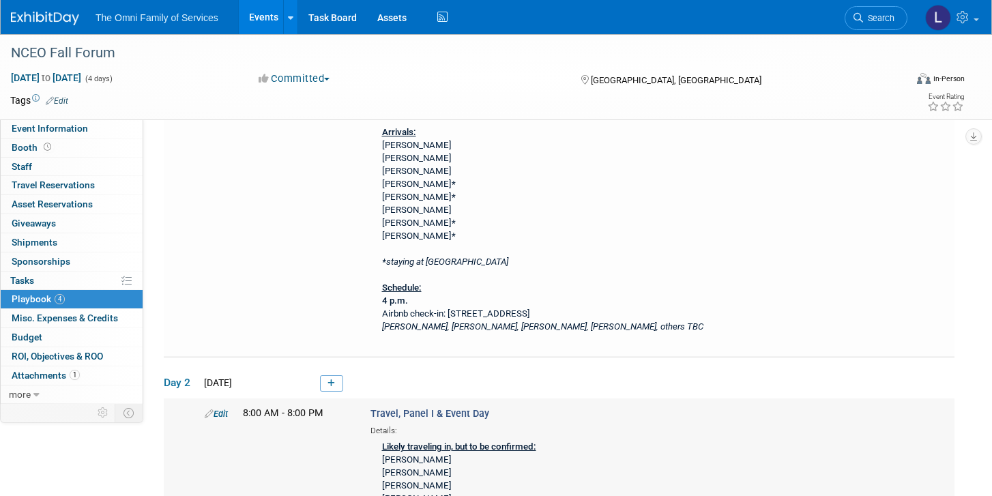
scroll to position [132, 0]
click at [220, 413] on link "Edit" at bounding box center [216, 412] width 23 height 10
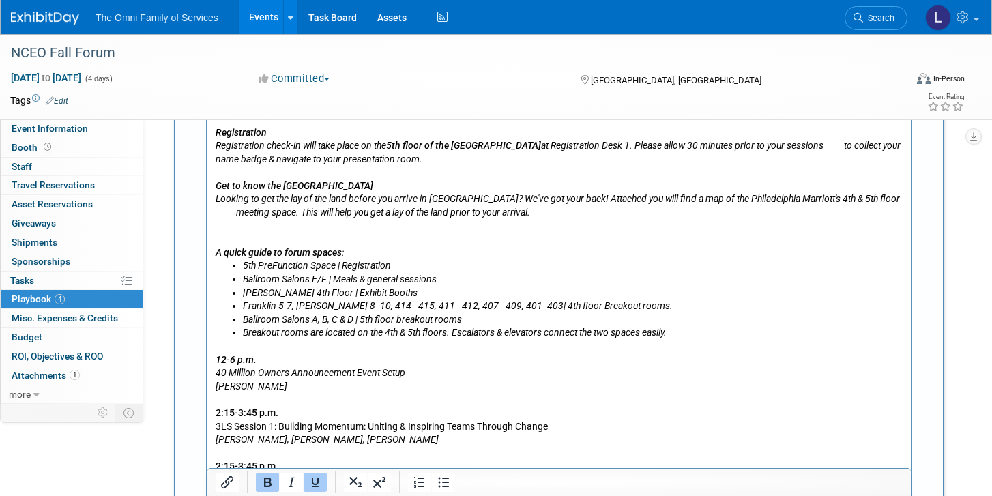
scroll to position [1014, 0]
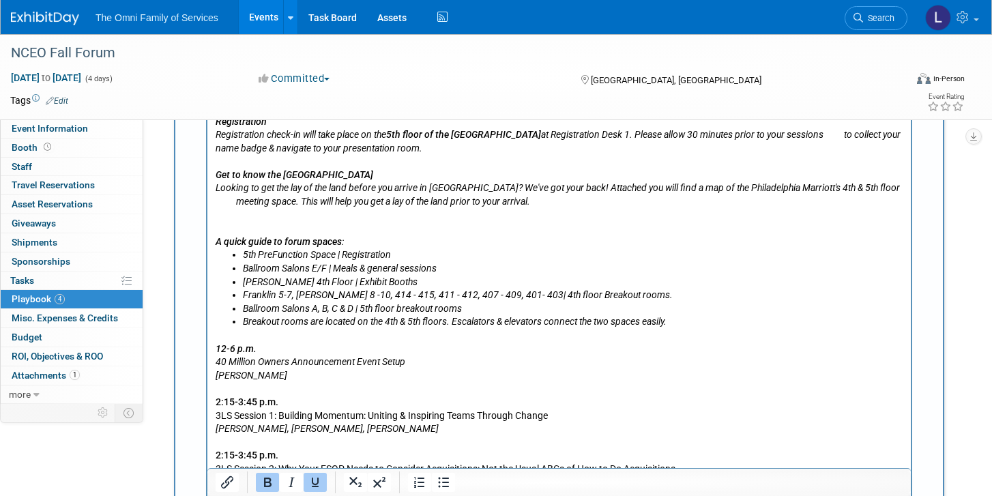
click at [269, 216] on p "Likely traveling in, but to be confirmed: [PERSON_NAME] [PERSON_NAME] [PERSON_N…" at bounding box center [560, 75] width 688 height 347
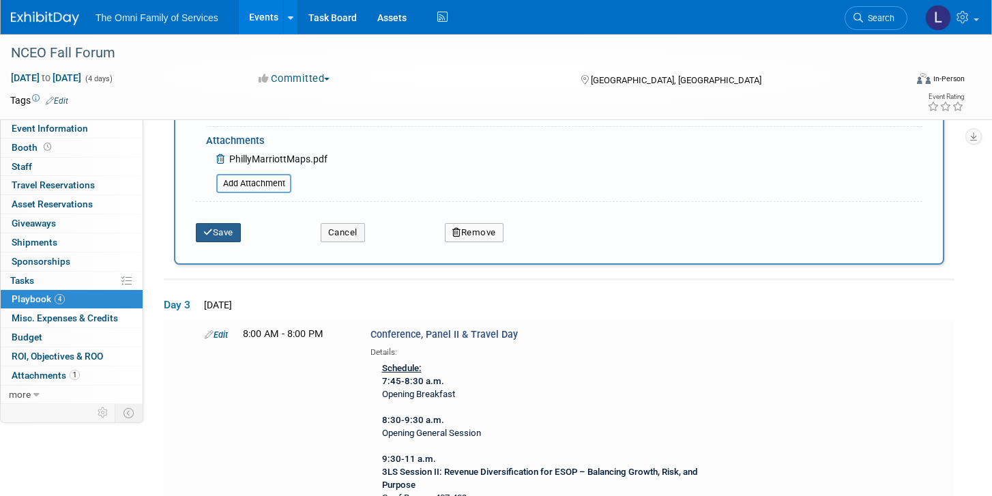
click at [216, 228] on button "Save" at bounding box center [218, 232] width 45 height 19
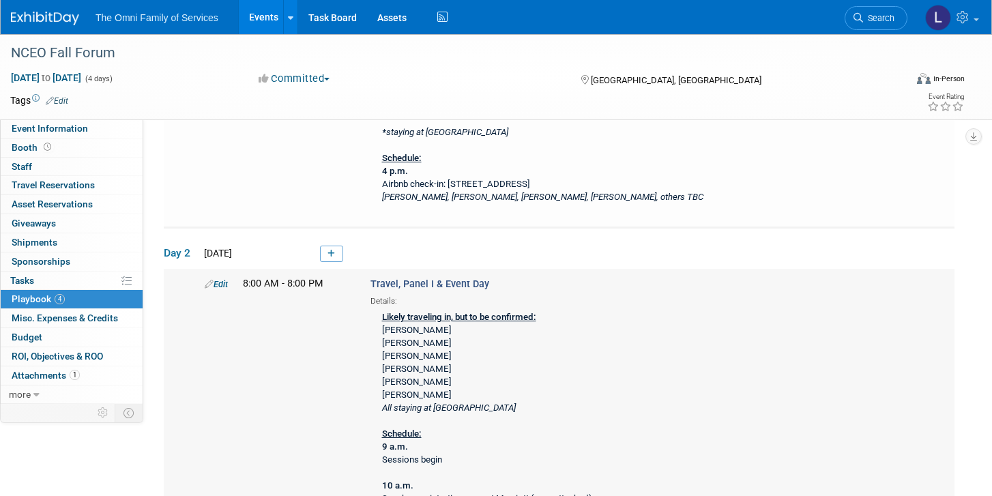
click at [214, 280] on link "Edit" at bounding box center [216, 284] width 23 height 10
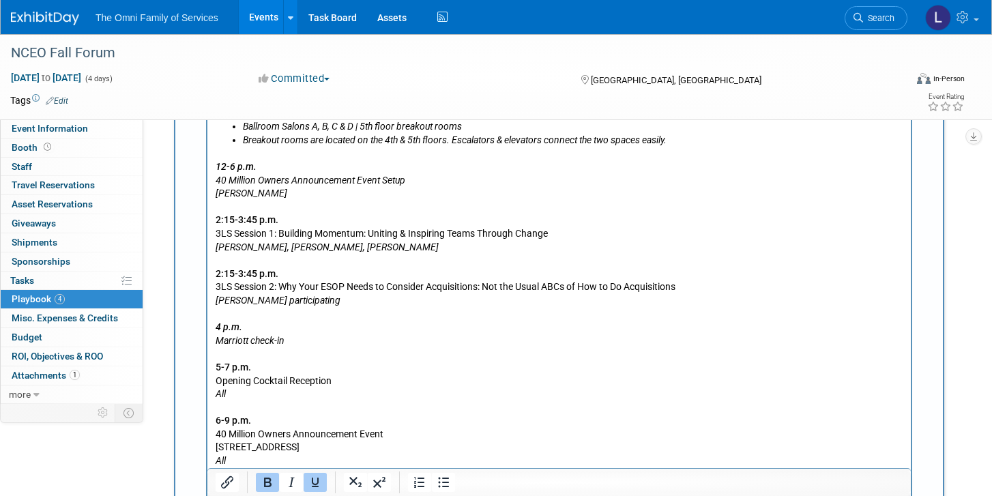
scroll to position [1148, 0]
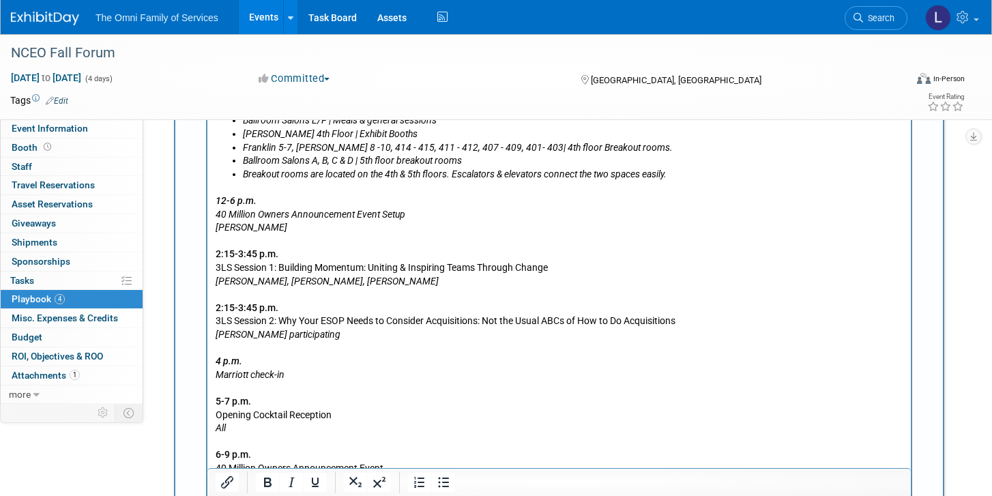
click at [354, 348] on p "12-6 p.m. 40 Million Owners Announcement Event Setup [PERSON_NAME] 2:15-3:45 p.…" at bounding box center [560, 341] width 688 height 321
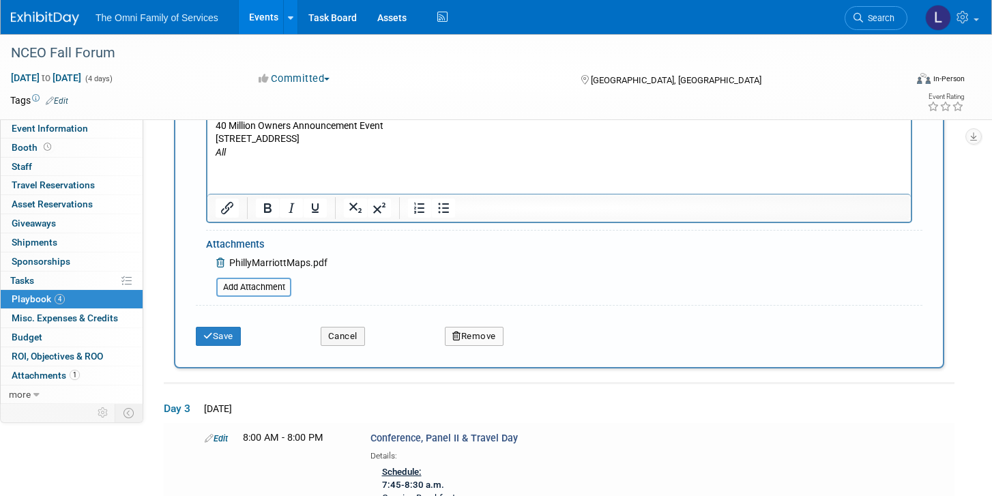
scroll to position [1462, 0]
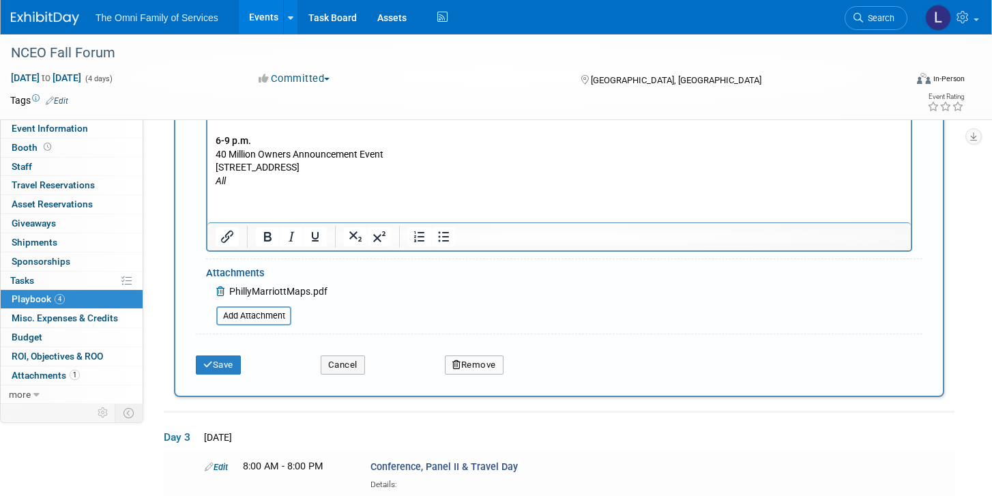
click at [233, 358] on button "Save" at bounding box center [218, 364] width 45 height 19
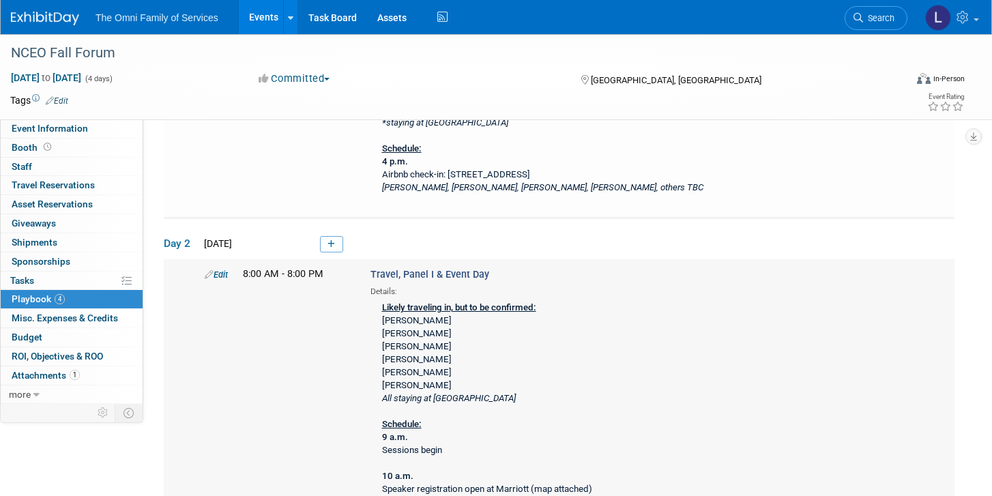
click at [224, 271] on link "Edit" at bounding box center [216, 274] width 23 height 10
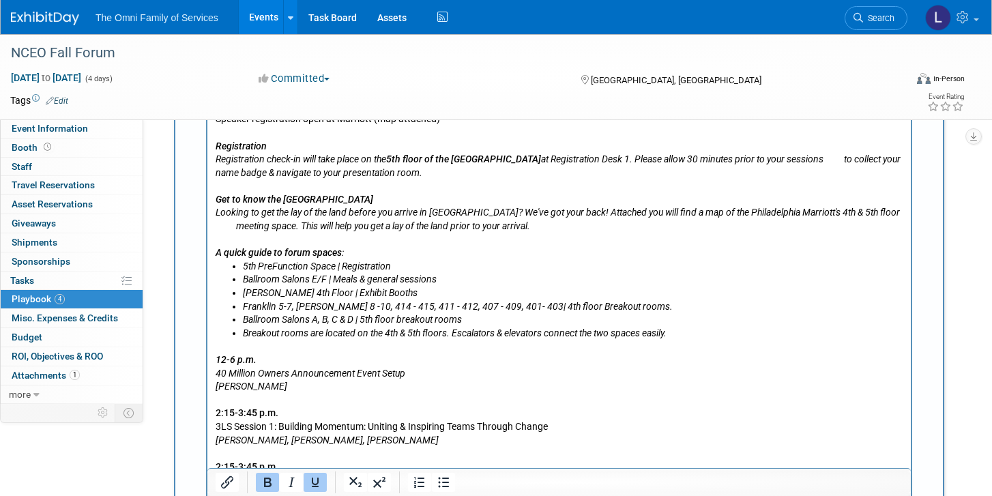
scroll to position [1000, 0]
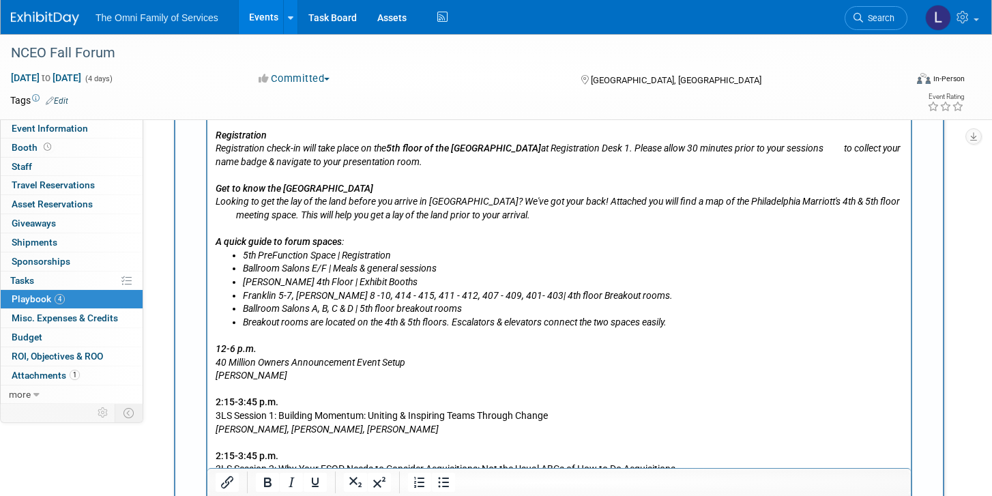
click at [329, 339] on p "12-6 p.m. 40 Million Owners Announcement Event Setup [PERSON_NAME] 2:15-3:45 p.…" at bounding box center [560, 489] width 688 height 321
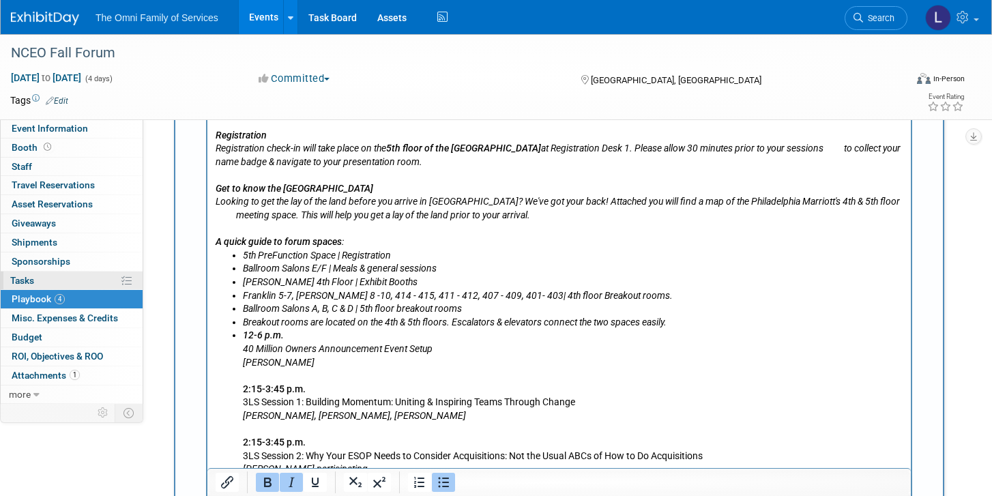
click at [40, 277] on link "0% Tasks 0%" at bounding box center [72, 280] width 142 height 18
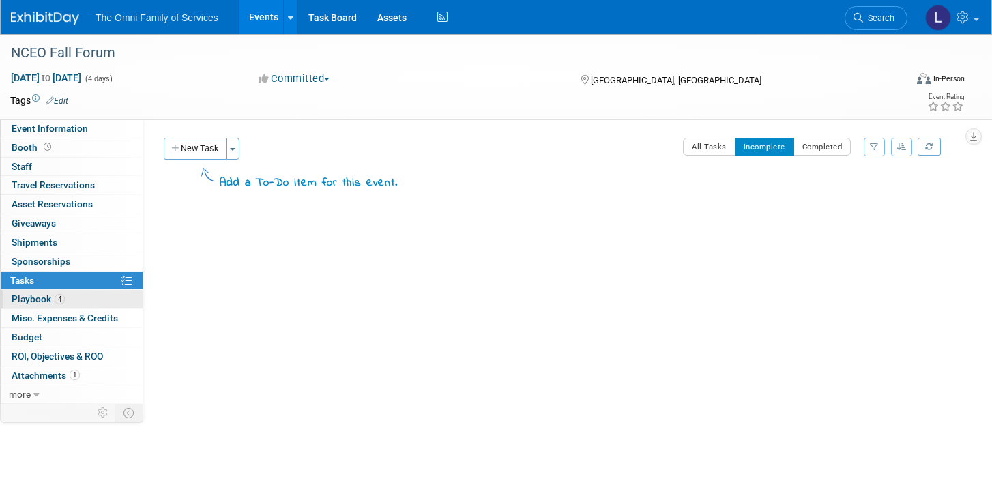
click at [41, 296] on span "Playbook 4" at bounding box center [38, 298] width 53 height 11
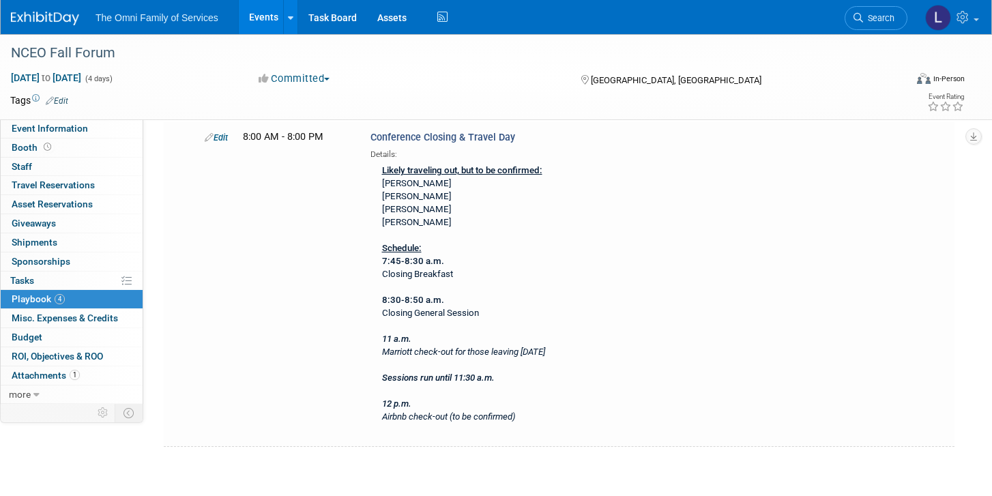
scroll to position [1823, 0]
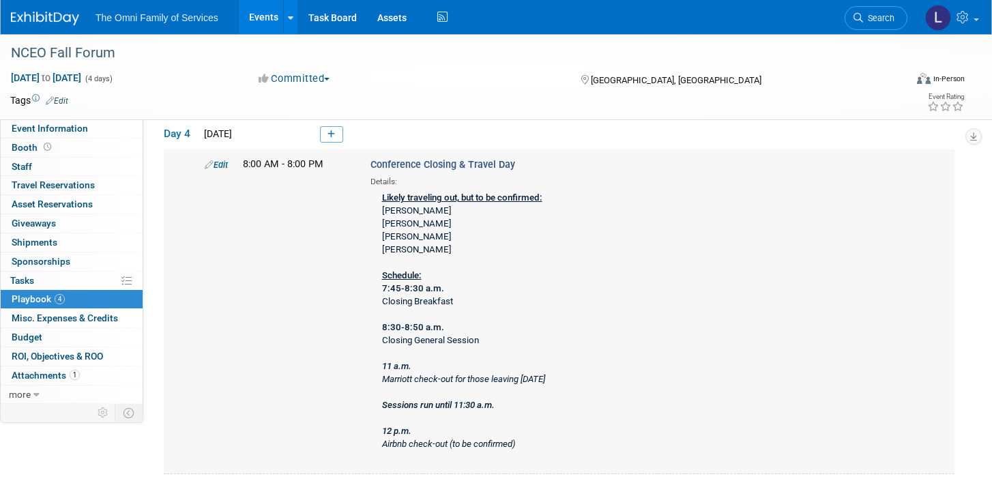
click at [224, 168] on div "Edit" at bounding box center [213, 165] width 38 height 14
click at [224, 160] on link "Edit" at bounding box center [216, 165] width 23 height 10
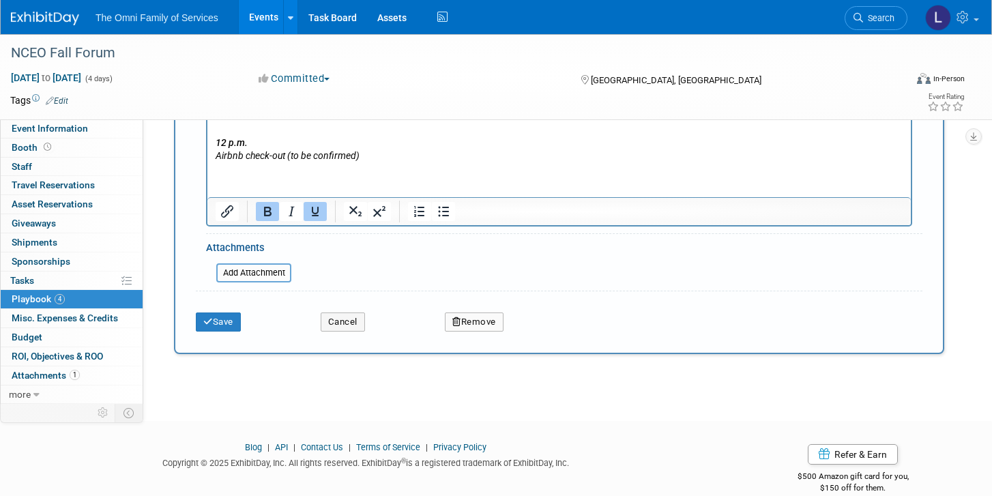
scroll to position [2465, 0]
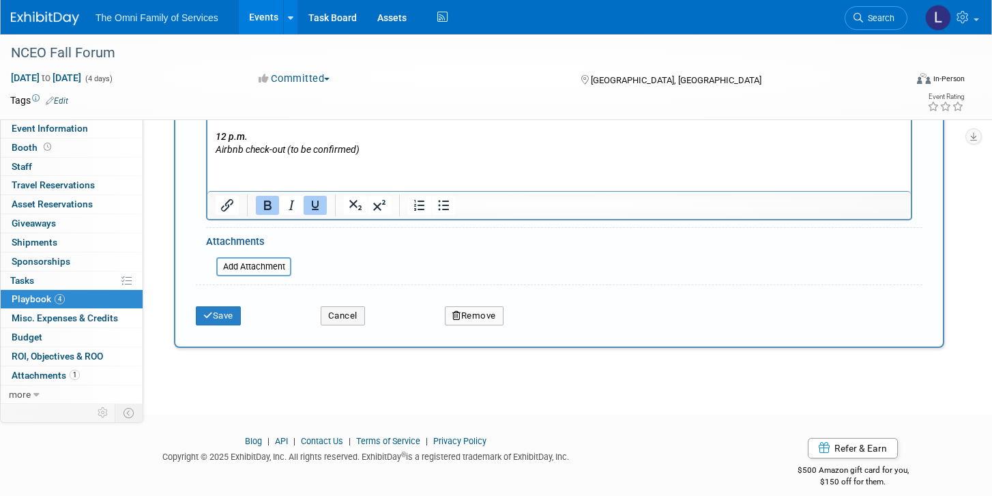
click at [379, 158] on html "Likely traveling out, but to be confirmed: [PERSON_NAME] [PERSON_NAME] [PERSON_…" at bounding box center [558, 21] width 703 height 273
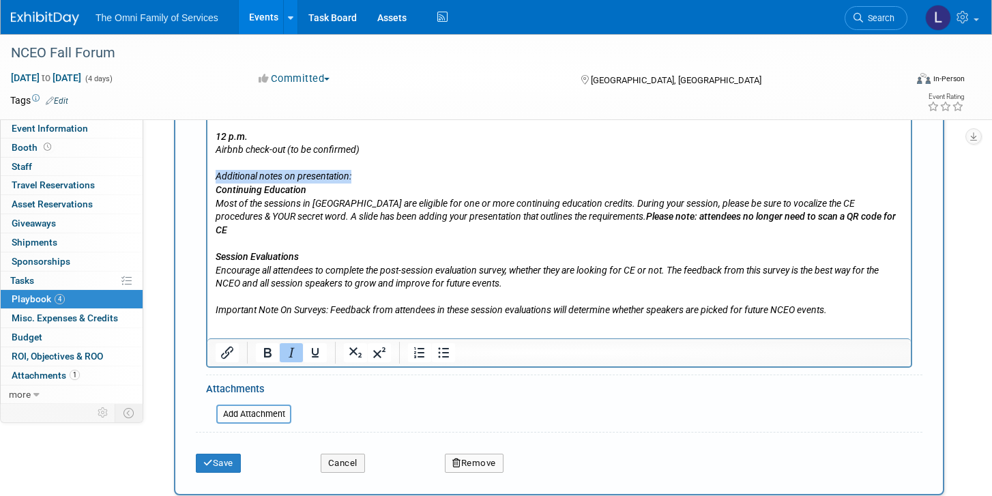
drag, startPoint x: 366, startPoint y: 179, endPoint x: 206, endPoint y: 173, distance: 160.4
click at [207, 173] on html "Likely traveling out, but to be confirmed: [PERSON_NAME] [PERSON_NAME] [PERSON_…" at bounding box center [558, 101] width 703 height 433
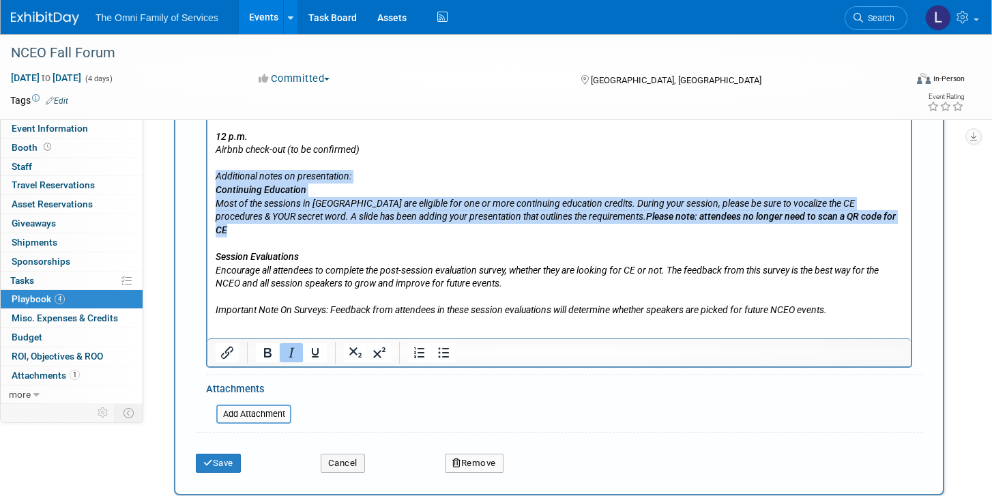
drag, startPoint x: 877, startPoint y: 213, endPoint x: 399, endPoint y: 61, distance: 501.6
click at [207, 179] on html "Likely traveling out, but to be confirmed: [PERSON_NAME] [PERSON_NAME] [PERSON_…" at bounding box center [558, 101] width 703 height 433
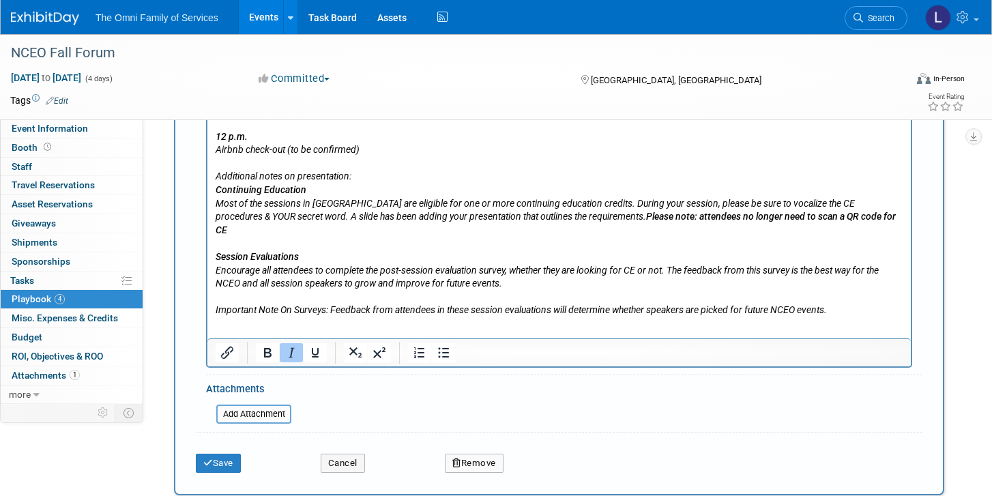
click at [209, 154] on html "Likely traveling out, but to be confirmed: [PERSON_NAME] [PERSON_NAME] [PERSON_…" at bounding box center [558, 101] width 703 height 433
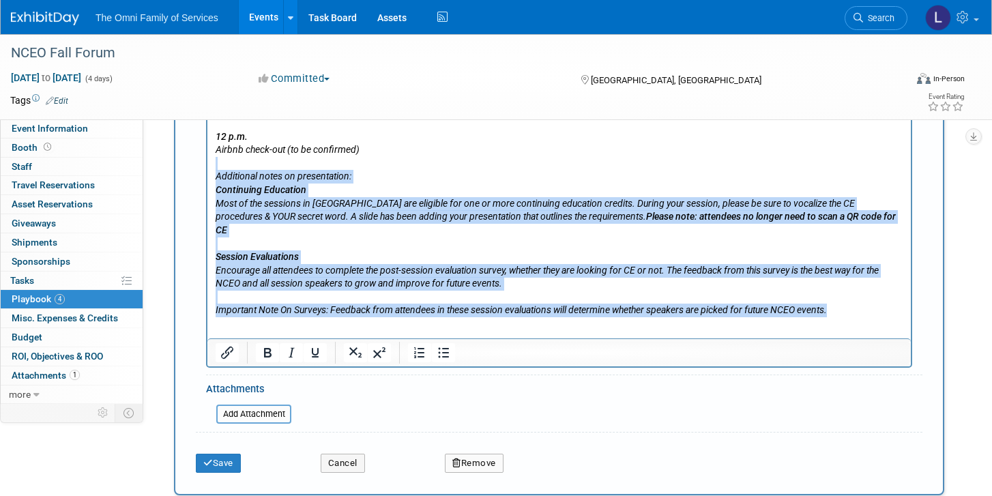
drag, startPoint x: 224, startPoint y: 166, endPoint x: 835, endPoint y: 301, distance: 625.2
click at [835, 301] on body "Likely traveling out, but to be confirmed: [PERSON_NAME] [PERSON_NAME] [PERSON_…" at bounding box center [559, 104] width 689 height 428
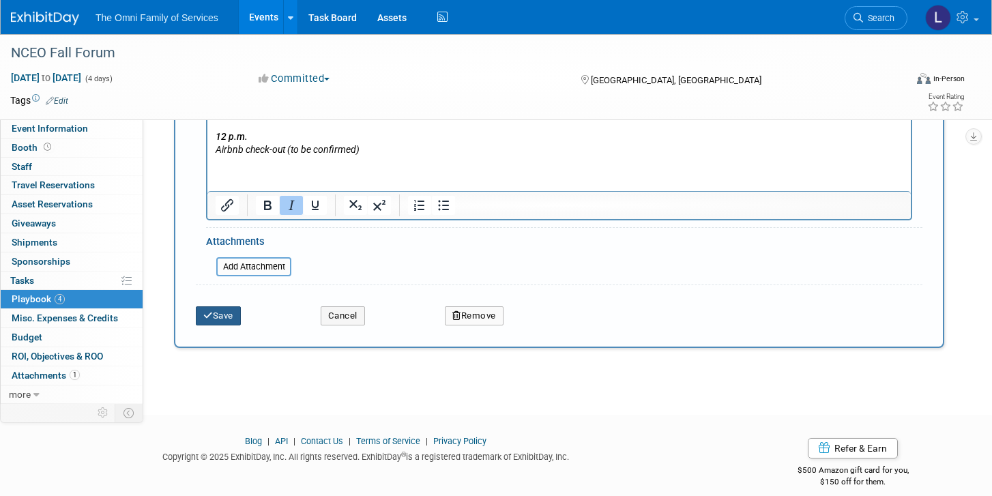
click at [214, 310] on button "Save" at bounding box center [218, 315] width 45 height 19
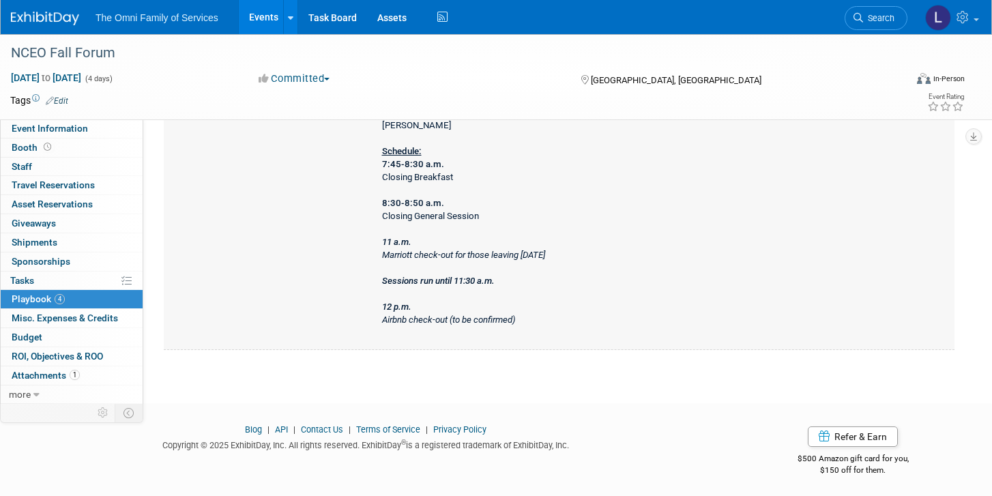
scroll to position [1922, 0]
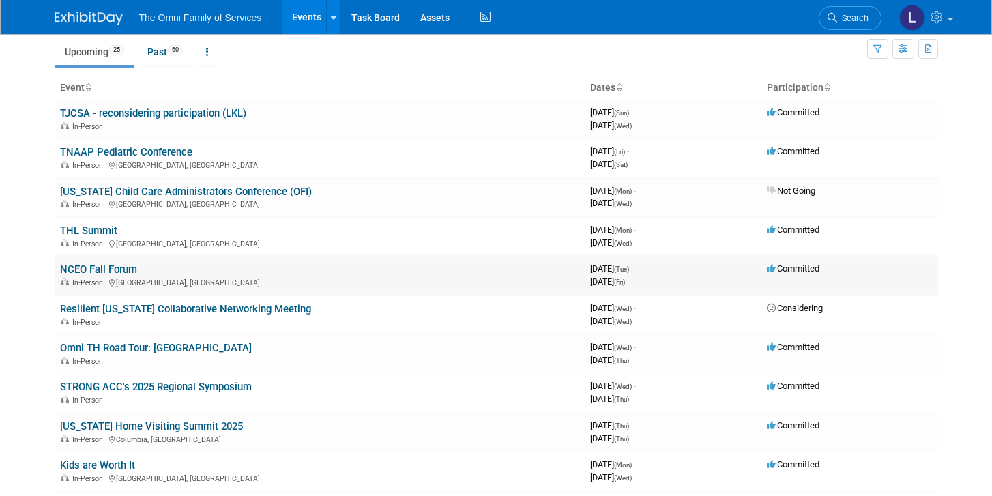
click at [117, 267] on link "NCEO Fall Forum" at bounding box center [98, 269] width 77 height 12
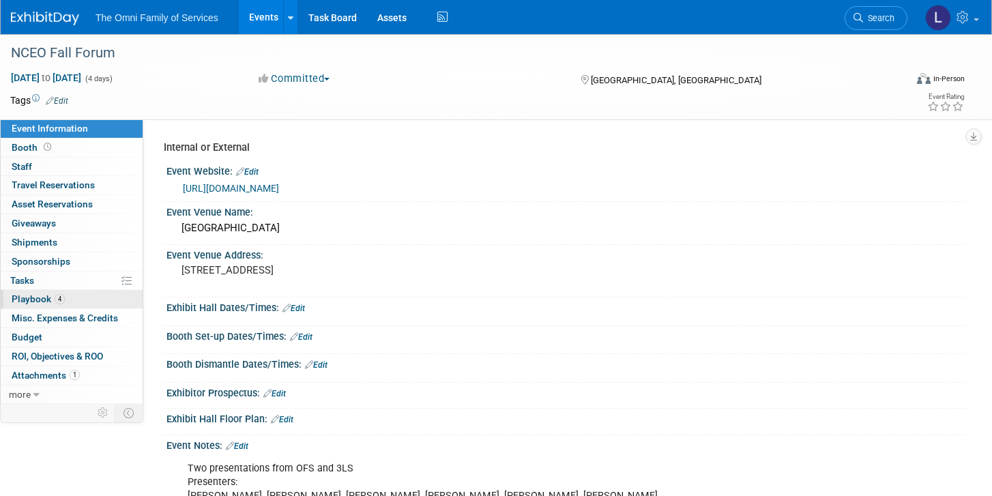
click at [66, 296] on link "4 Playbook 4" at bounding box center [72, 299] width 142 height 18
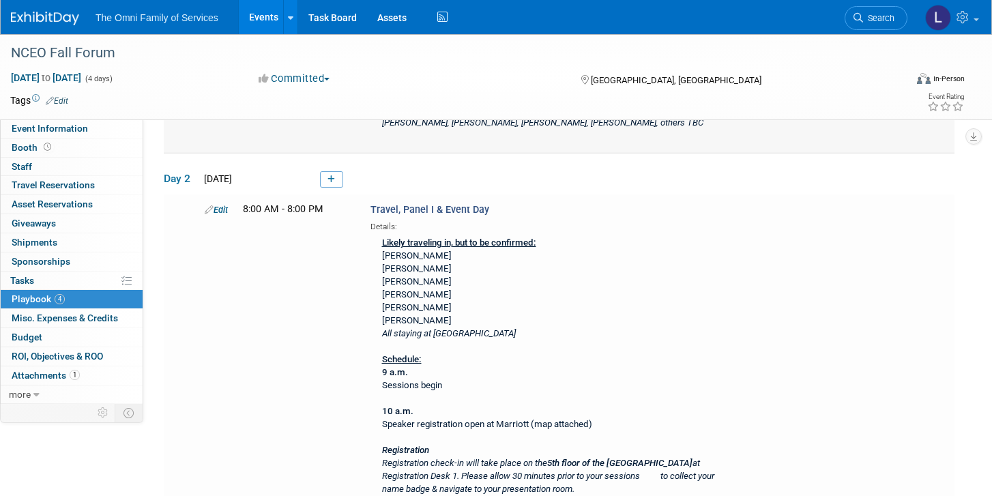
scroll to position [338, 0]
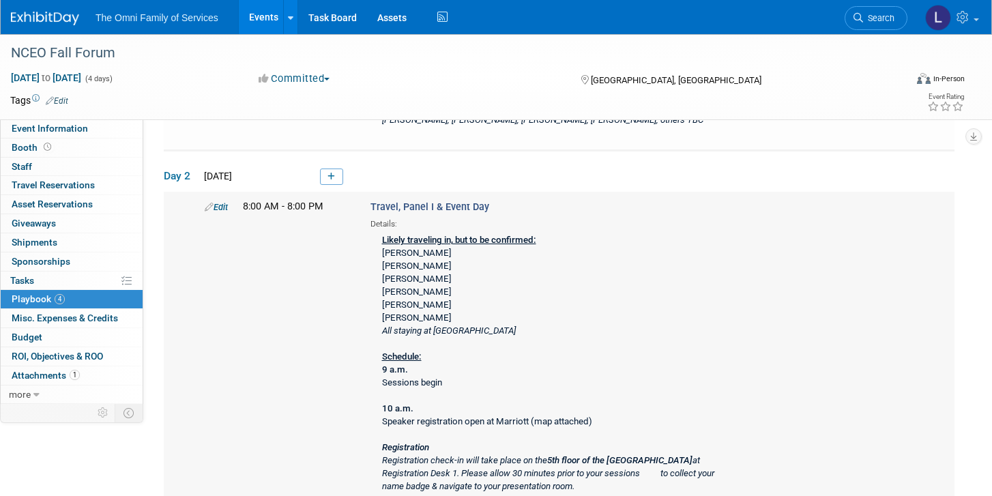
click at [226, 204] on link "Edit" at bounding box center [216, 207] width 23 height 10
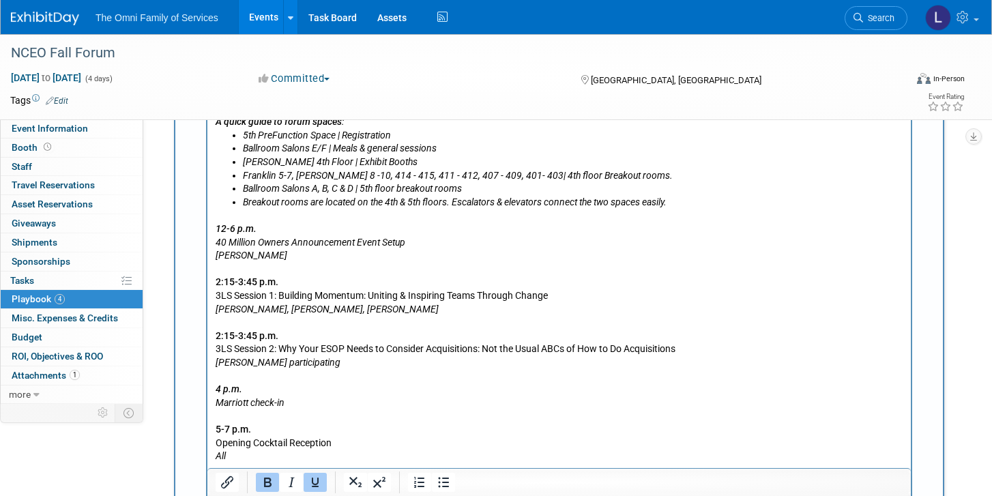
scroll to position [1132, 0]
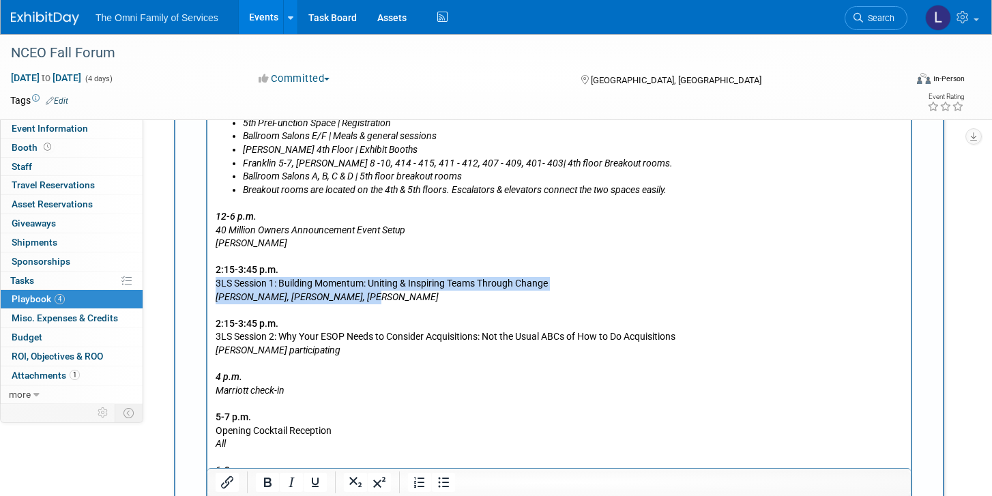
drag, startPoint x: 450, startPoint y: 298, endPoint x: 198, endPoint y: 282, distance: 252.2
click at [207, 282] on html "Likely traveling in, but to be confirmed: [PERSON_NAME] [PERSON_NAME] [PERSON_N…" at bounding box center [558, 148] width 703 height 741
click at [368, 303] on p "12-6 p.m. 40 Million Owners Announcement Event Setup [PERSON_NAME] 2:15-3:45 p.…" at bounding box center [560, 357] width 688 height 321
drag, startPoint x: 561, startPoint y: 285, endPoint x: 280, endPoint y: 291, distance: 281.8
click at [280, 292] on p "12-6 p.m. 40 Million Owners Announcement Event Setup [PERSON_NAME] 2:15-3:45 p.…" at bounding box center [560, 357] width 688 height 321
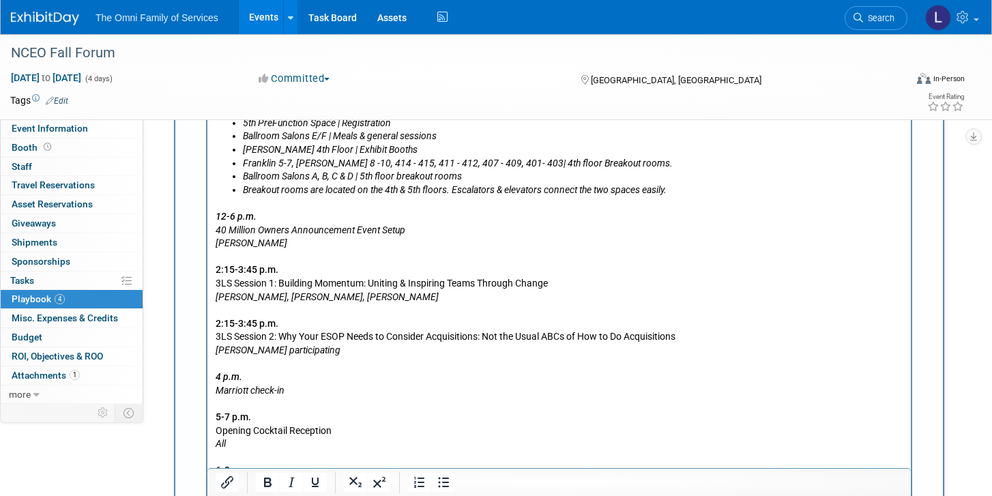
click at [377, 293] on p "12-6 p.m. 40 Million Owners Announcement Event Setup [PERSON_NAME] 2:15-3:45 p.…" at bounding box center [560, 357] width 688 height 321
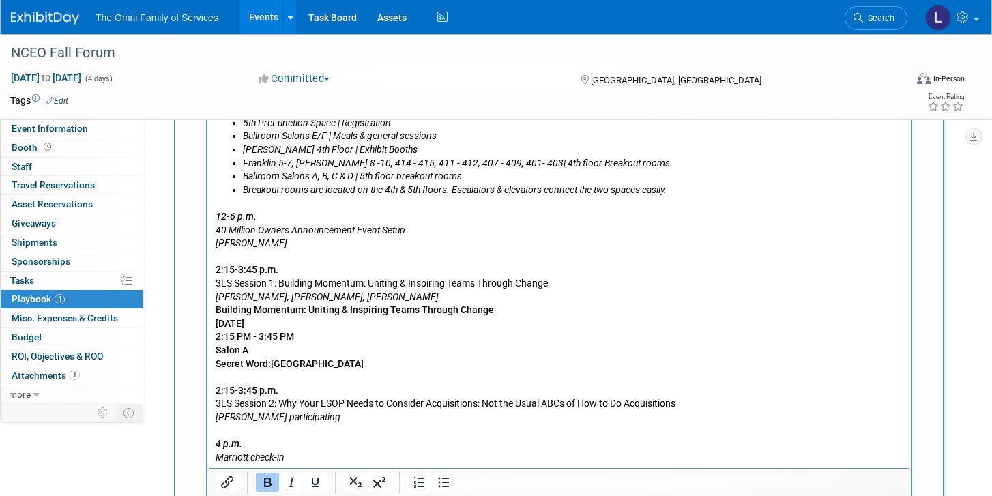
drag, startPoint x: 376, startPoint y: 323, endPoint x: 223, endPoint y: 314, distance: 153.0
click at [223, 314] on p "Building Momentum: Uniting & Inspiring Teams Through Change Wednesday August 27…" at bounding box center [560, 444] width 688 height 280
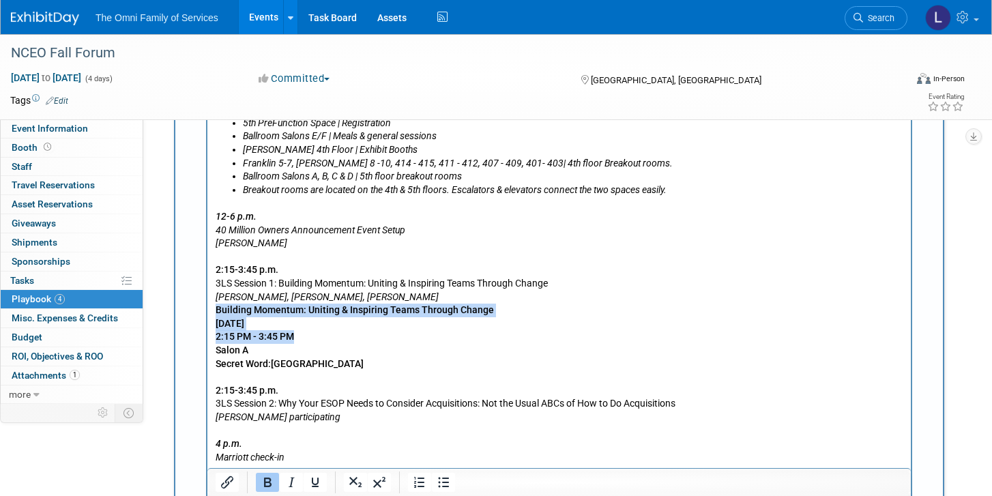
drag, startPoint x: 303, startPoint y: 335, endPoint x: 192, endPoint y: 314, distance: 112.5
click at [207, 314] on html "Likely traveling in, but to be confirmed: [PERSON_NAME] [PERSON_NAME] [PERSON_N…" at bounding box center [558, 182] width 703 height 808
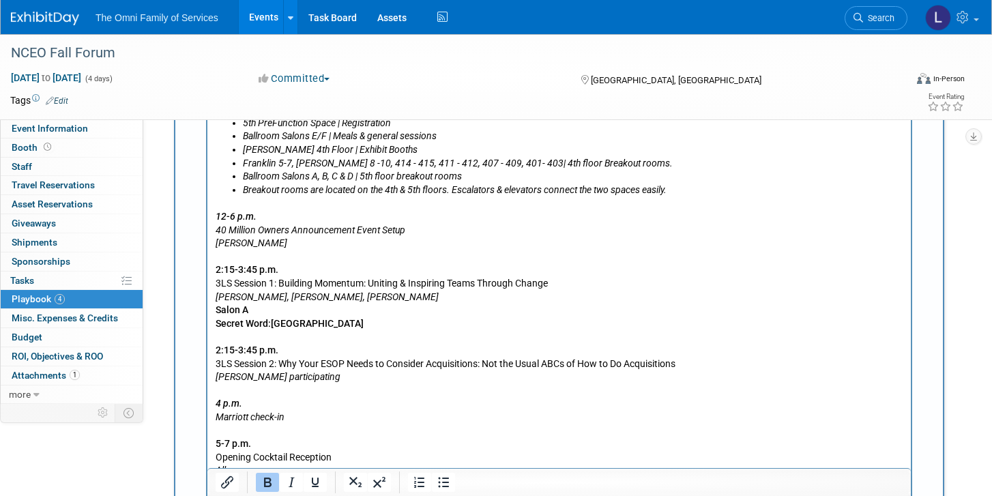
click at [271, 323] on b "Salon A Secret Word:Philadelphia Museum of Art" at bounding box center [290, 317] width 148 height 25
drag, startPoint x: 406, startPoint y: 332, endPoint x: 205, endPoint y: 310, distance: 201.6
click at [207, 310] on html "Likely traveling in, but to be confirmed: [PERSON_NAME] [PERSON_NAME] [PERSON_N…" at bounding box center [558, 161] width 703 height 767
click at [216, 309] on icon "Salon A" at bounding box center [231, 310] width 31 height 11
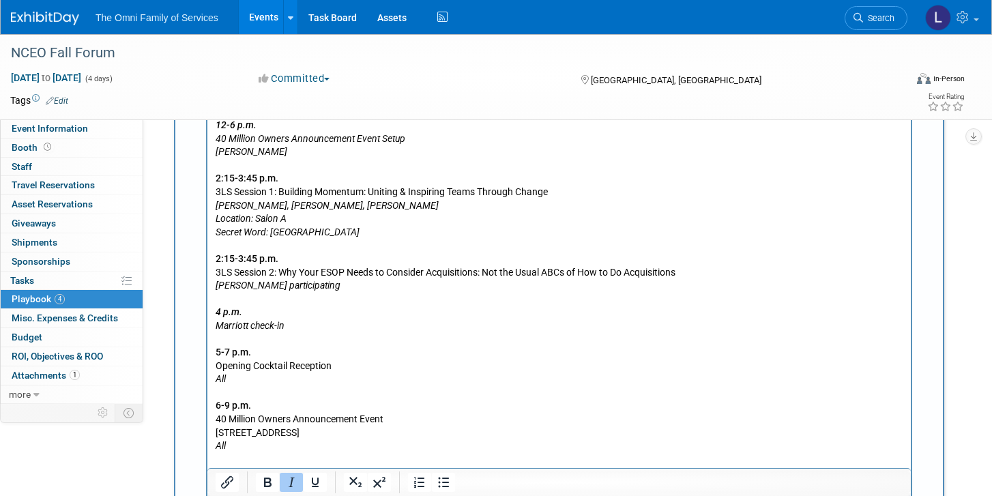
scroll to position [1228, 0]
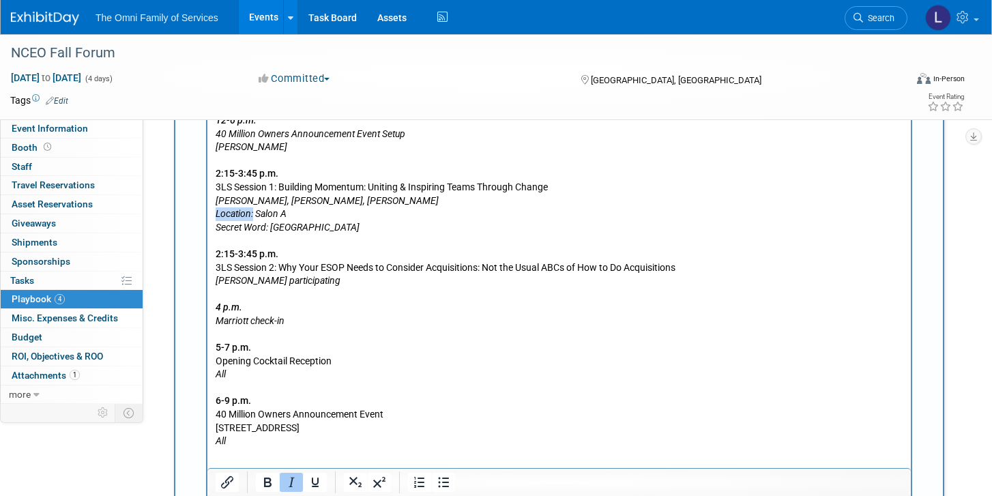
drag, startPoint x: 254, startPoint y: 212, endPoint x: 201, endPoint y: 212, distance: 53.2
click at [207, 212] on html "Likely traveling in, but to be confirmed: [PERSON_NAME] [PERSON_NAME] [PERSON_N…" at bounding box center [558, 64] width 703 height 767
copy icon "Location:"
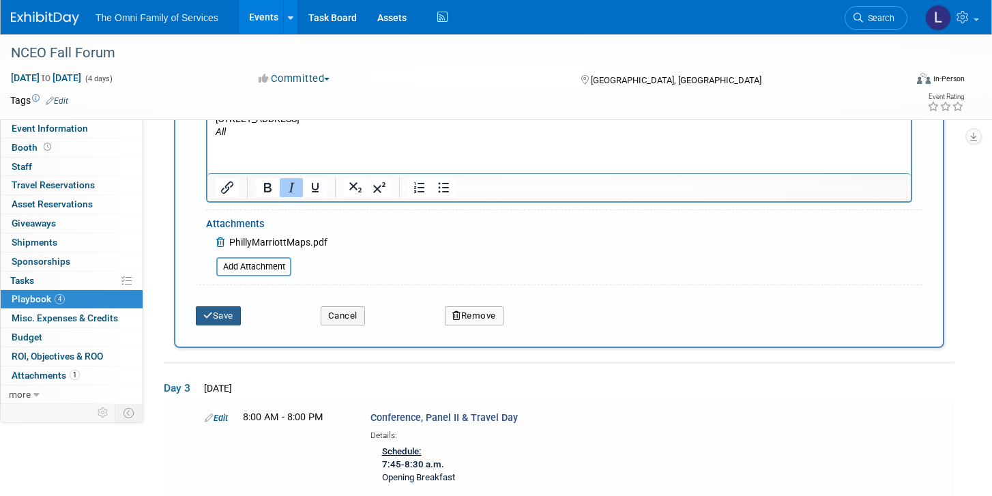
click at [220, 321] on button "Save" at bounding box center [218, 315] width 45 height 19
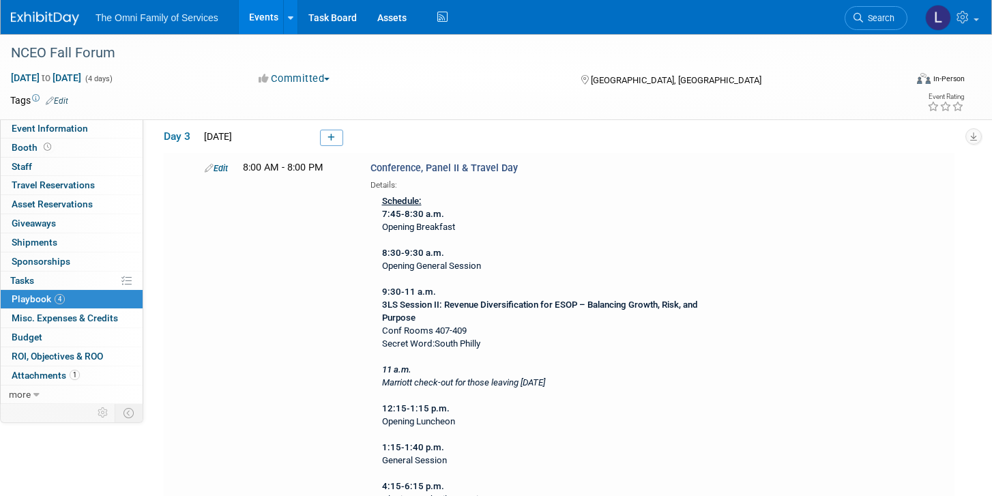
scroll to position [1321, 0]
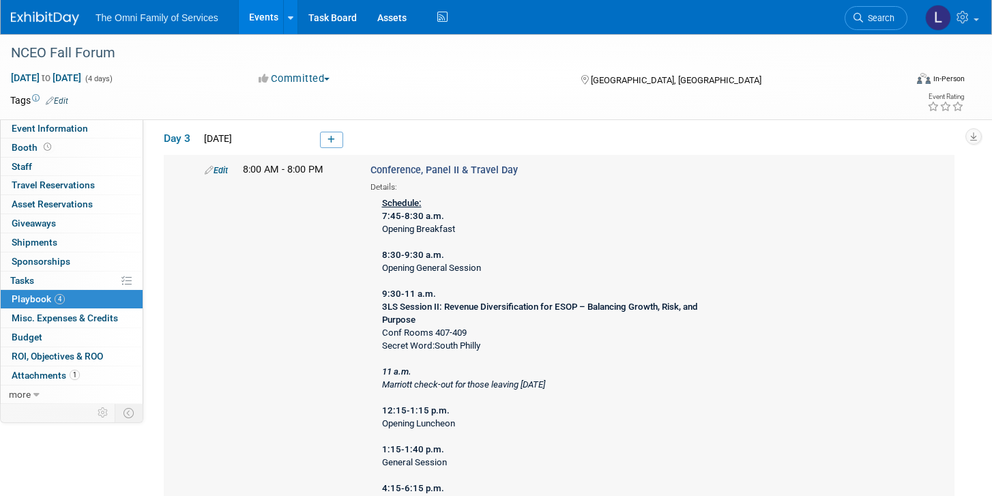
click at [222, 168] on link "Edit" at bounding box center [216, 170] width 23 height 10
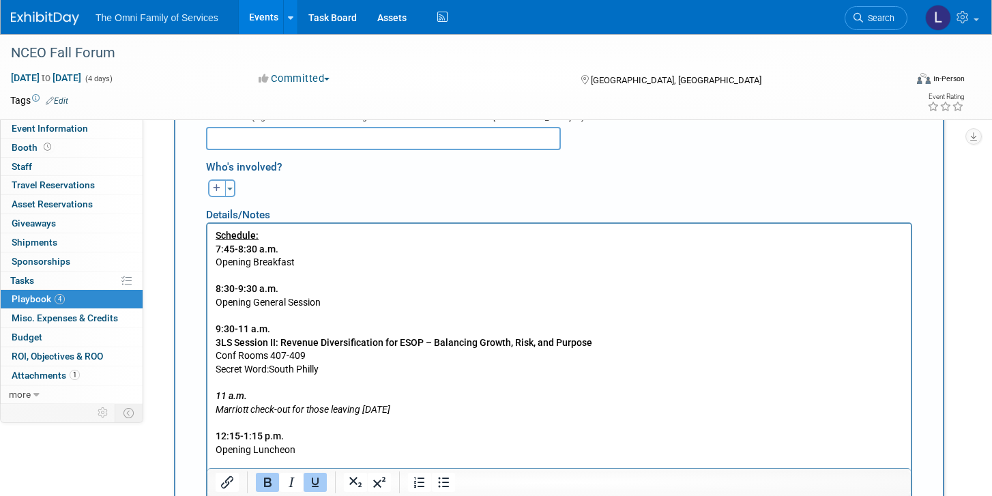
scroll to position [1663, 0]
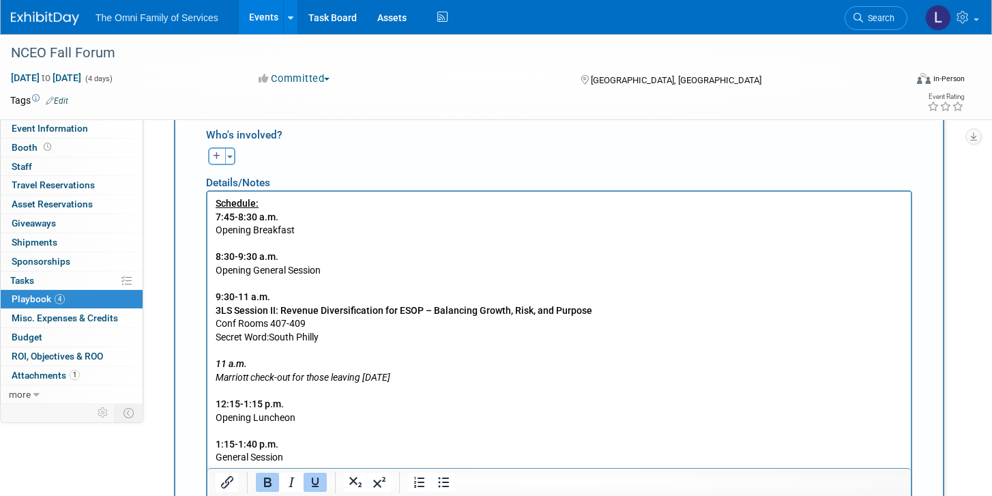
click at [272, 336] on p "Schedule: 7:45-8:30 a.m. Opening Breakfast 8:30-9:30 a.m. Opening General Sessi…" at bounding box center [560, 403] width 688 height 414
click at [217, 323] on p "Schedule: 7:45-8:30 a.m. Opening Breakfast 8:30-9:30 a.m. Opening General Sessi…" at bounding box center [560, 403] width 688 height 414
click at [252, 325] on icon "Location:" at bounding box center [235, 322] width 38 height 11
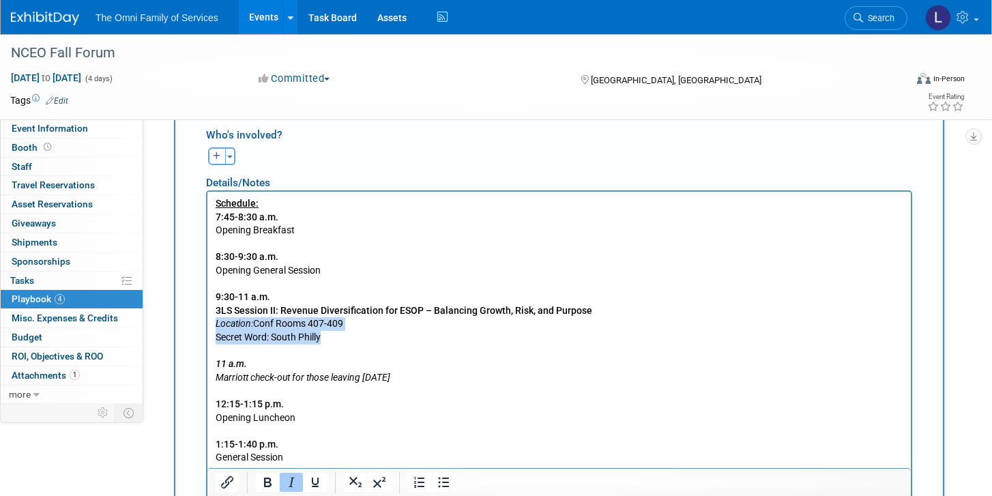
drag, startPoint x: 327, startPoint y: 337, endPoint x: 209, endPoint y: 325, distance: 118.6
click at [209, 325] on html "Schedule: 7:45-8:30 a.m. Opening Breakfast 8:30-9:30 a.m. Opening General Sessi…" at bounding box center [558, 400] width 703 height 419
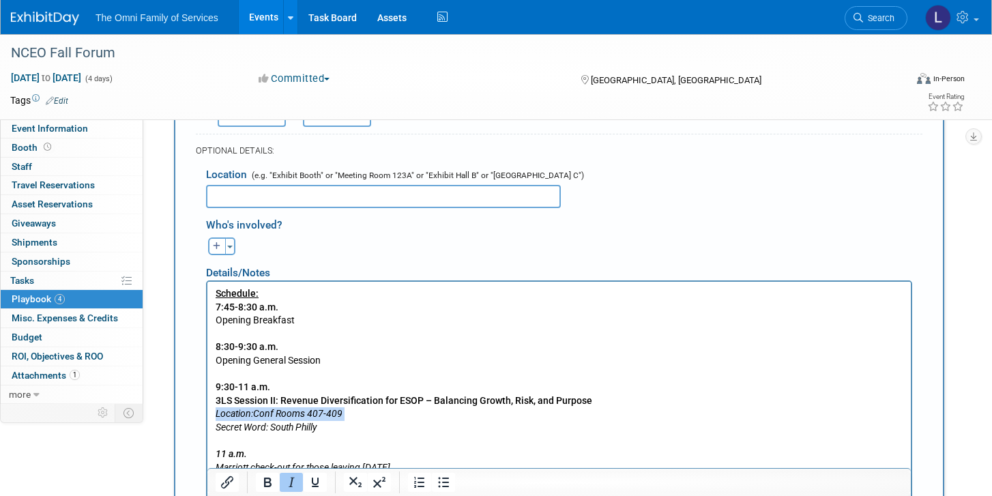
scroll to position [1616, 0]
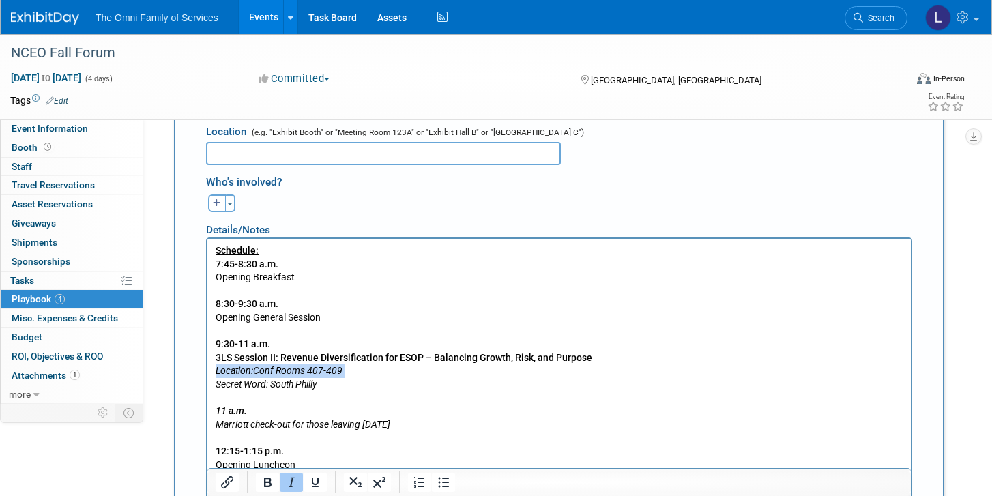
click at [220, 367] on icon "Location: Conf Rooms 407-409" at bounding box center [279, 369] width 127 height 11
click at [216, 368] on icon "Location: Conf Rooms 407-409" at bounding box center [279, 369] width 127 height 11
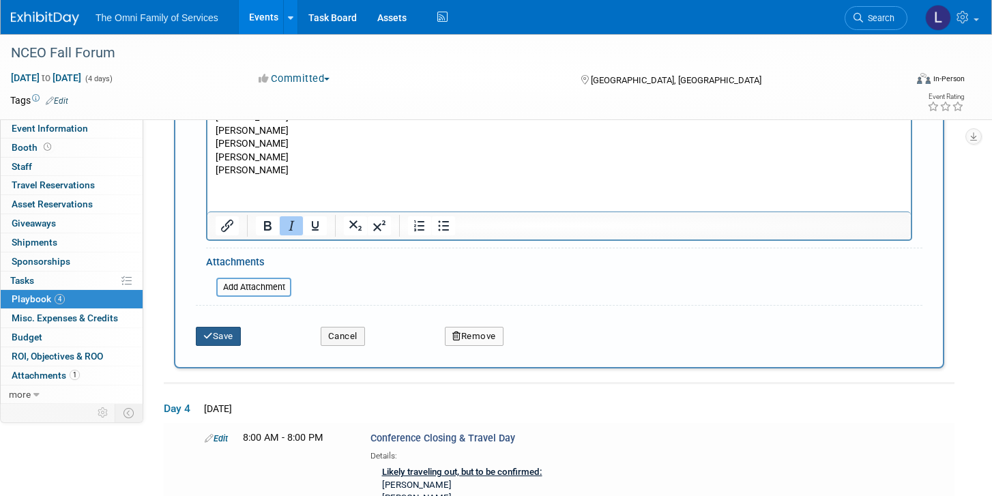
click at [230, 330] on button "Save" at bounding box center [218, 336] width 45 height 19
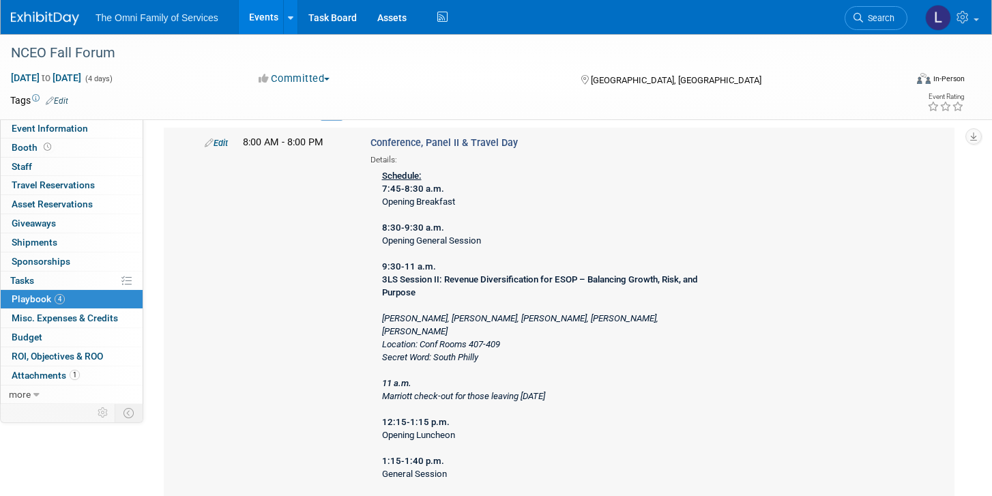
scroll to position [1348, 0]
click at [211, 141] on icon at bounding box center [209, 143] width 9 height 9
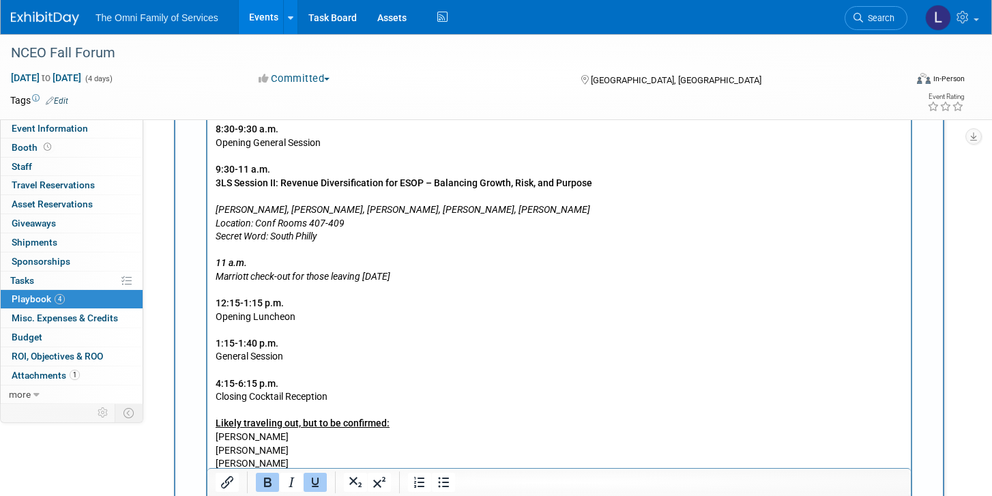
scroll to position [1819, 0]
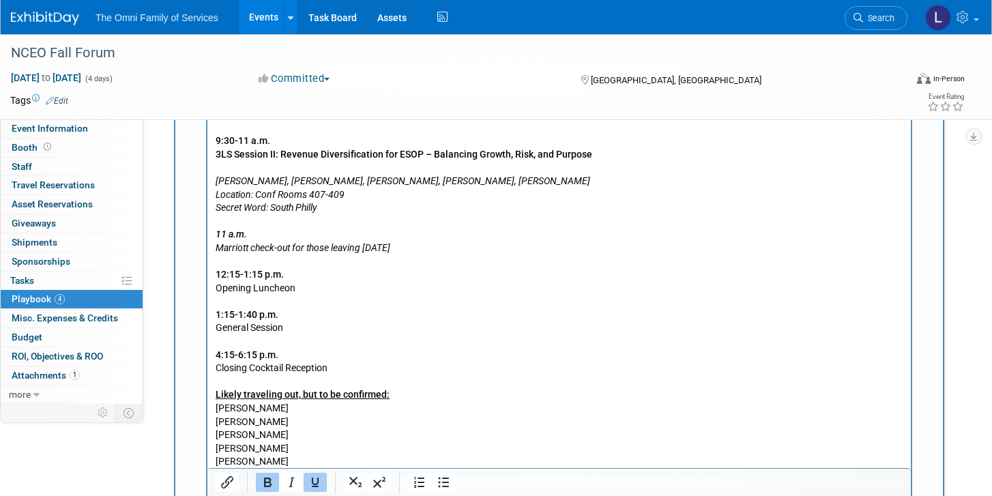
click at [294, 167] on p "Schedule: 7:45-8:30 a.m. Opening Breakfast 8:30-9:30 a.m. Opening General Sessi…" at bounding box center [560, 260] width 688 height 441
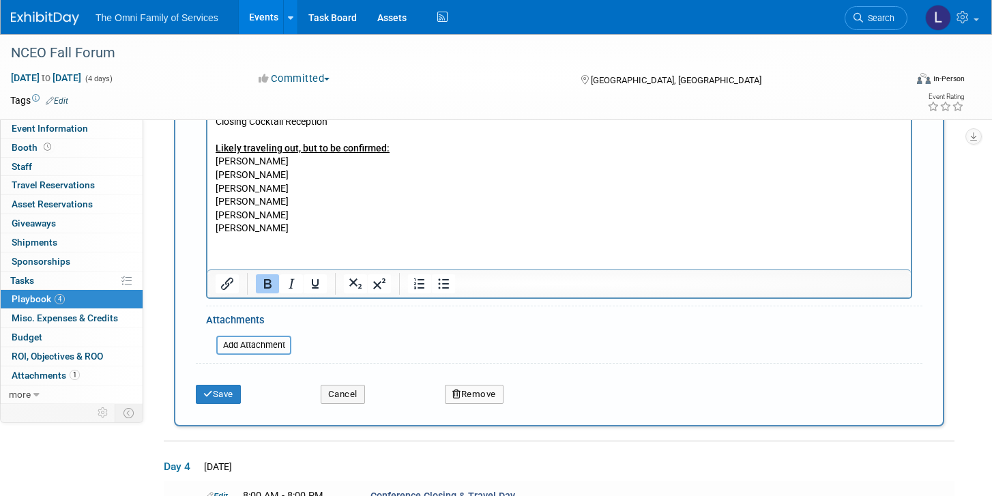
scroll to position [2058, 0]
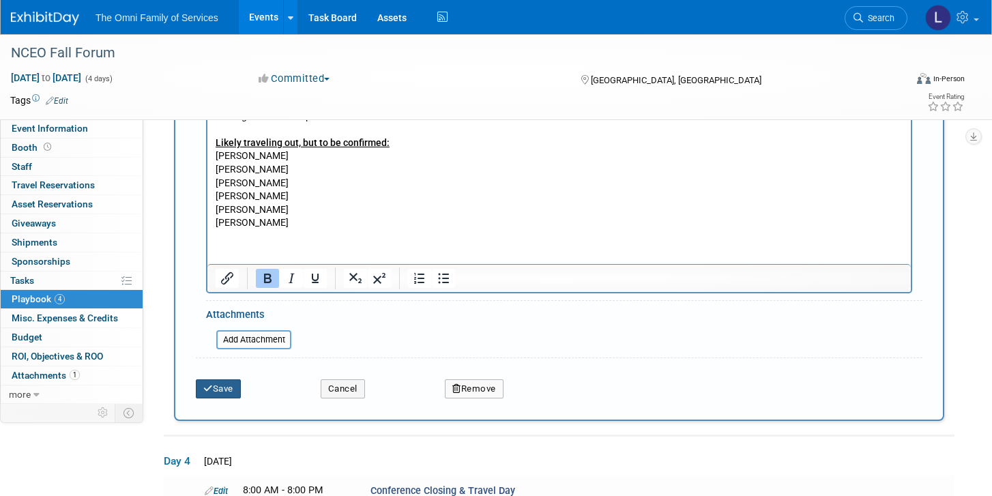
drag, startPoint x: 429, startPoint y: 184, endPoint x: 345, endPoint y: 185, distance: 83.9
drag, startPoint x: 407, startPoint y: 141, endPoint x: 217, endPoint y: 146, distance: 189.7
click at [217, 145] on p "Schedule: 7:45-8:30 a.m. Opening Breakfast 8:30-9:30 a.m. Opening General Sessi…" at bounding box center [560, 16] width 688 height 428
drag, startPoint x: 286, startPoint y: 168, endPoint x: 205, endPoint y: 168, distance: 81.9
click at [207, 168] on html "Schedule: 7:45-8:30 a.m. Opening Breakfast 8:30-9:30 a.m. Opening General Sessi…" at bounding box center [558, 13] width 703 height 433
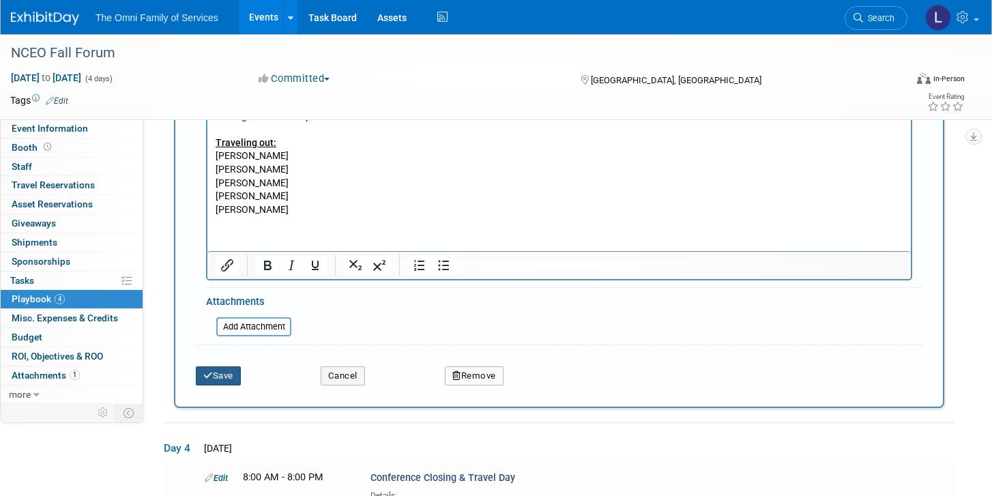
click at [236, 377] on button "Save" at bounding box center [218, 375] width 45 height 19
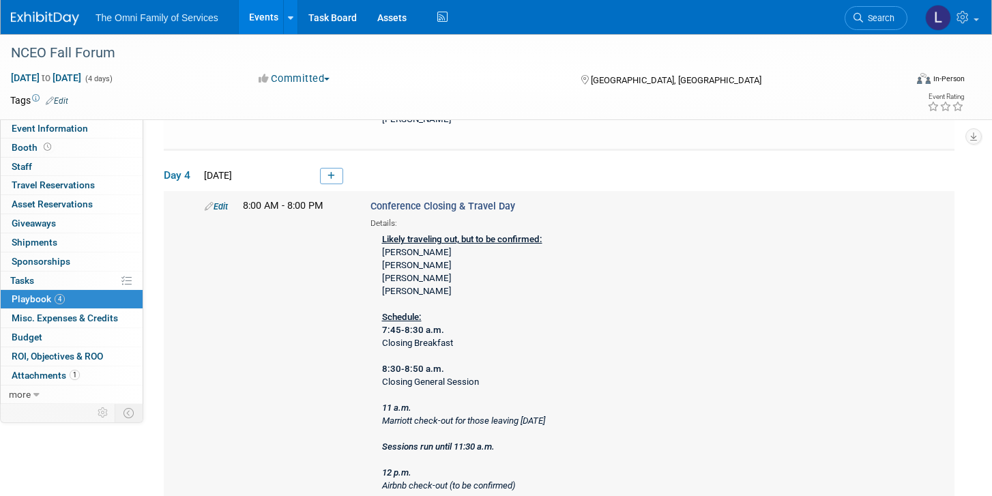
scroll to position [1759, 0]
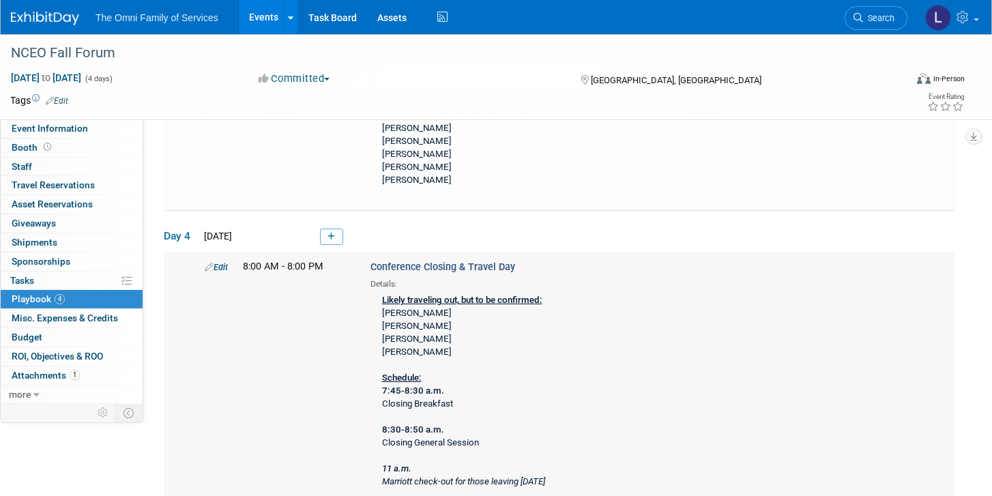
click at [224, 262] on link "Edit" at bounding box center [216, 267] width 23 height 10
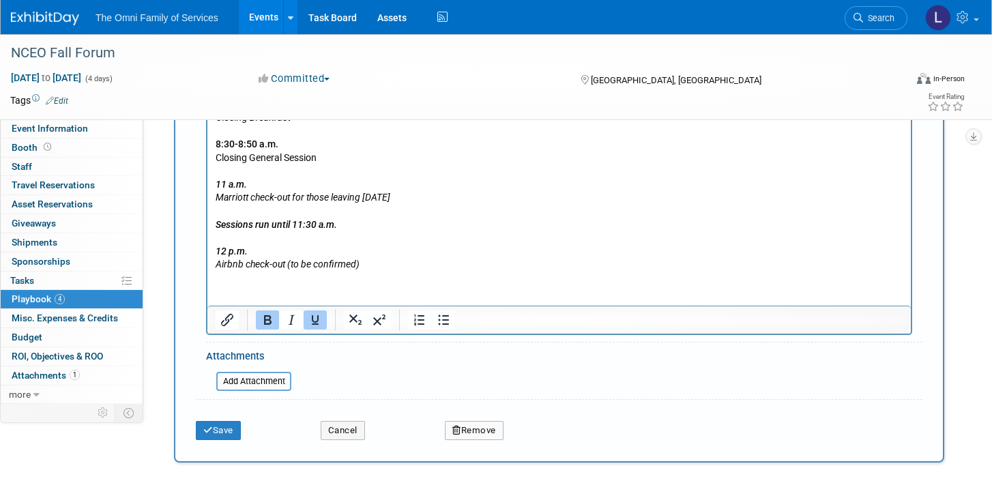
scroll to position [2321, 0]
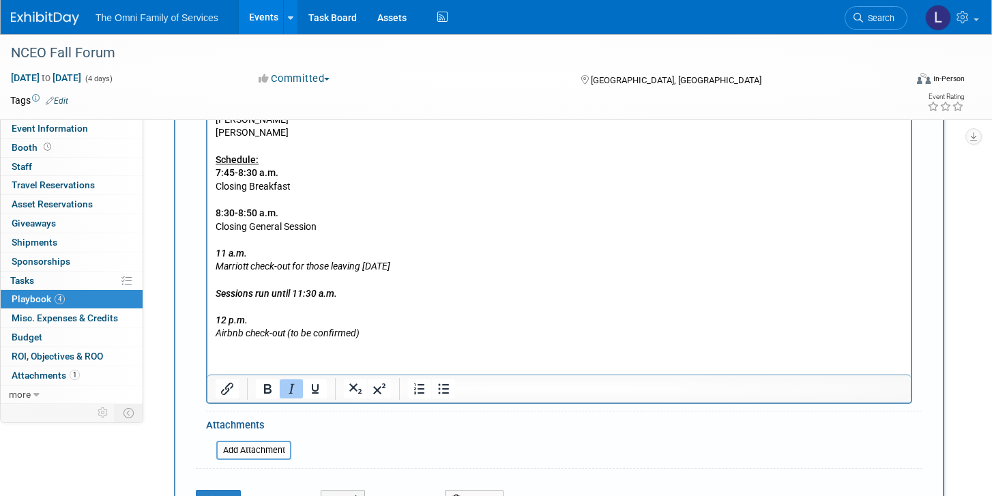
drag, startPoint x: 379, startPoint y: 342, endPoint x: 226, endPoint y: 319, distance: 155.2
click at [226, 319] on html "Likely traveling out, but to be confirmed: [PERSON_NAME] [PERSON_NAME] [PERSON_…" at bounding box center [558, 204] width 703 height 273
drag, startPoint x: 380, startPoint y: 336, endPoint x: 213, endPoint y: 316, distance: 167.5
click at [213, 316] on html "Likely traveling out, but to be confirmed: [PERSON_NAME] [PERSON_NAME] [PERSON_…" at bounding box center [558, 204] width 703 height 273
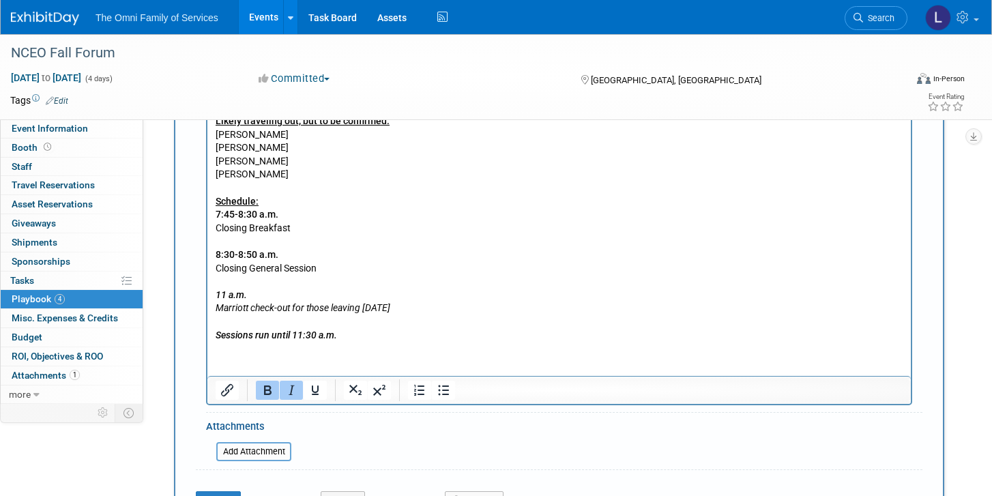
scroll to position [2264, 0]
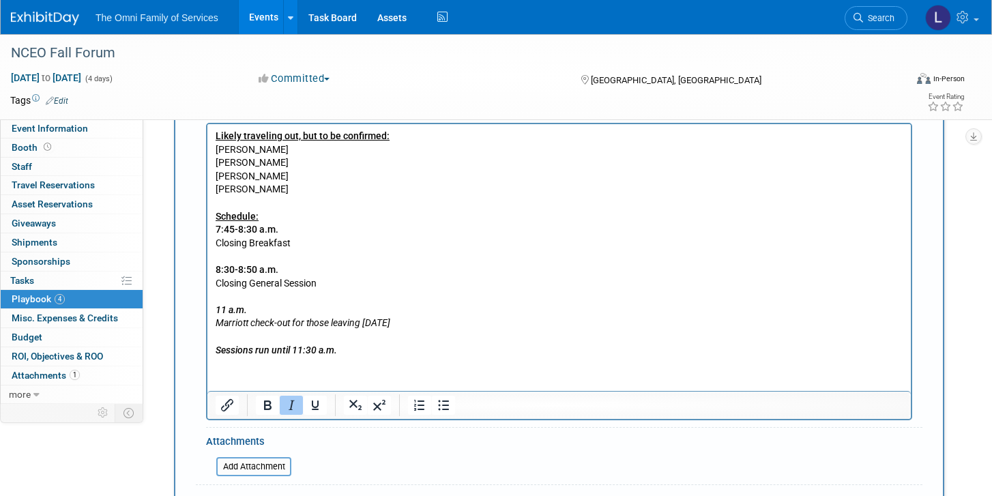
click at [411, 325] on p "Likely traveling out, but to be confirmed: Mike Brady Austin Evans Mike Lenda E…" at bounding box center [560, 243] width 688 height 227
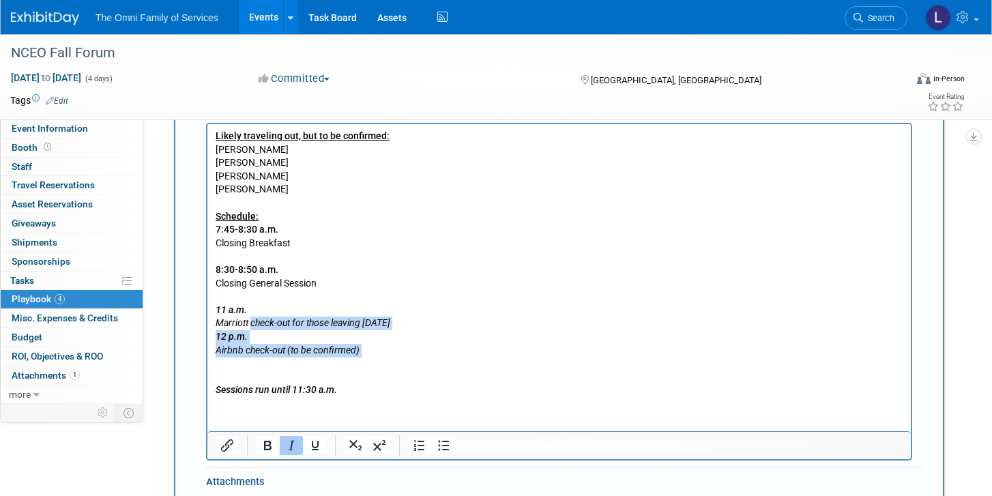
drag, startPoint x: 372, startPoint y: 343, endPoint x: 252, endPoint y: 322, distance: 121.2
click at [252, 322] on body "Likely traveling out, but to be confirmed: Mike Brady Austin Evans Mike Lenda E…" at bounding box center [559, 263] width 689 height 267
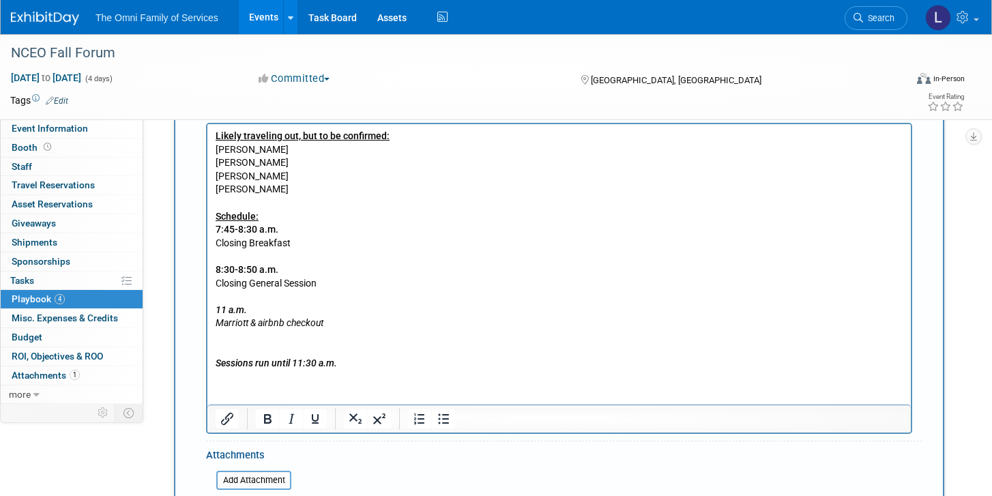
click at [261, 349] on p "Sessions run until 11:30 a.m." at bounding box center [560, 350] width 688 height 40
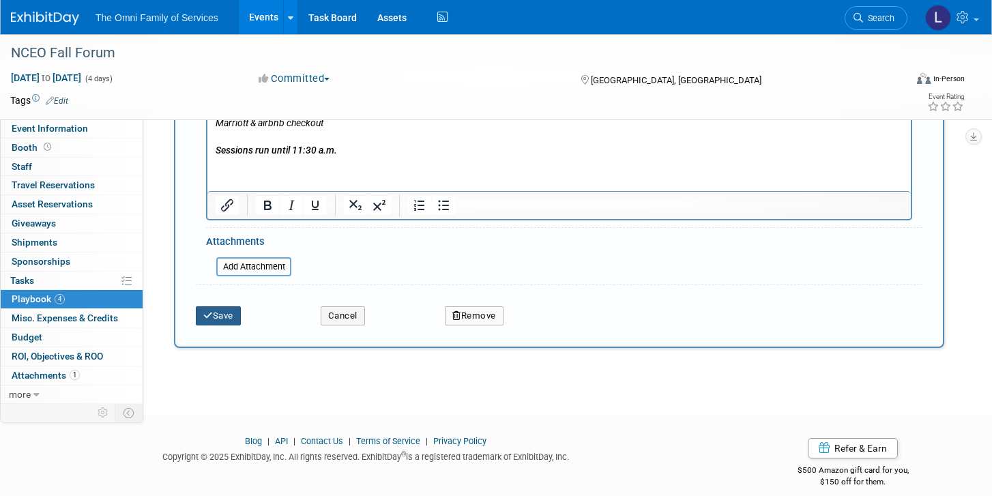
click at [233, 306] on button "Save" at bounding box center [218, 315] width 45 height 19
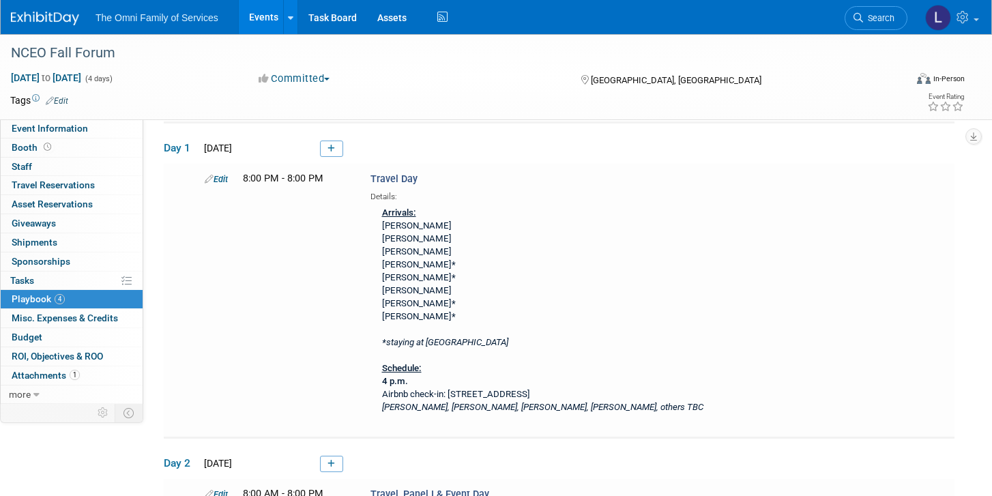
scroll to position [55, 0]
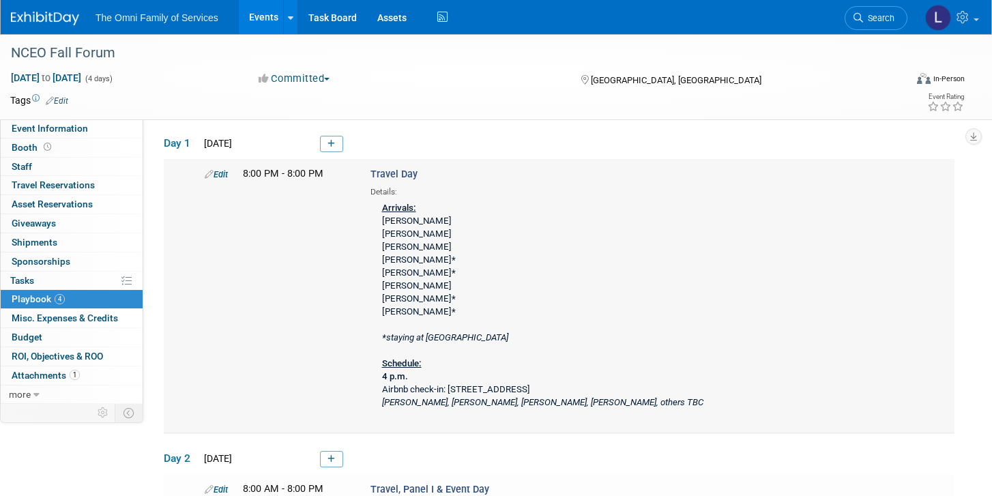
click at [227, 172] on link "Edit" at bounding box center [216, 174] width 23 height 10
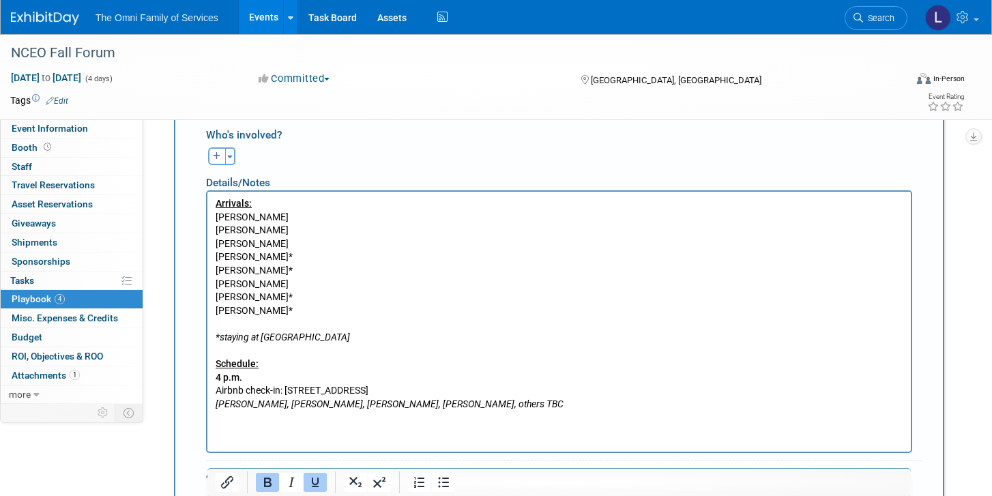
scroll to position [411, 0]
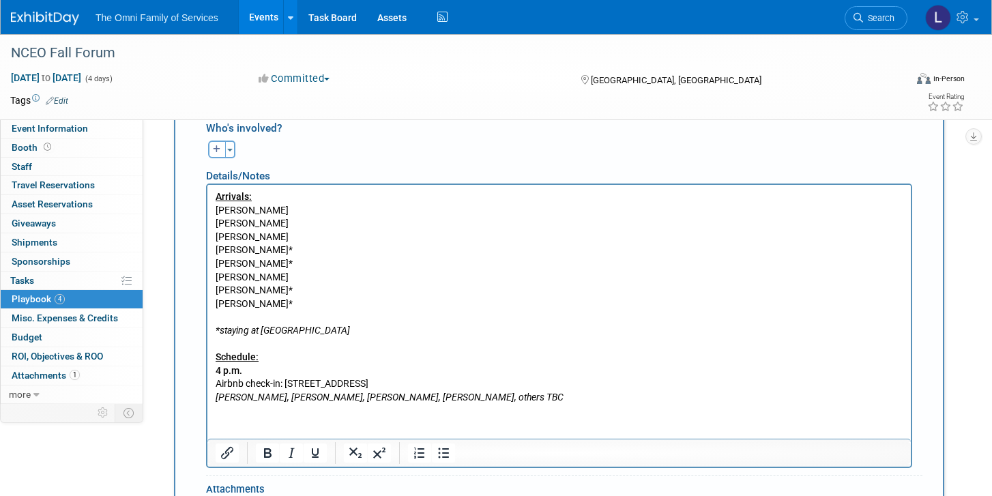
click at [220, 383] on p "Arrivals: Austin Evans Mike Lenda Shannon Litton Michael Morosi* Aimee Ralph* L…" at bounding box center [560, 297] width 688 height 214
click at [272, 384] on p "Arrivals: Austin Evans Mike Lenda Shannon Litton Michael Morosi* Aimee Ralph* L…" at bounding box center [560, 297] width 688 height 214
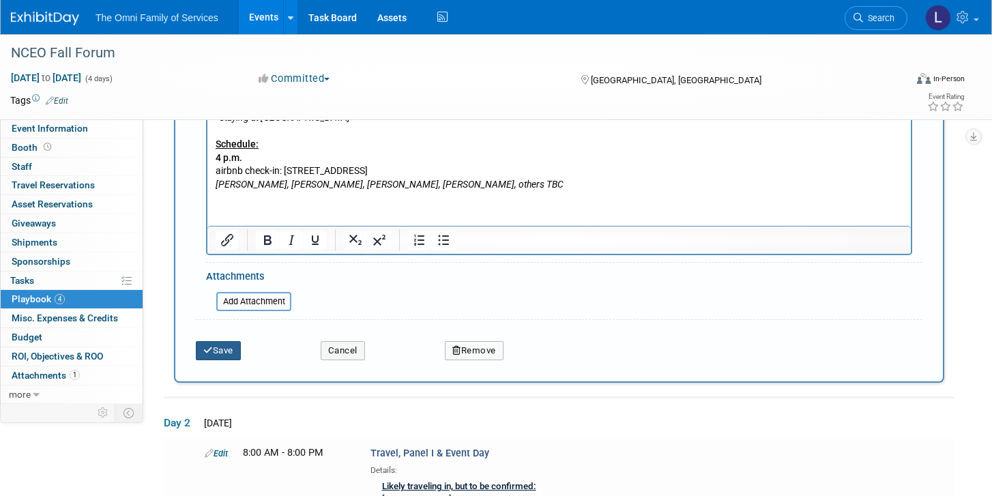
click at [213, 355] on button "Save" at bounding box center [218, 350] width 45 height 19
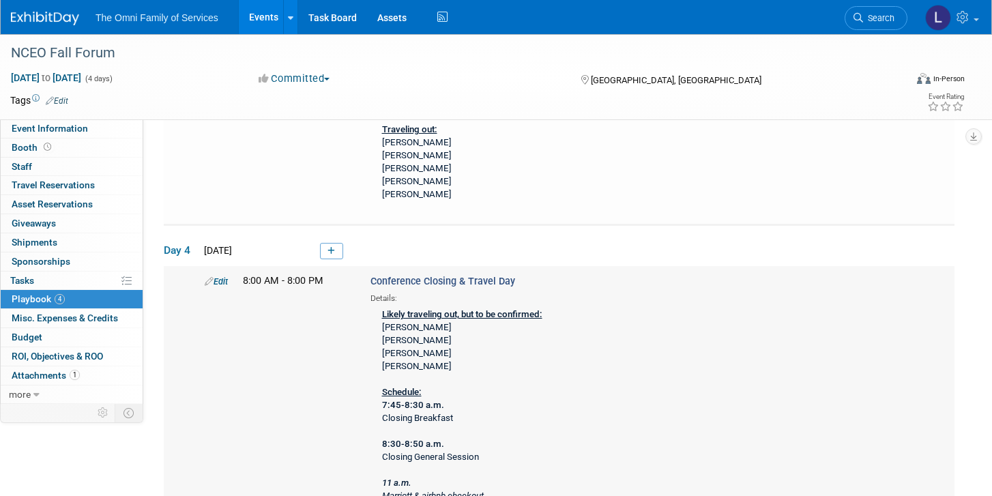
scroll to position [1748, 0]
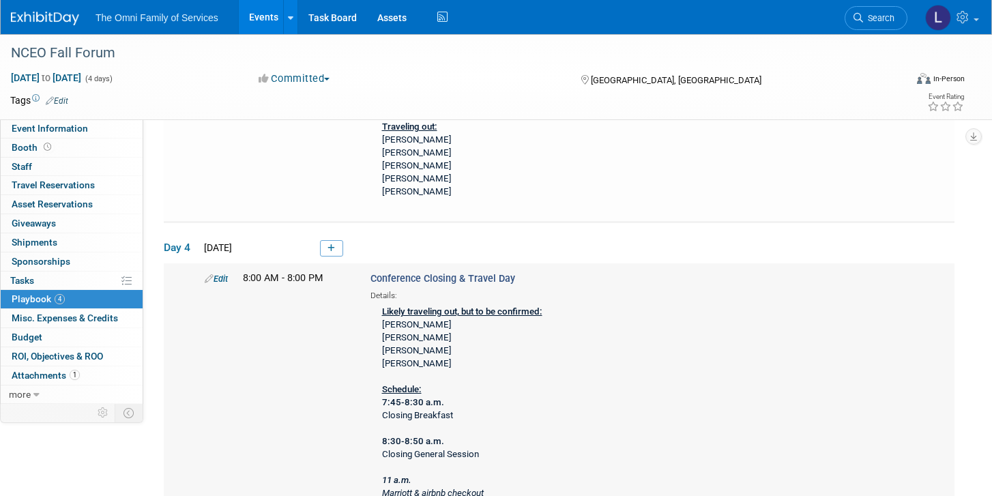
click at [224, 274] on link "Edit" at bounding box center [216, 279] width 23 height 10
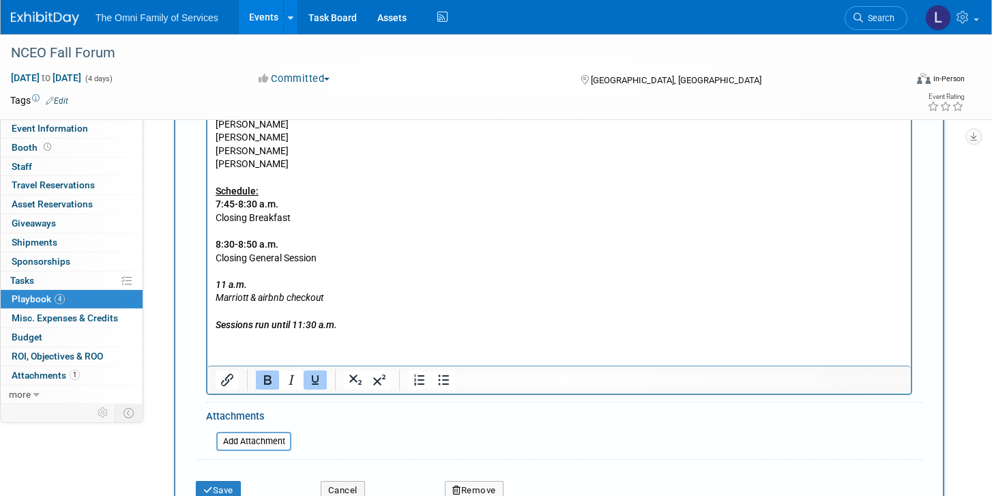
scroll to position [2302, 0]
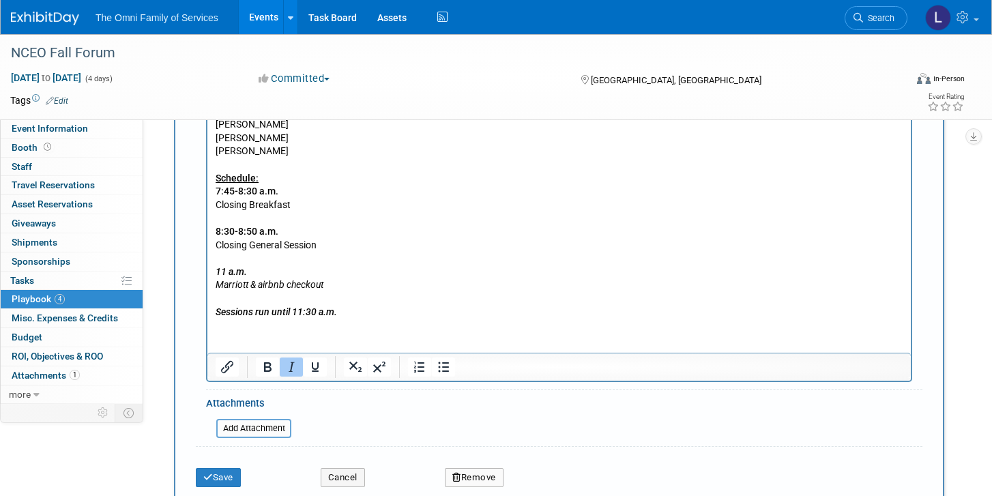
click at [308, 286] on icon "Marriott & airbnb checkout" at bounding box center [270, 284] width 108 height 11
click at [226, 468] on button "Save" at bounding box center [218, 477] width 45 height 19
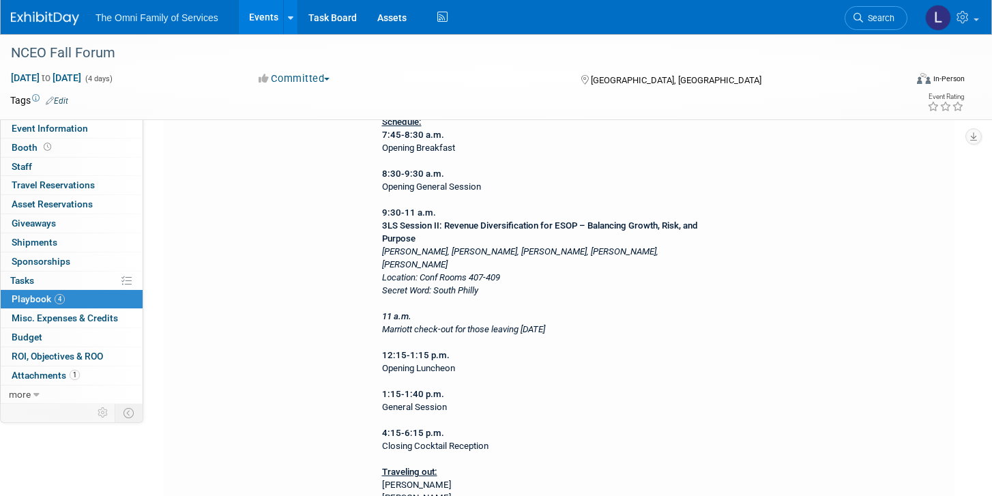
scroll to position [1825, 0]
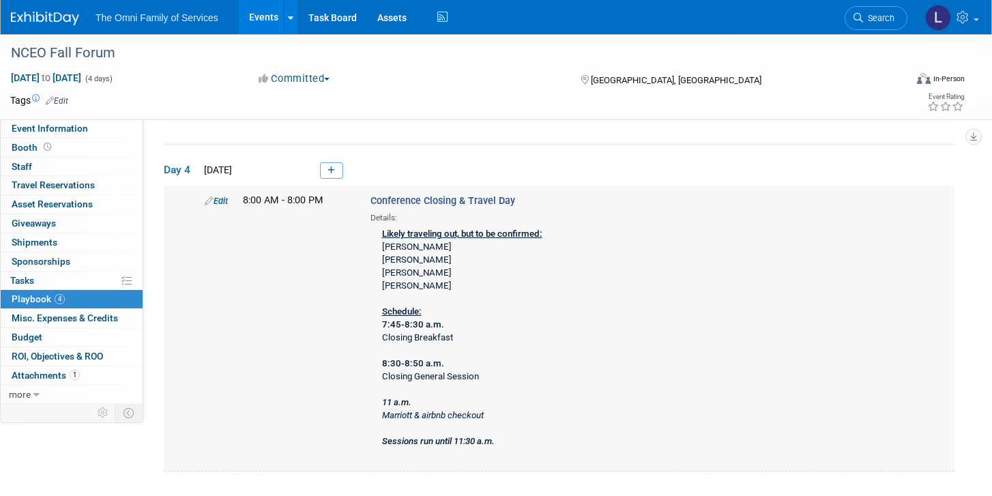
click at [220, 196] on link "Edit" at bounding box center [216, 201] width 23 height 10
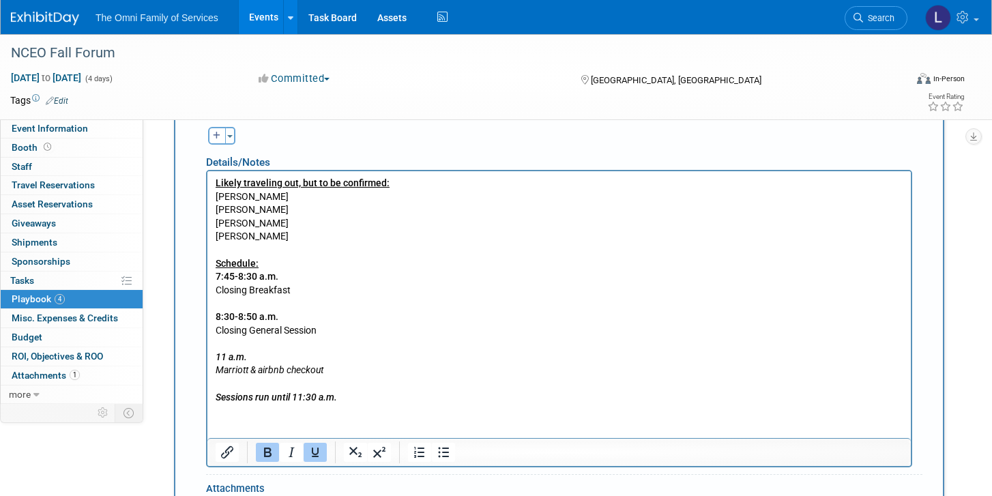
scroll to position [2211, 0]
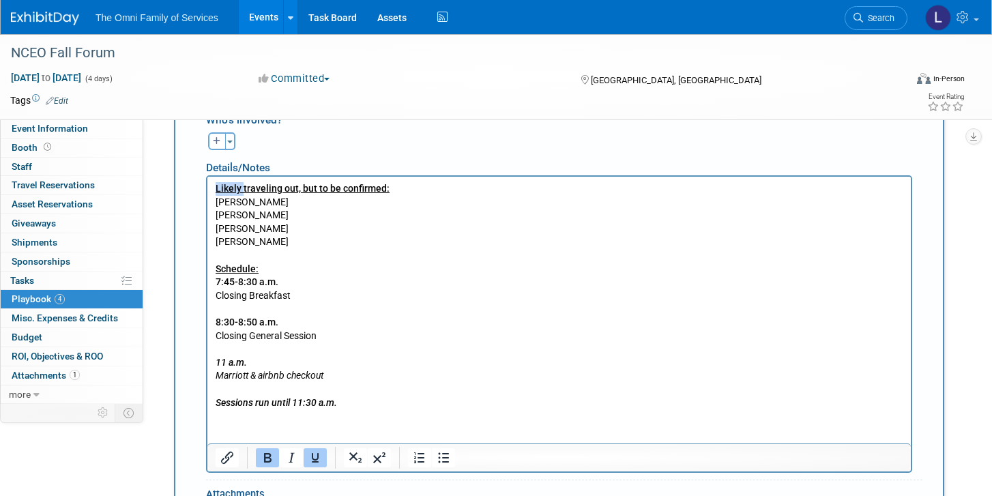
drag, startPoint x: 243, startPoint y: 188, endPoint x: 186, endPoint y: 188, distance: 57.3
click at [207, 188] on html "Likely traveling out, but to be confirmed: Mike Brady Austin Evans Mike Lenda E…" at bounding box center [558, 293] width 703 height 233
drag, startPoint x: 375, startPoint y: 188, endPoint x: 271, endPoint y: 189, distance: 103.7
click at [271, 189] on p "Traveling out, but to be confirmed: Mike Brady Austin Evans Mike Lenda Eric Str…" at bounding box center [560, 295] width 688 height 227
click at [284, 238] on p "Traveling out: Mike Brady Austin Evans Mike Lenda Eric Strickland Schedule: 7:4…" at bounding box center [560, 295] width 688 height 227
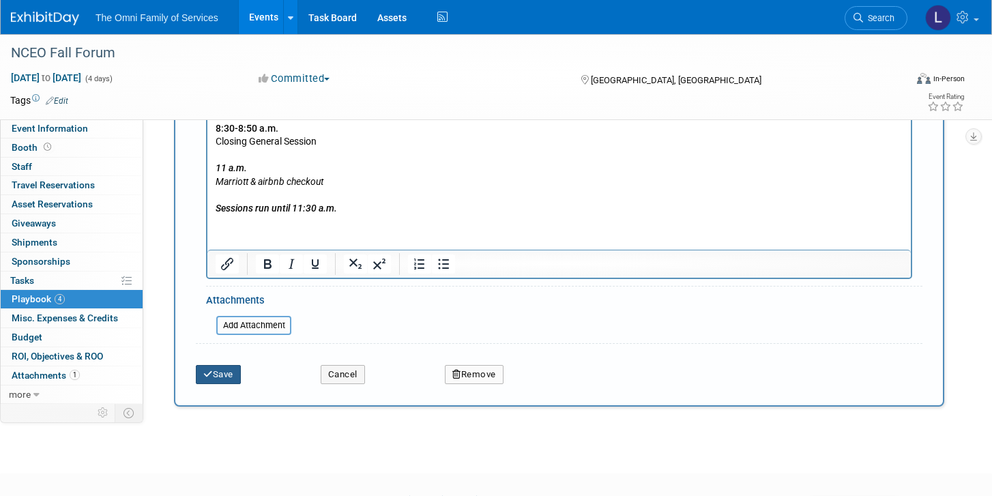
click at [218, 365] on button "Save" at bounding box center [218, 374] width 45 height 19
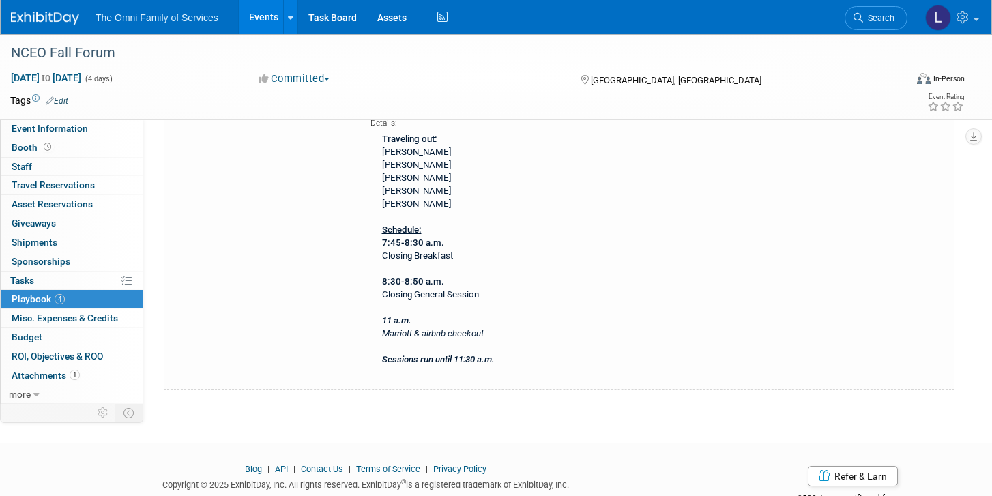
scroll to position [1947, 0]
